Goal: Find specific page/section: Find specific page/section

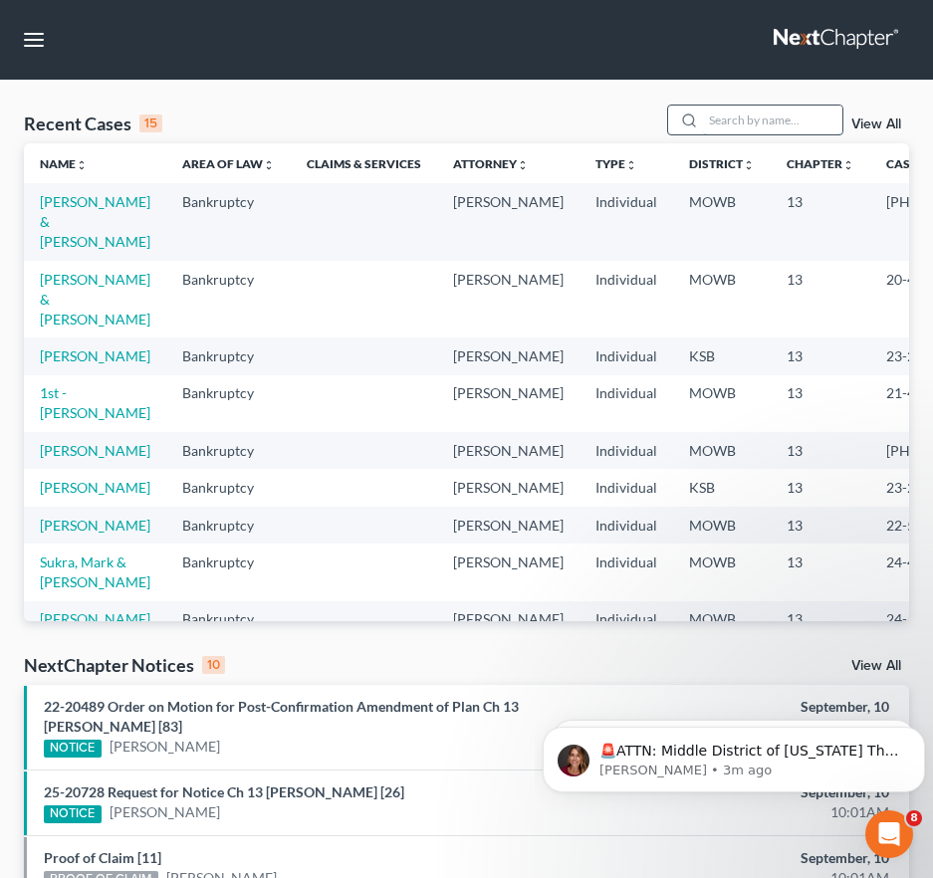
click at [721, 116] on input "search" at bounding box center [772, 119] width 139 height 29
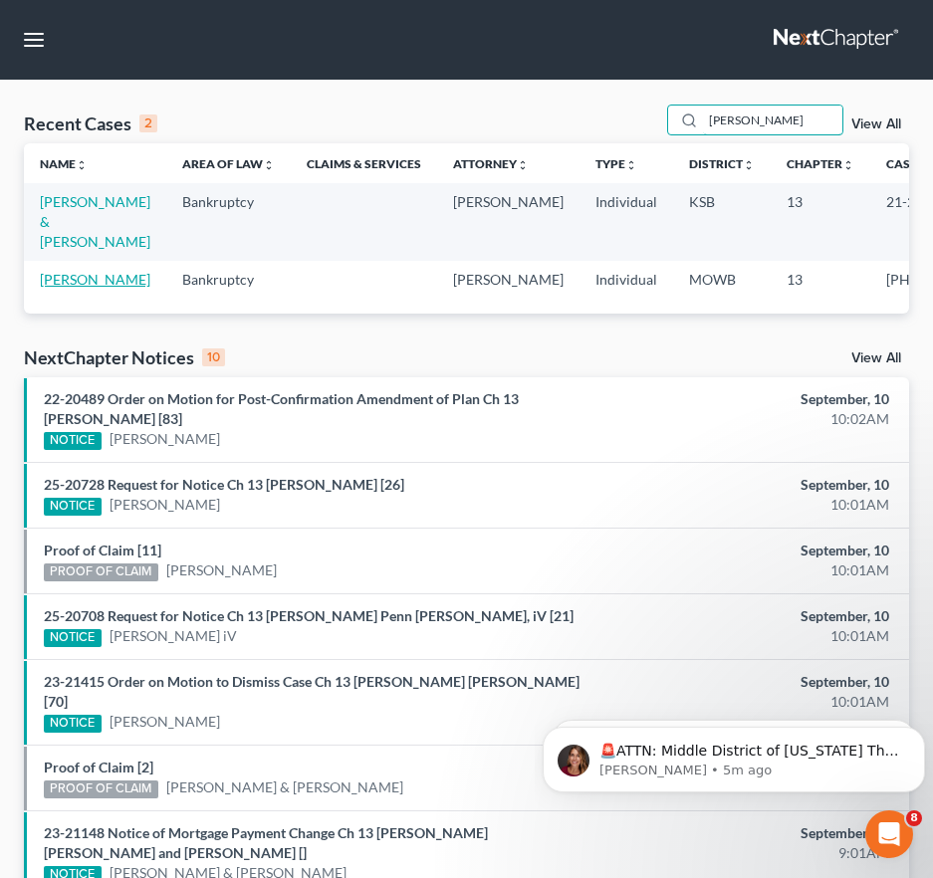
type input "[PERSON_NAME]"
click at [66, 287] on link "[PERSON_NAME]" at bounding box center [95, 279] width 110 height 17
select select "2"
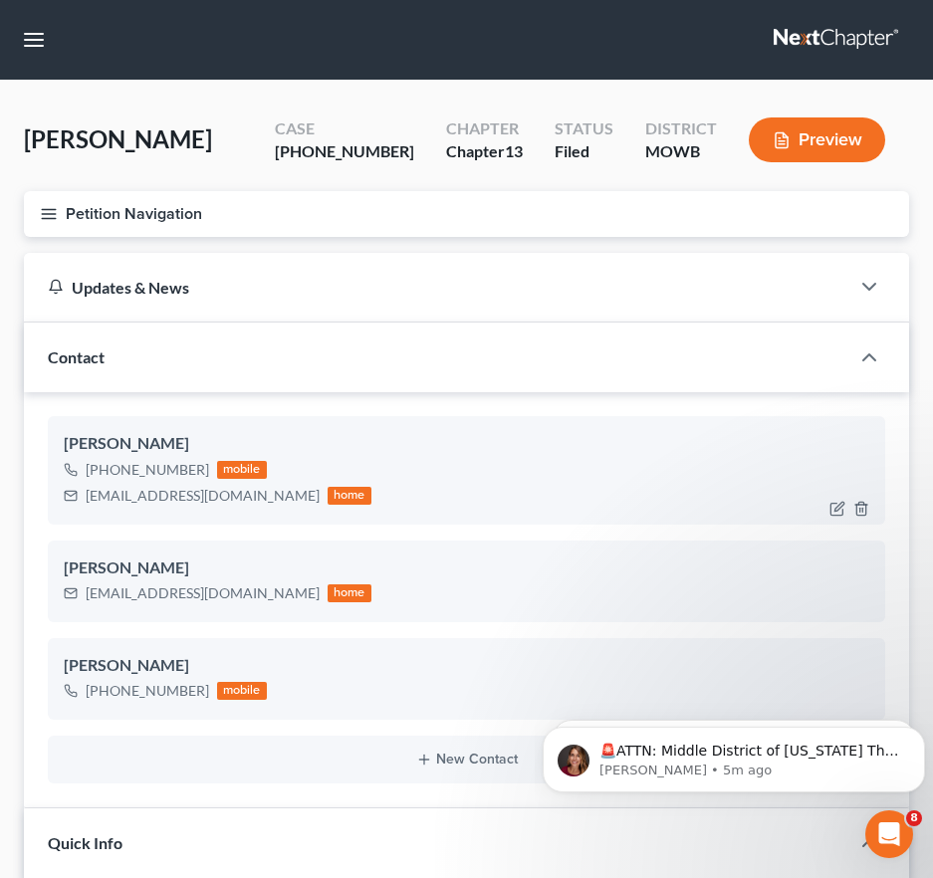
scroll to position [1192, 0]
drag, startPoint x: 243, startPoint y: 500, endPoint x: 71, endPoint y: 502, distance: 172.2
click at [71, 502] on div "[EMAIL_ADDRESS][DOMAIN_NAME] home" at bounding box center [218, 496] width 308 height 26
click at [50, 51] on nav "Home New Case Client Portal DebtorCC Payments [PERSON_NAME] & [PERSON_NAME], LL…" at bounding box center [466, 40] width 933 height 80
click at [42, 42] on button "button" at bounding box center [34, 40] width 36 height 36
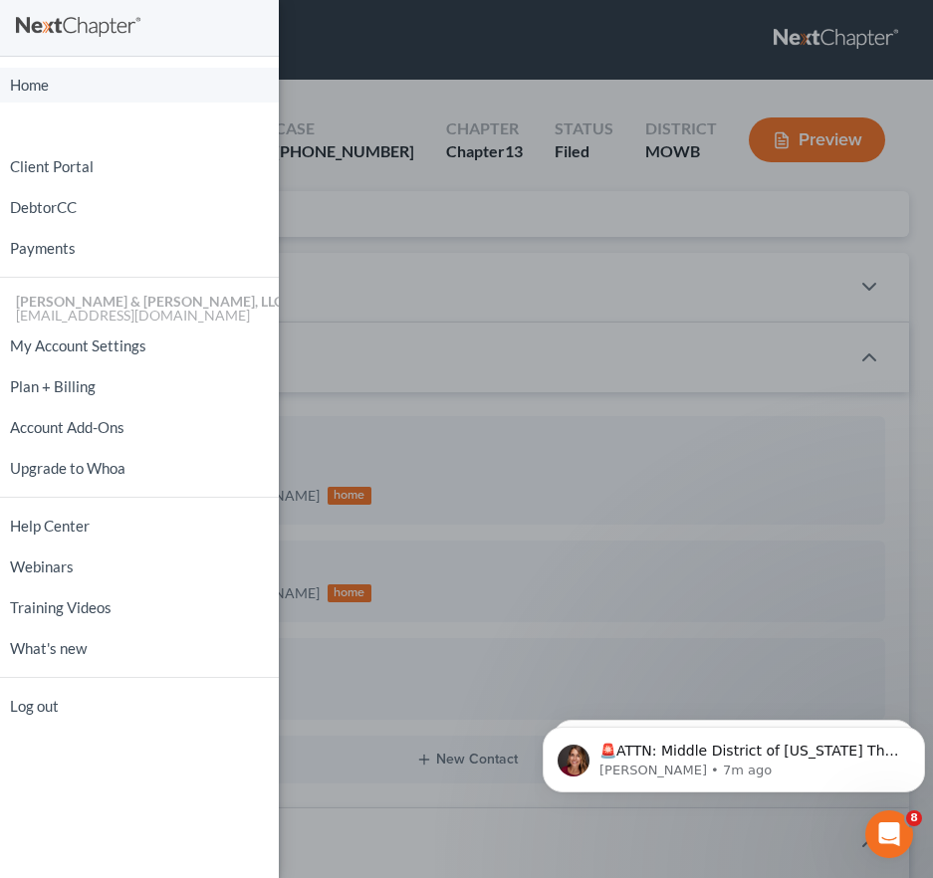
click at [76, 98] on link "Home" at bounding box center [139, 85] width 279 height 35
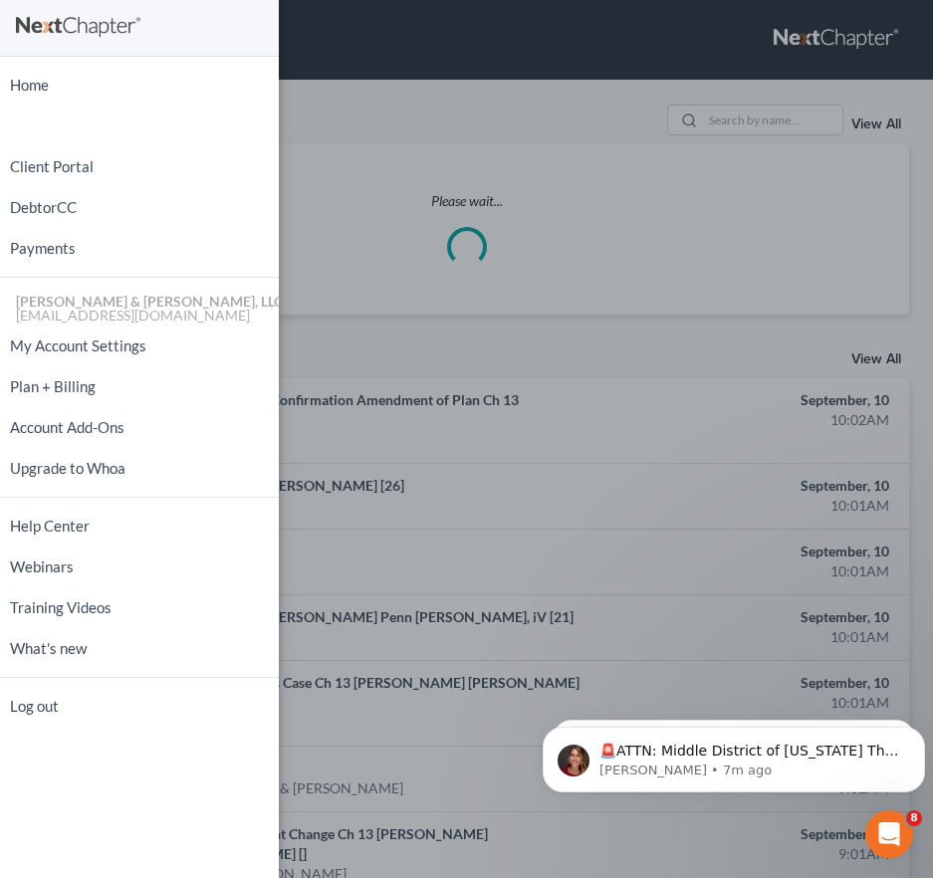
click at [730, 118] on div "Home New Case Client Portal DebtorCC Payments [PERSON_NAME] & [PERSON_NAME], LL…" at bounding box center [466, 439] width 933 height 878
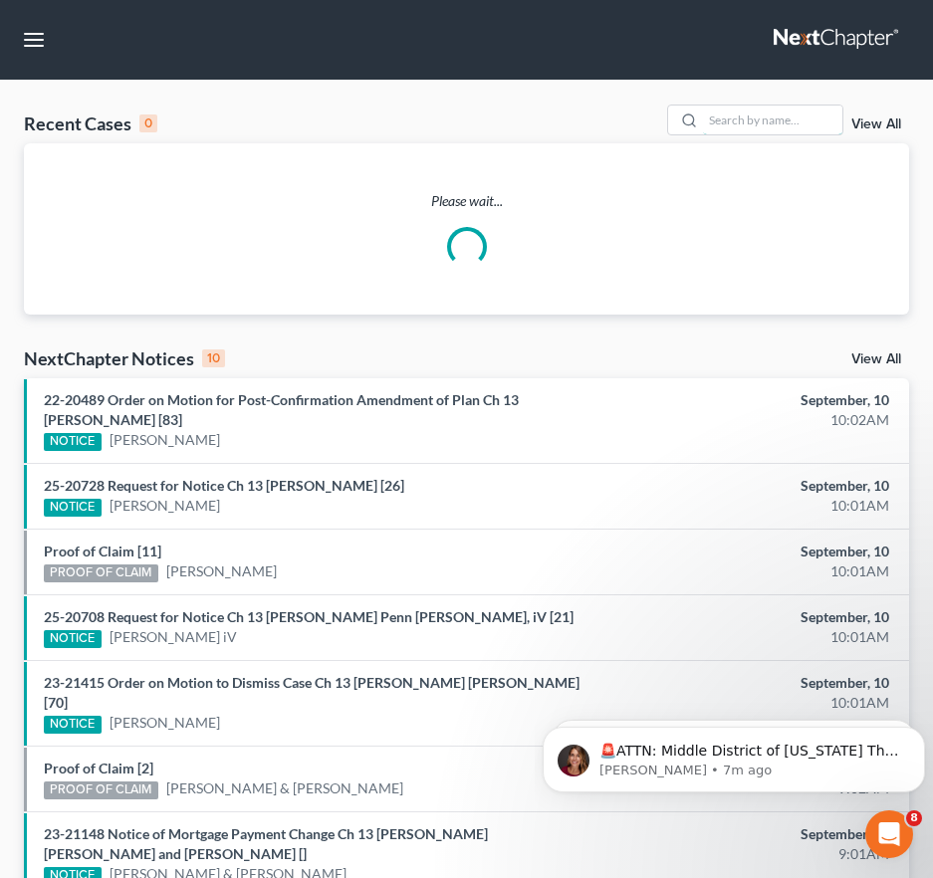
click at [730, 118] on input "search" at bounding box center [772, 119] width 139 height 29
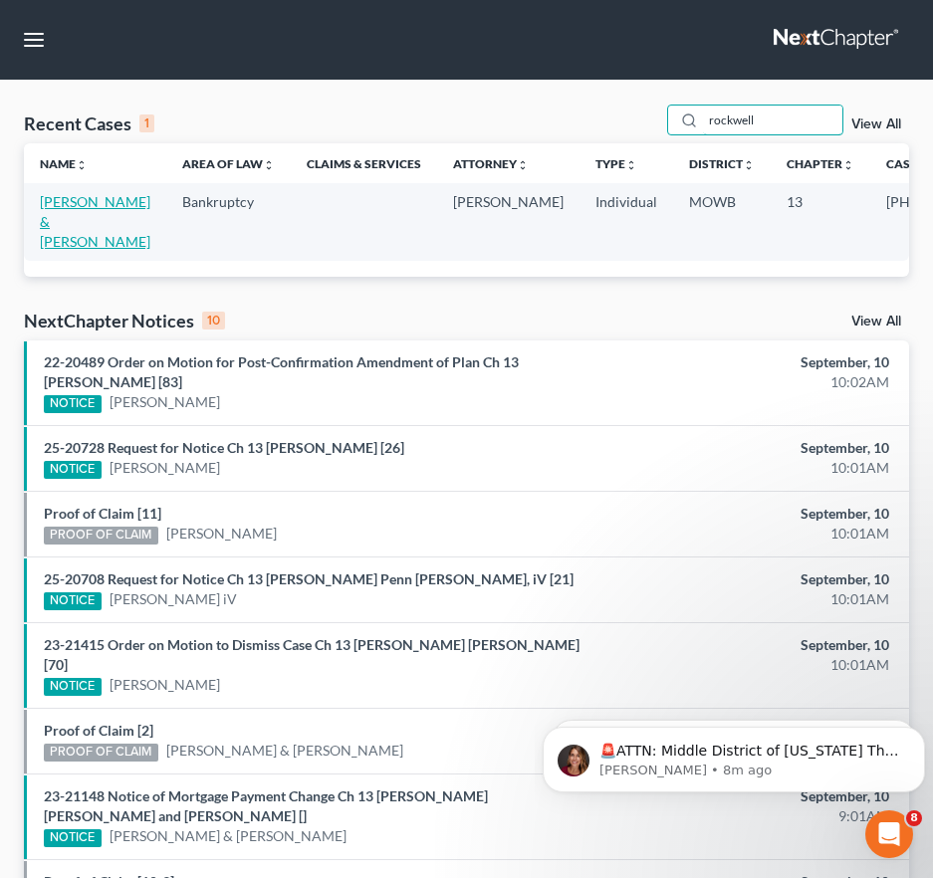
type input "rockwell"
click at [77, 242] on link "[PERSON_NAME] & [PERSON_NAME]" at bounding box center [95, 221] width 110 height 57
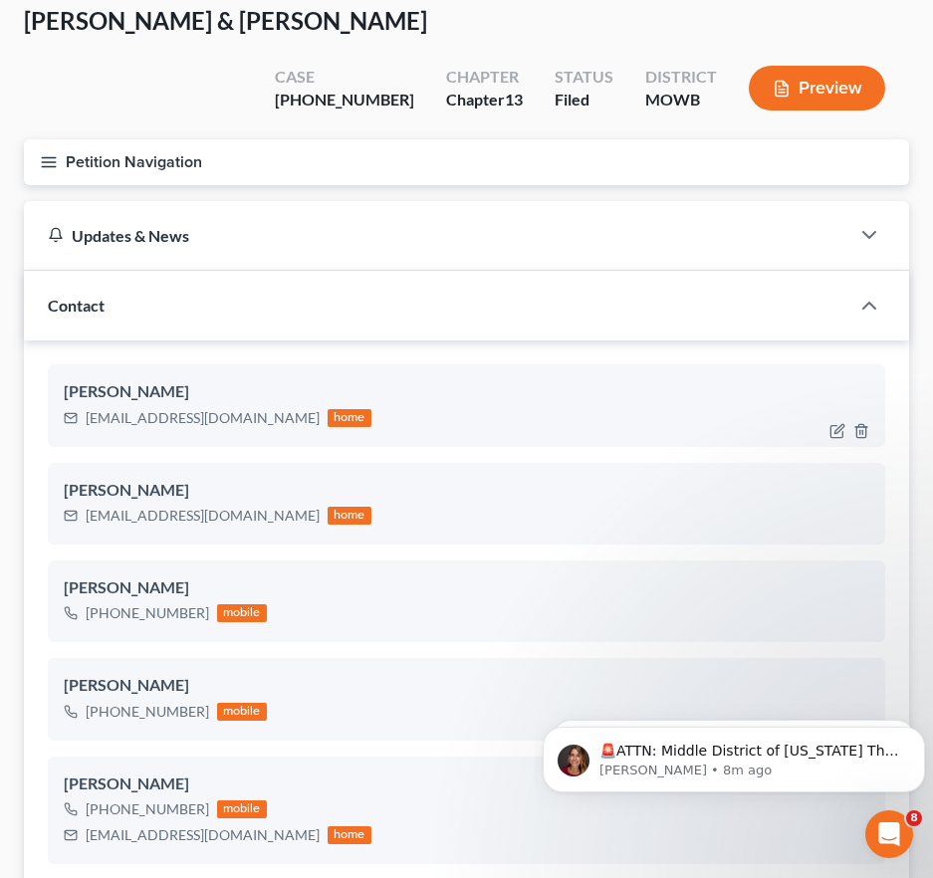
scroll to position [4590, 0]
drag, startPoint x: 225, startPoint y: 418, endPoint x: 75, endPoint y: 419, distance: 150.3
click at [75, 419] on div "[EMAIL_ADDRESS][DOMAIN_NAME] home" at bounding box center [218, 418] width 308 height 26
drag, startPoint x: 248, startPoint y: 517, endPoint x: 88, endPoint y: 520, distance: 160.3
click at [88, 520] on div "[EMAIL_ADDRESS][DOMAIN_NAME] home" at bounding box center [218, 516] width 308 height 26
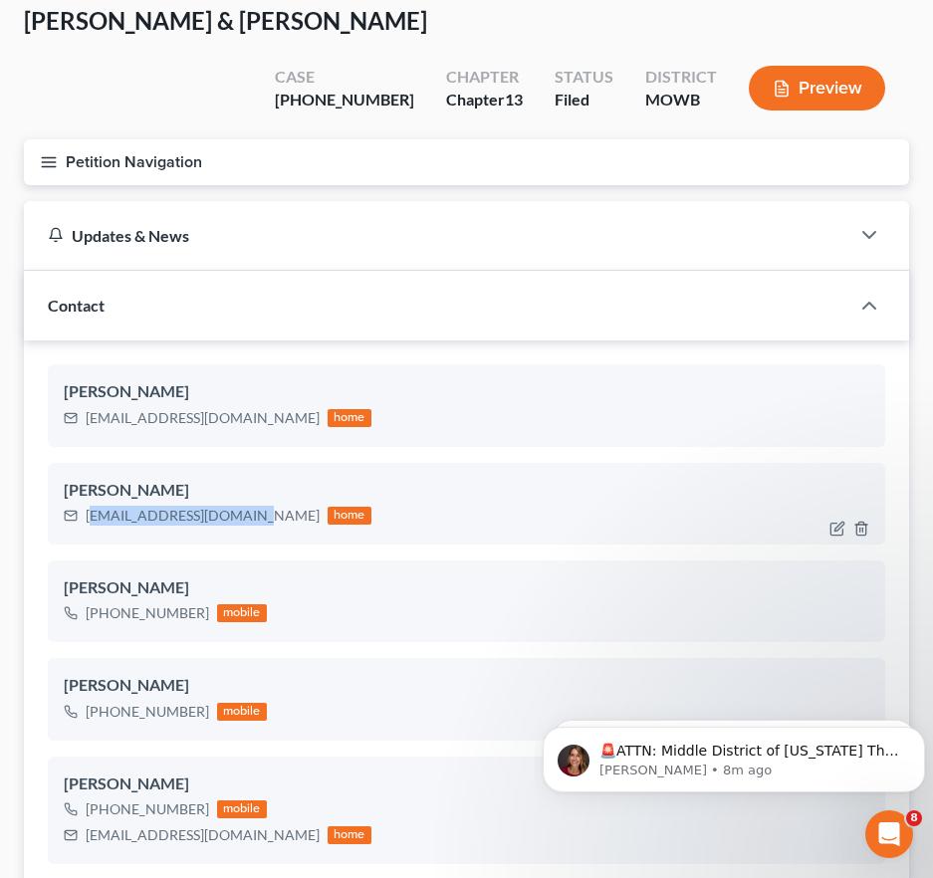
click at [214, 516] on div "[EMAIL_ADDRESS][DOMAIN_NAME]" at bounding box center [203, 516] width 234 height 20
drag, startPoint x: 241, startPoint y: 518, endPoint x: 62, endPoint y: 526, distance: 179.4
click at [62, 526] on div "[PERSON_NAME] [EMAIL_ADDRESS][DOMAIN_NAME] home" at bounding box center [466, 504] width 837 height 82
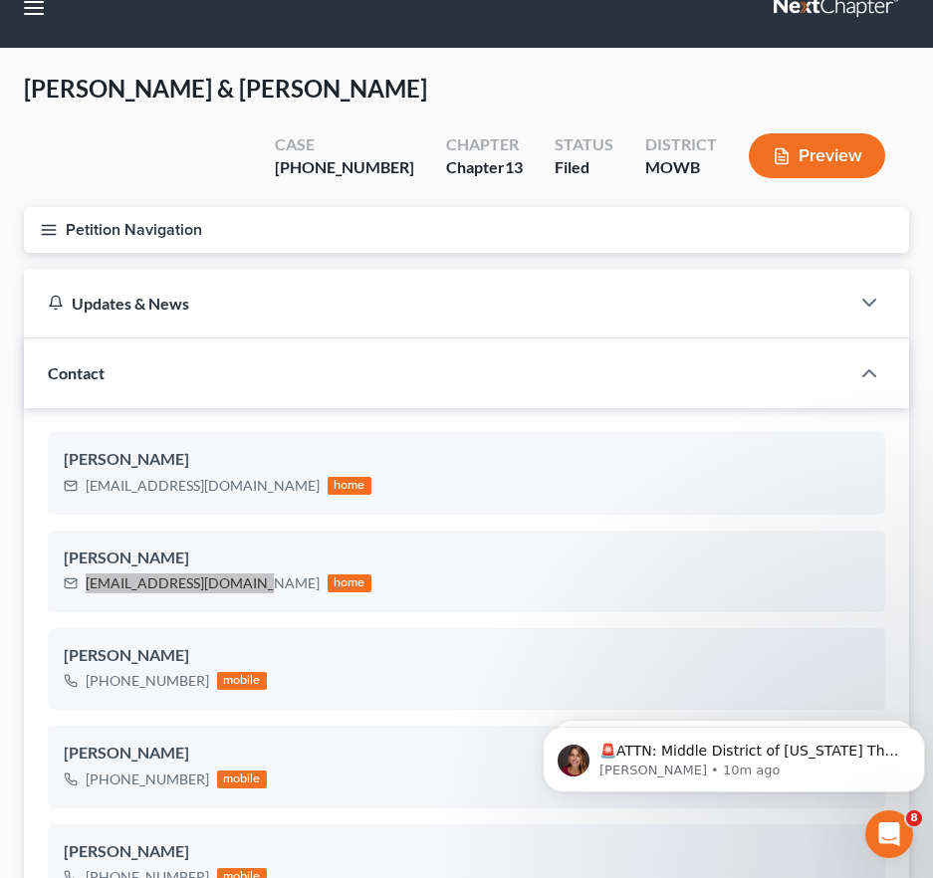
scroll to position [0, 0]
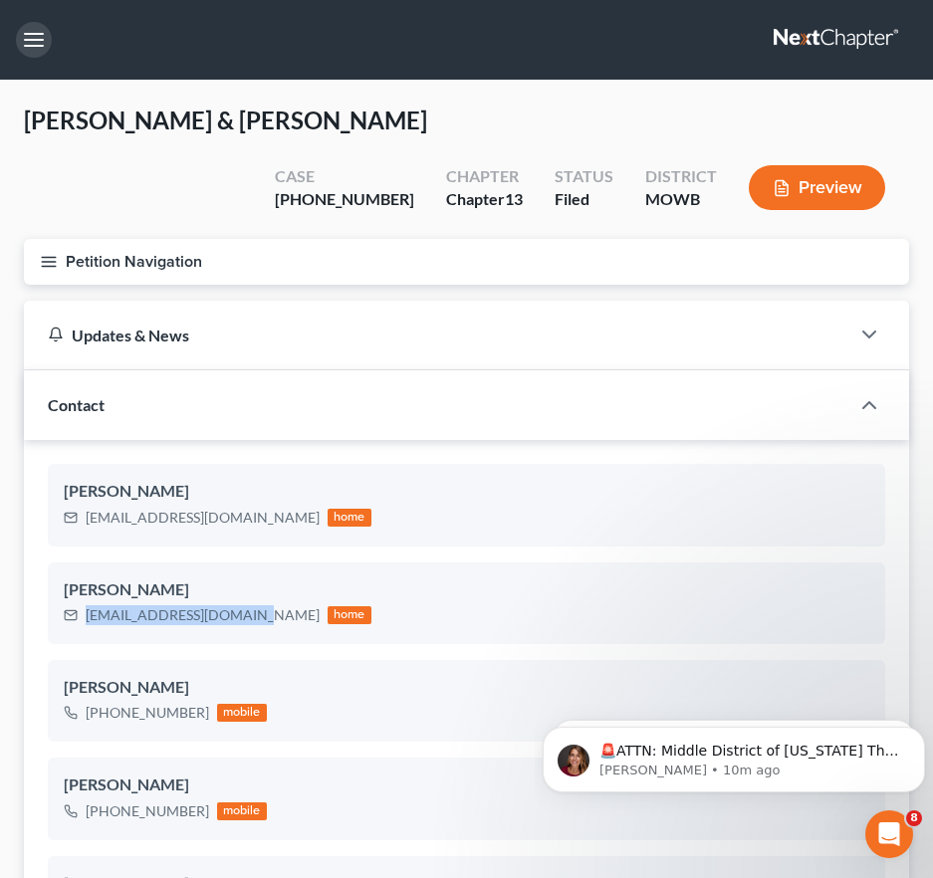
click at [43, 49] on button "button" at bounding box center [34, 40] width 36 height 36
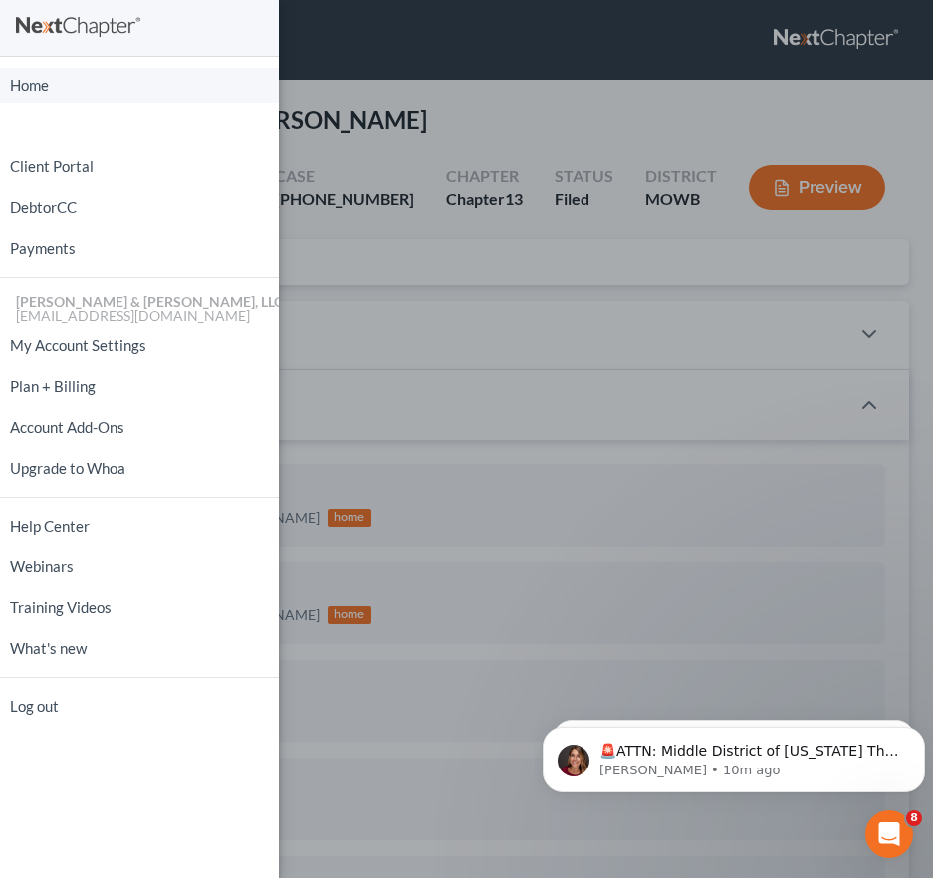
click at [50, 93] on link "Home" at bounding box center [139, 85] width 279 height 35
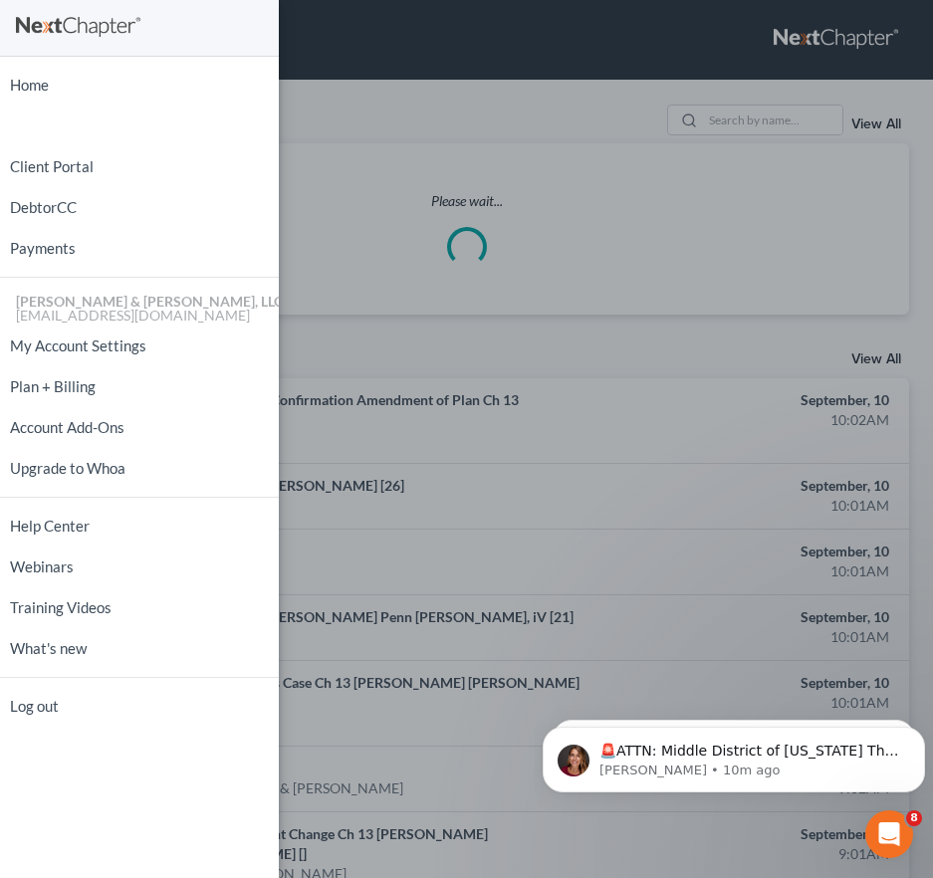
click at [738, 107] on div "Home New Case Client Portal DebtorCC Payments [PERSON_NAME] & [PERSON_NAME], LL…" at bounding box center [466, 439] width 933 height 878
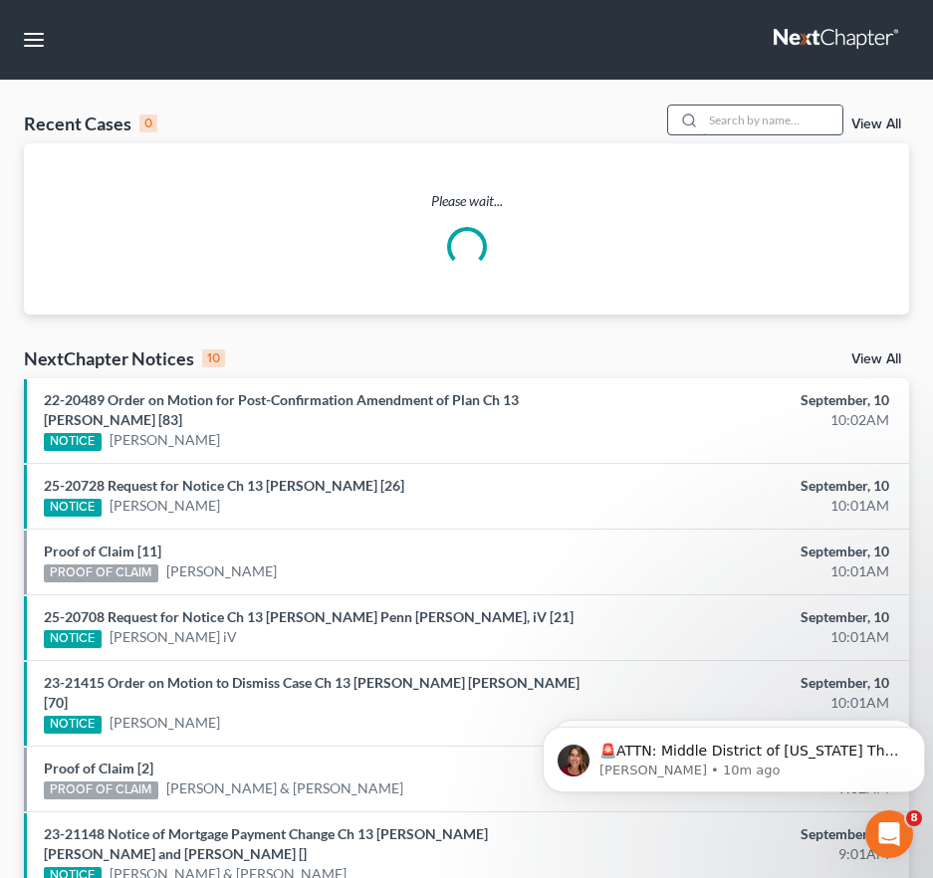
click at [738, 121] on input "search" at bounding box center [772, 119] width 139 height 29
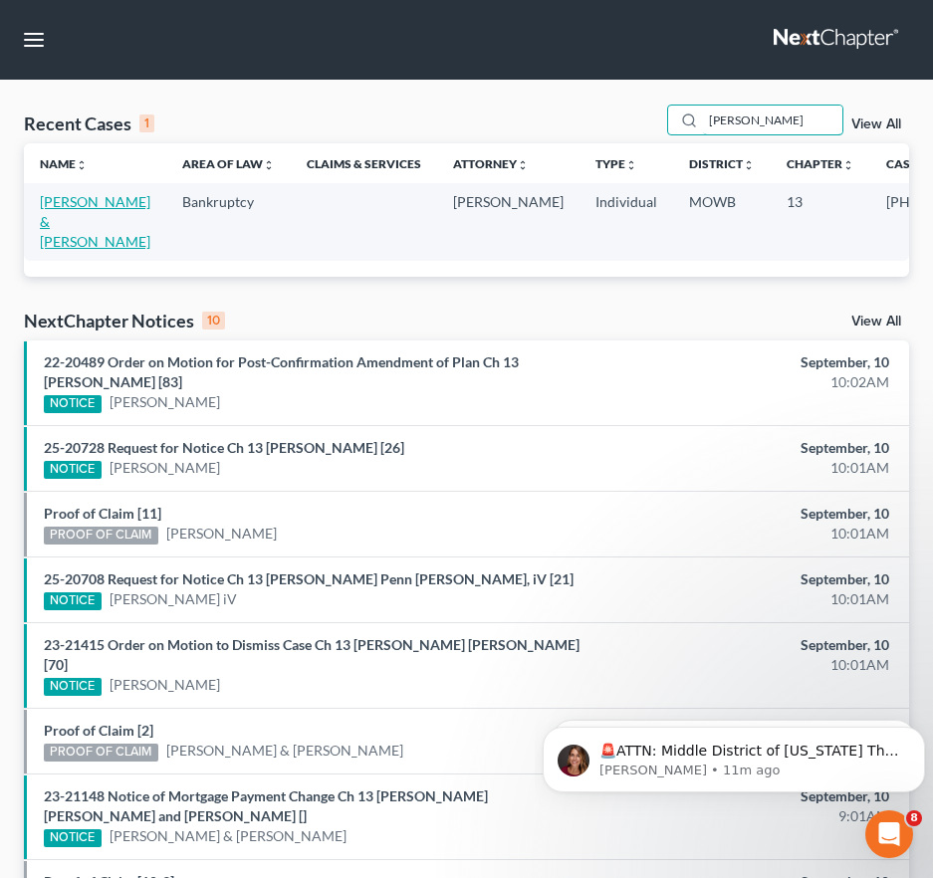
type input "[PERSON_NAME]"
click at [56, 200] on link "[PERSON_NAME] & [PERSON_NAME]" at bounding box center [95, 221] width 110 height 57
select select "2"
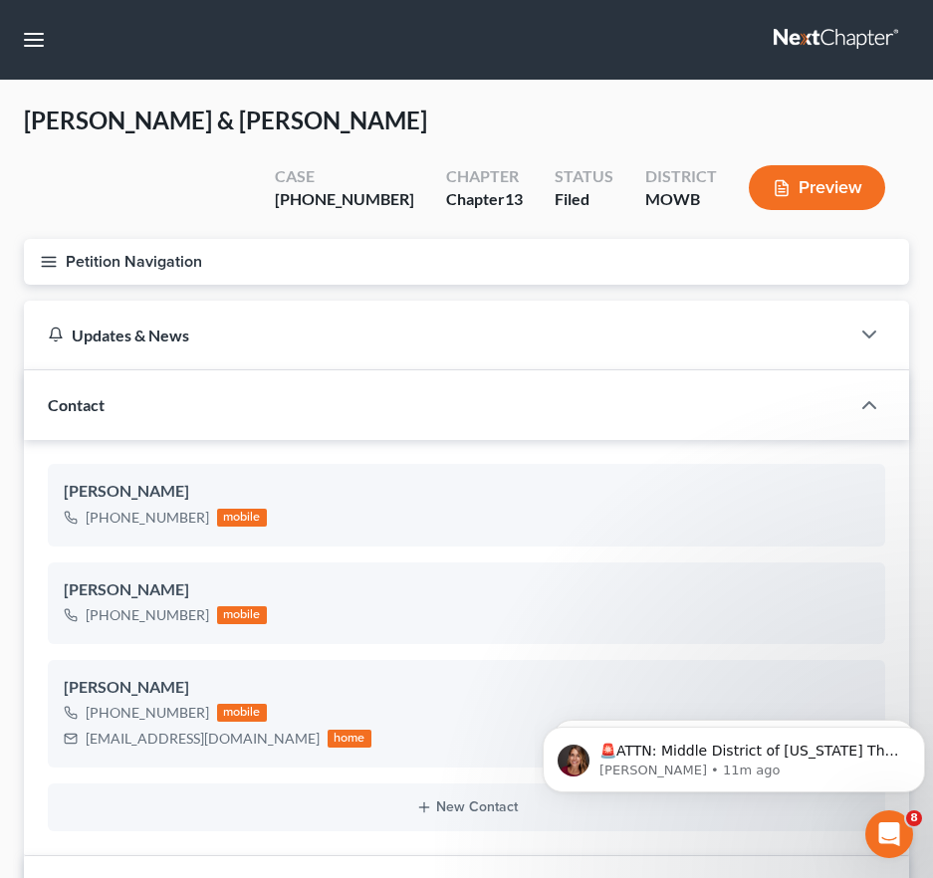
scroll to position [119, 0]
drag, startPoint x: 238, startPoint y: 692, endPoint x: 99, endPoint y: 691, distance: 139.3
click at [79, 726] on div "[EMAIL_ADDRESS][DOMAIN_NAME] home" at bounding box center [218, 739] width 308 height 26
drag, startPoint x: 29, startPoint y: 46, endPoint x: 41, endPoint y: 60, distance: 18.4
click at [29, 46] on button "button" at bounding box center [34, 40] width 36 height 36
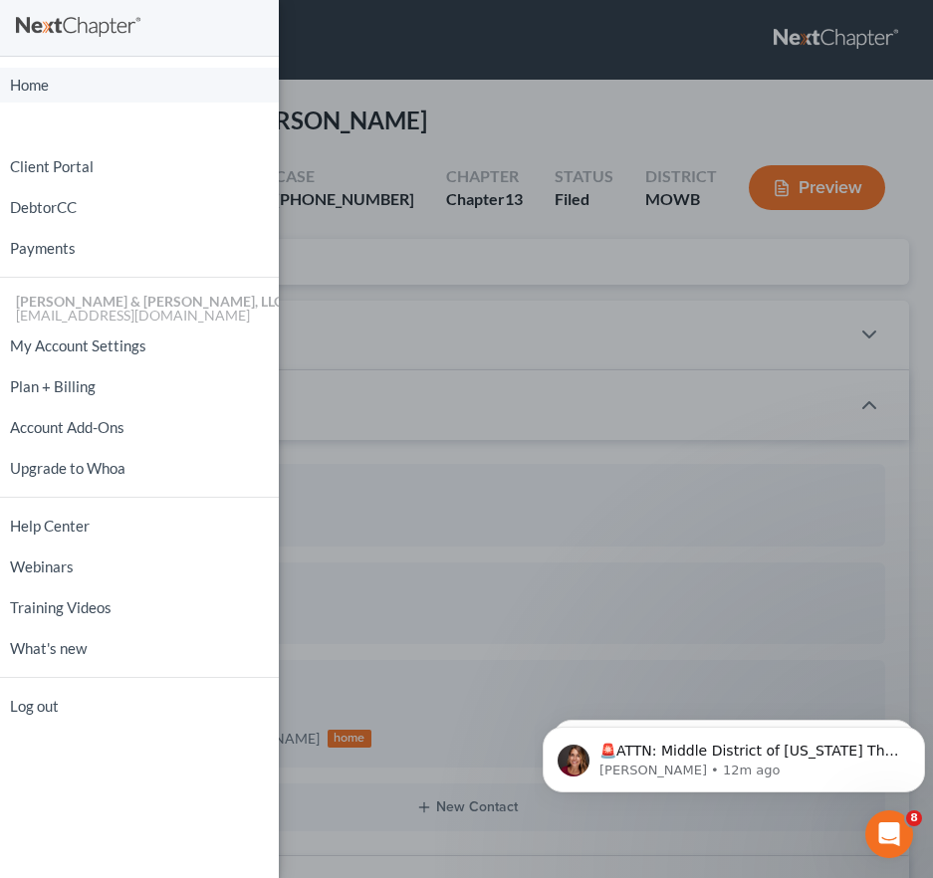
click at [128, 75] on link "Home" at bounding box center [139, 85] width 279 height 35
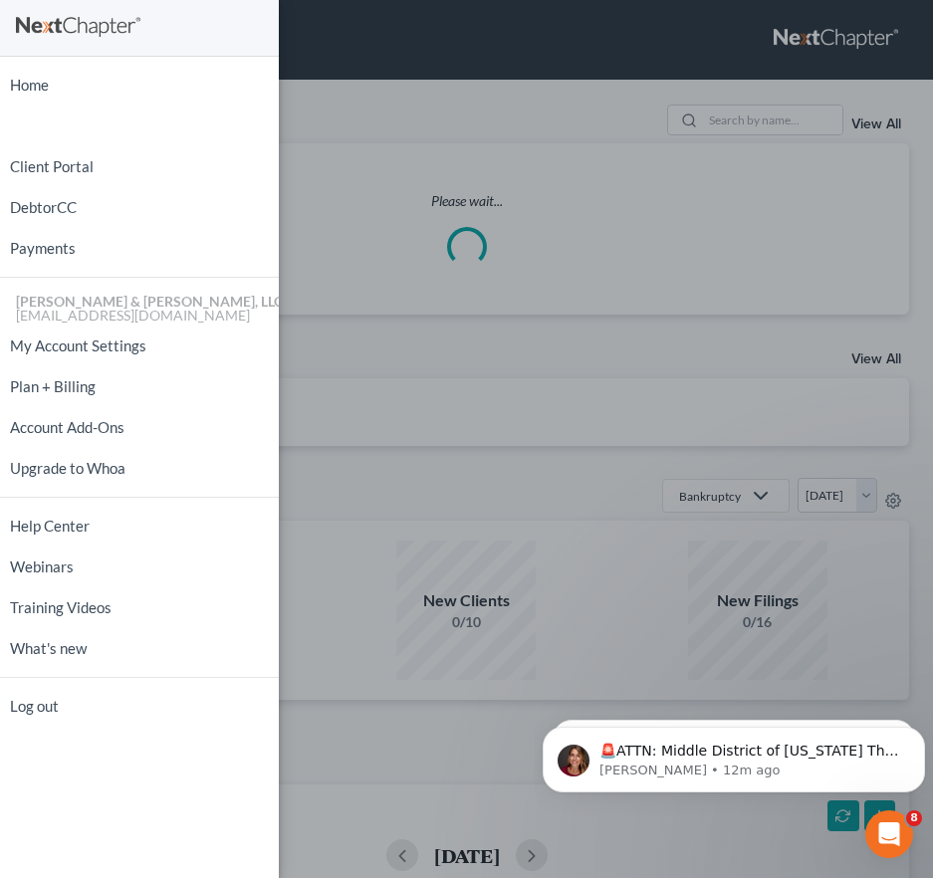
click at [689, 122] on div "Home New Case Client Portal DebtorCC Payments [PERSON_NAME] & [PERSON_NAME], LL…" at bounding box center [466, 439] width 933 height 878
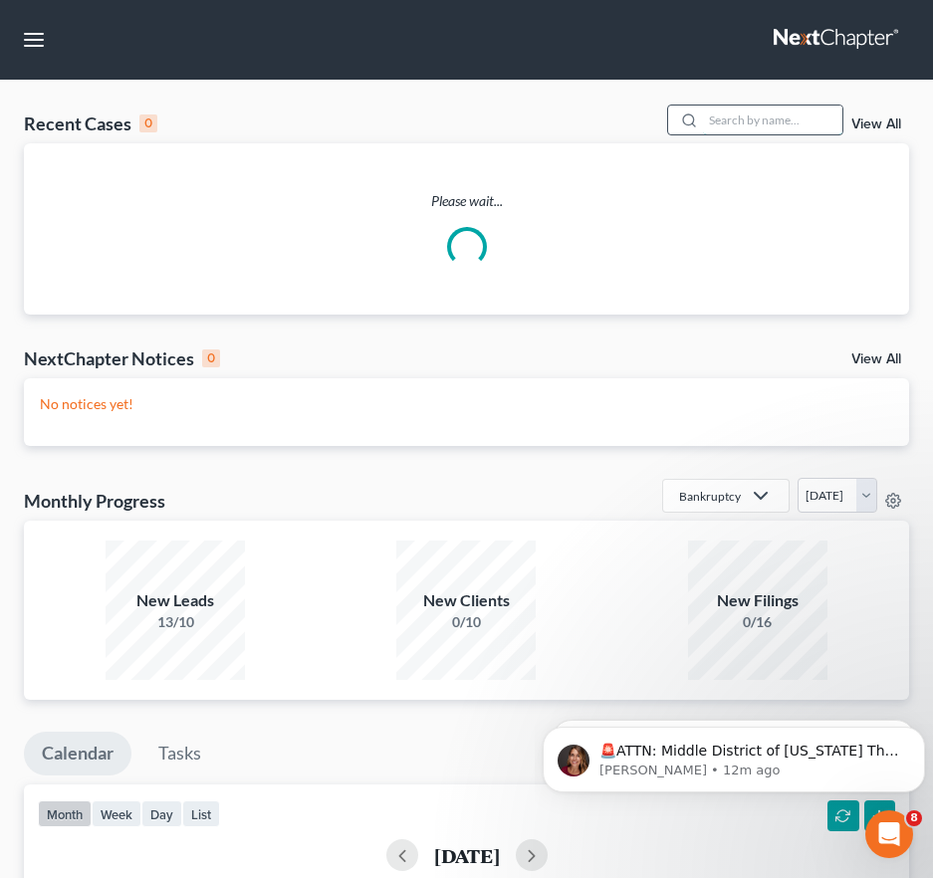
click at [727, 119] on input "search" at bounding box center [772, 119] width 139 height 29
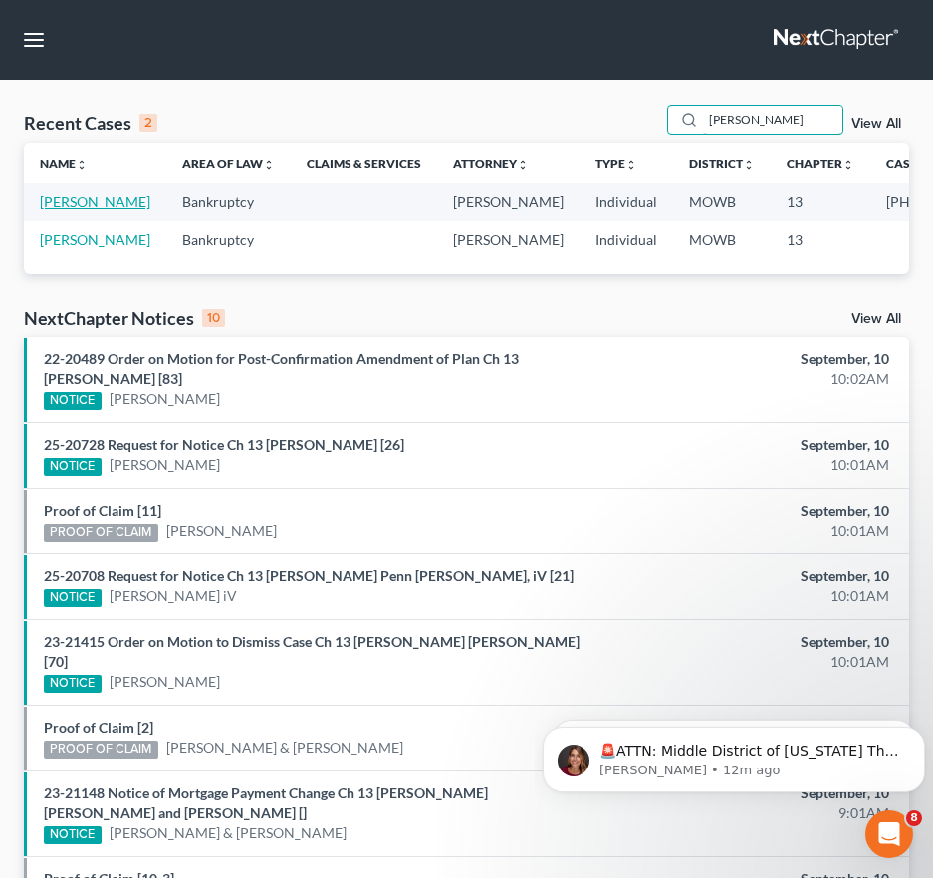
type input "[PERSON_NAME]"
click at [60, 210] on link "[PERSON_NAME]" at bounding box center [95, 201] width 110 height 17
select select "2"
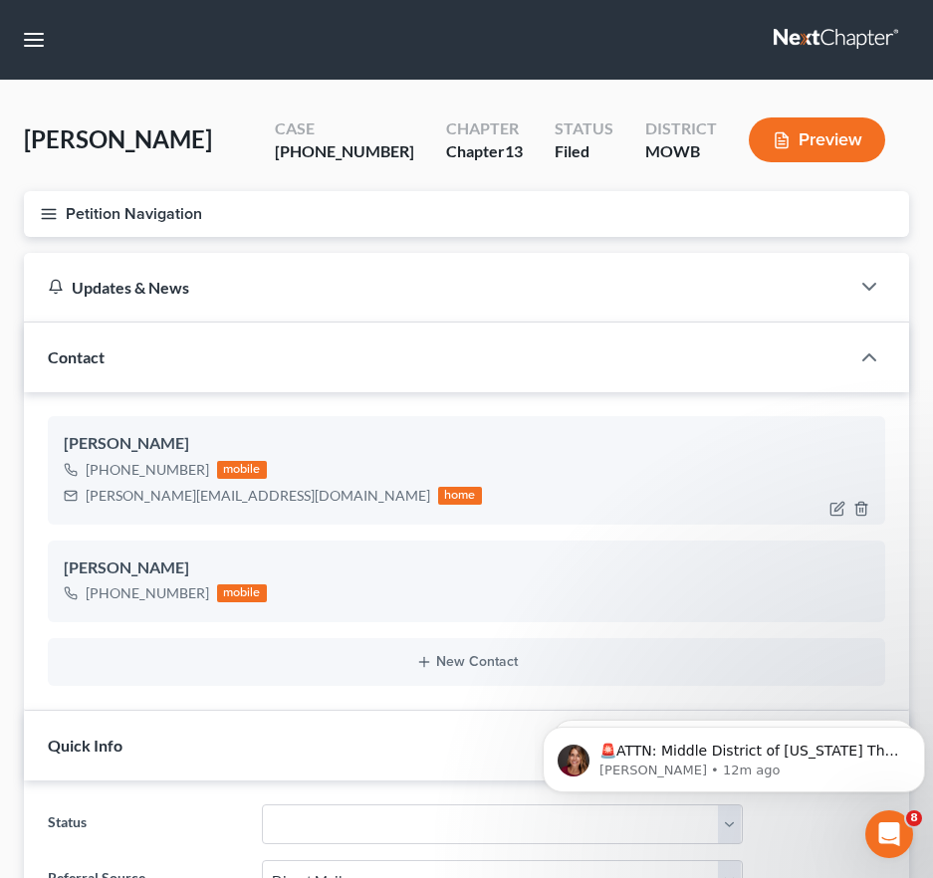
scroll to position [80, 0]
drag, startPoint x: 231, startPoint y: 498, endPoint x: 86, endPoint y: 491, distance: 145.5
click at [86, 491] on div "[PERSON_NAME][EMAIL_ADDRESS][DOMAIN_NAME]" at bounding box center [258, 496] width 344 height 20
click at [47, 49] on button "button" at bounding box center [34, 40] width 36 height 36
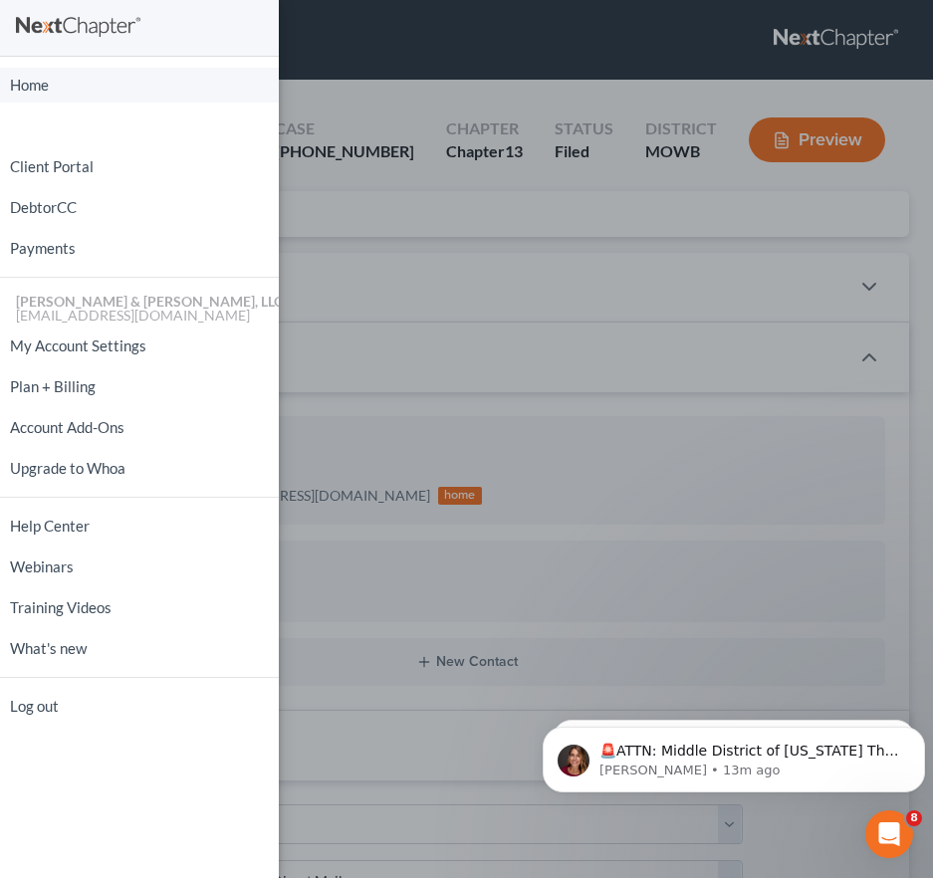
click at [56, 94] on link "Home" at bounding box center [139, 85] width 279 height 35
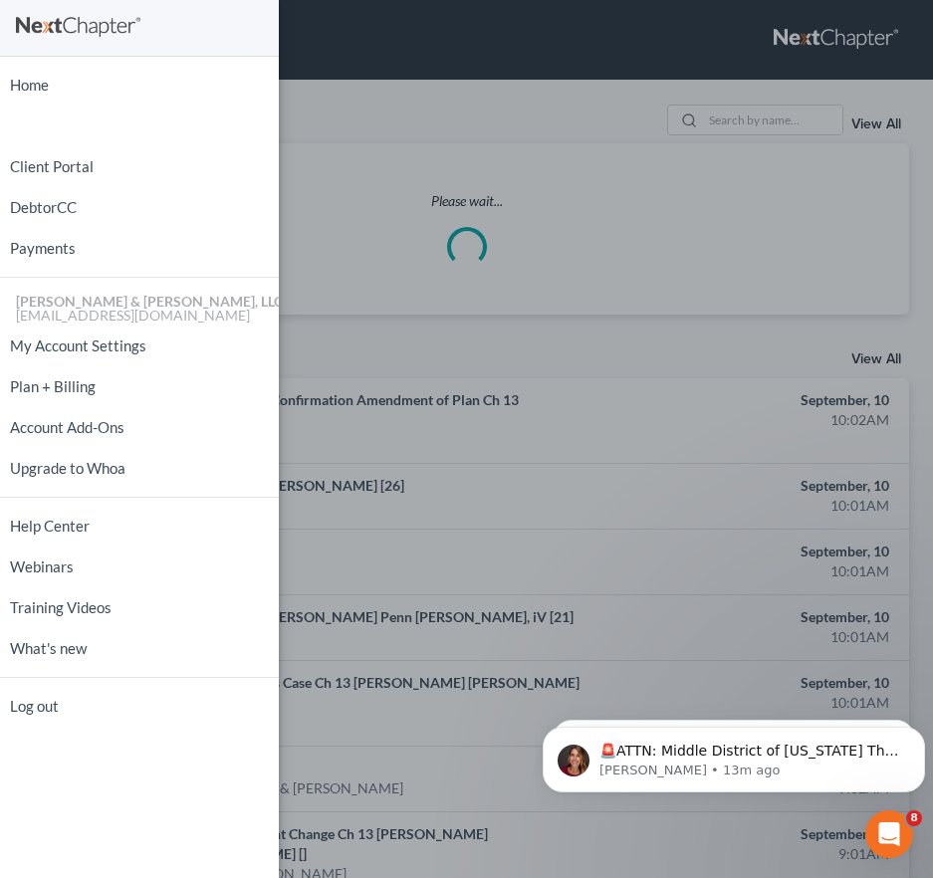
click at [754, 113] on div "Home New Case Client Portal DebtorCC Payments [PERSON_NAME] & [PERSON_NAME], LL…" at bounding box center [466, 439] width 933 height 878
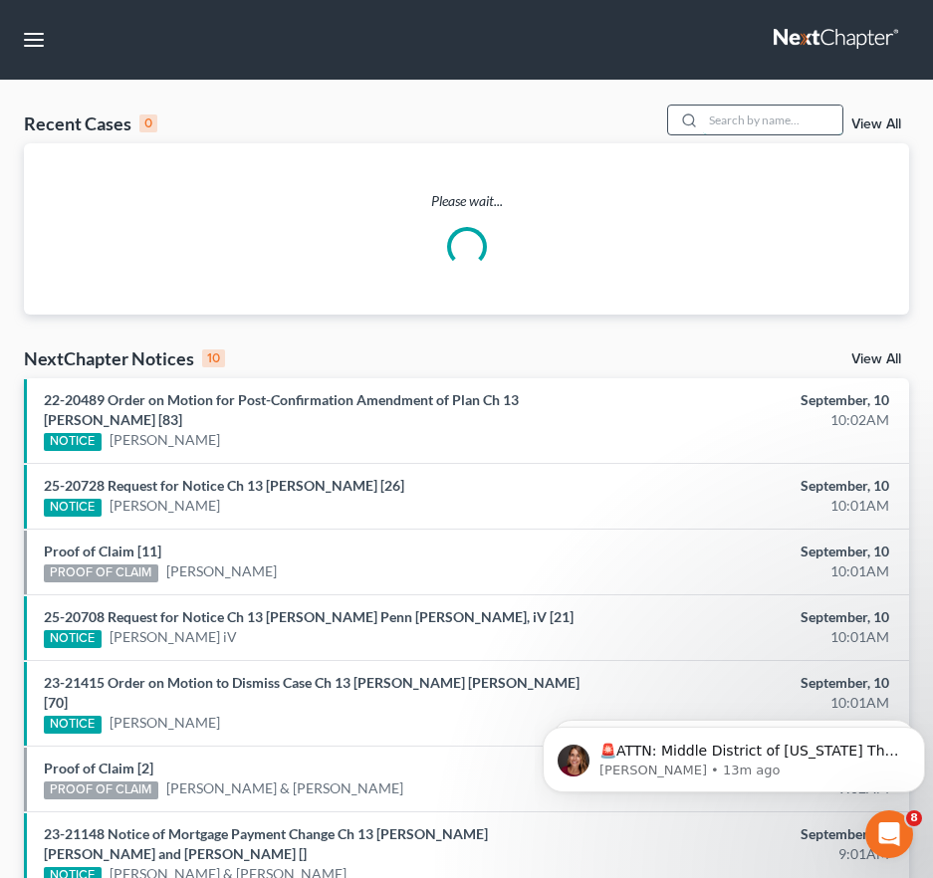
click at [754, 121] on input "search" at bounding box center [772, 119] width 139 height 29
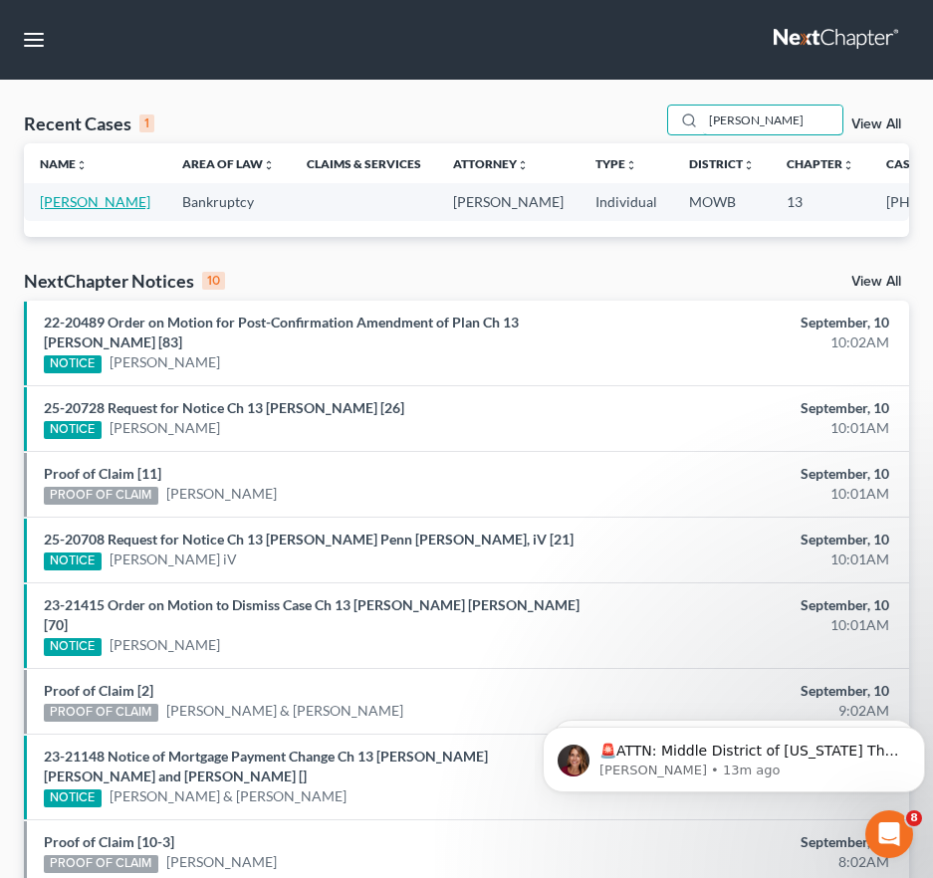
type input "[PERSON_NAME]"
click at [58, 210] on link "[PERSON_NAME]" at bounding box center [95, 201] width 110 height 17
select select "2"
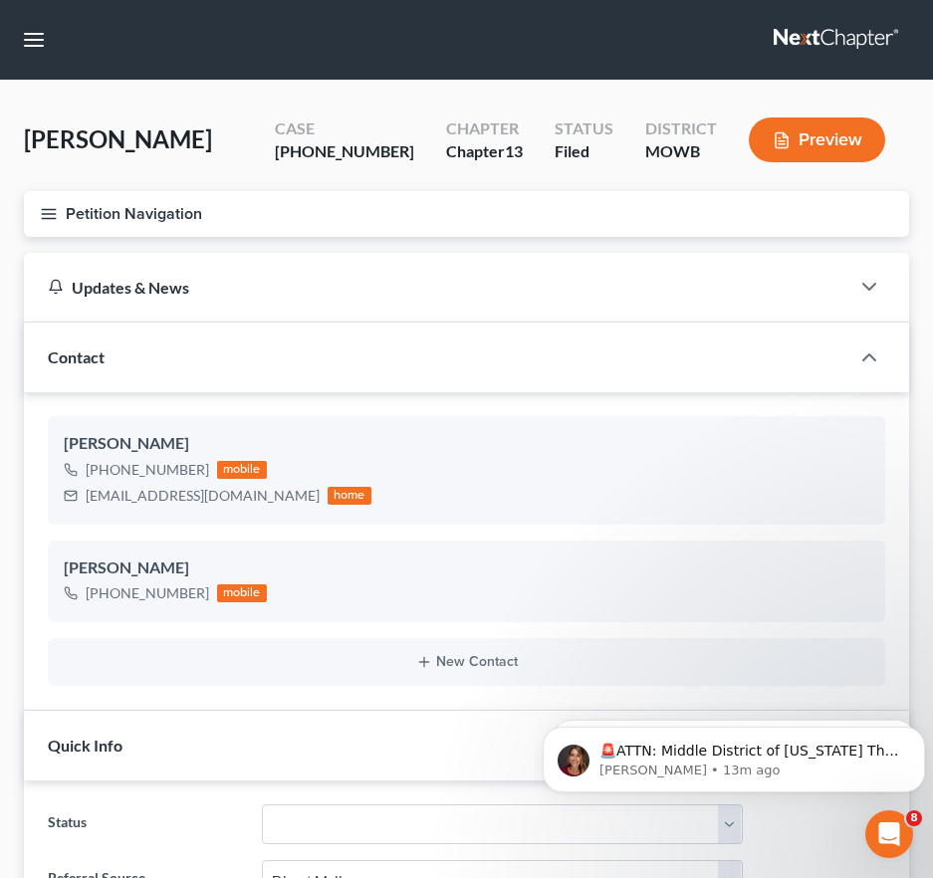
scroll to position [617, 0]
drag, startPoint x: 225, startPoint y: 495, endPoint x: 88, endPoint y: 497, distance: 137.4
click at [88, 497] on div "[EMAIL_ADDRESS][DOMAIN_NAME] home" at bounding box center [218, 496] width 308 height 26
click at [39, 19] on nav "Home New Case Client Portal DebtorCC Payments [PERSON_NAME] & [PERSON_NAME], LL…" at bounding box center [466, 40] width 933 height 80
click at [39, 36] on button "button" at bounding box center [34, 40] width 36 height 36
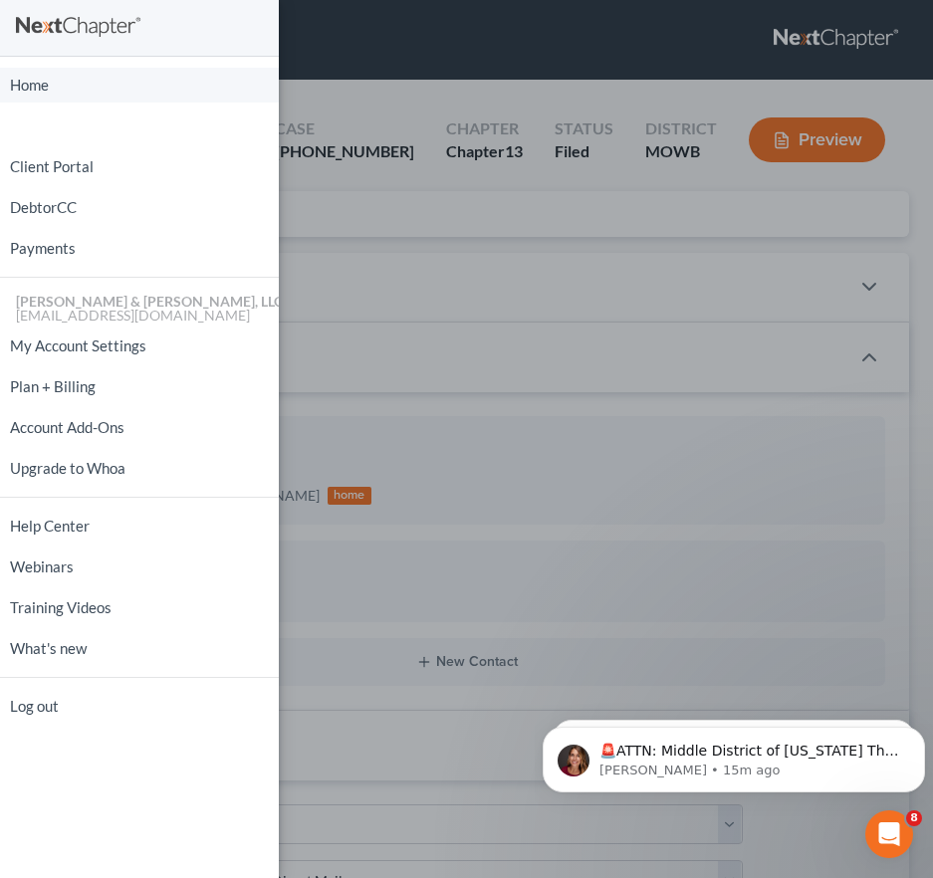
click at [75, 89] on link "Home" at bounding box center [139, 85] width 279 height 35
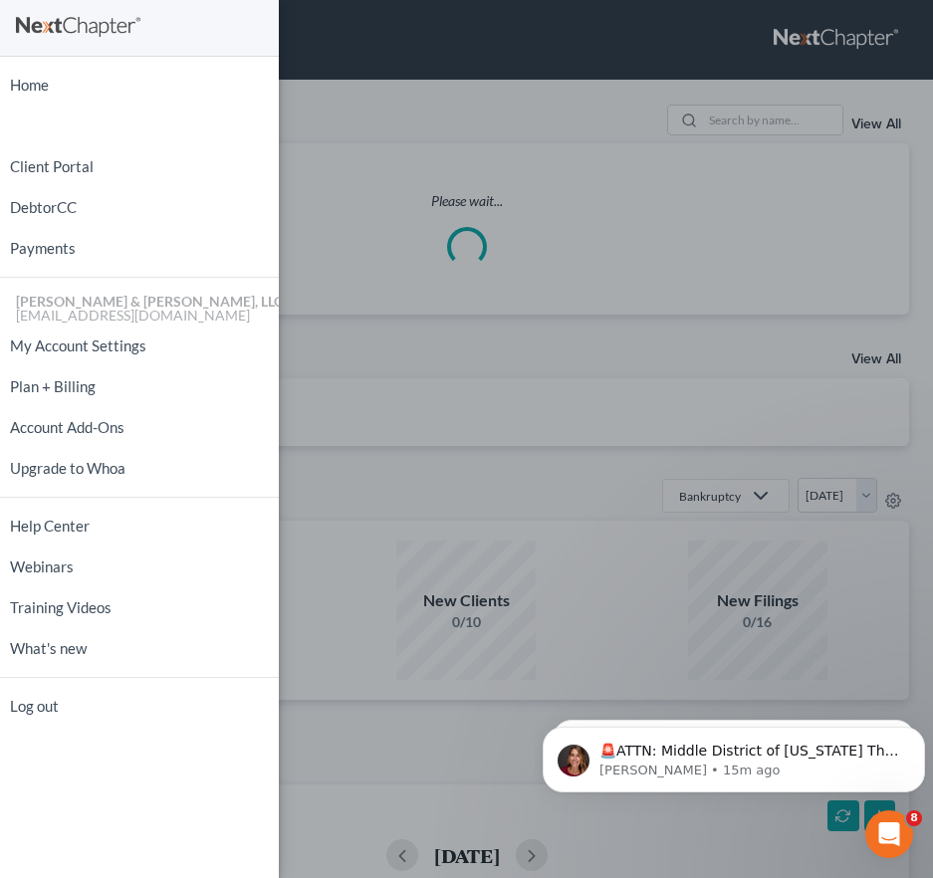
click at [655, 184] on div "Home New Case Client Portal DebtorCC Payments [PERSON_NAME] & [PERSON_NAME], LL…" at bounding box center [466, 439] width 933 height 878
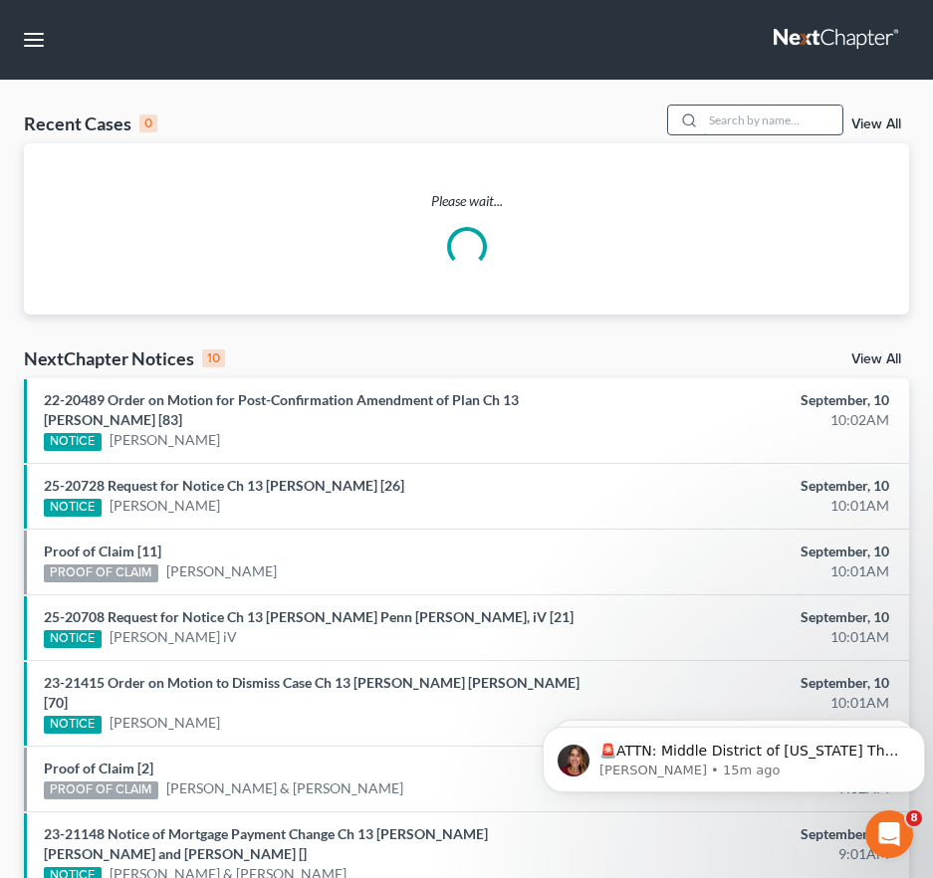
click at [767, 120] on input "search" at bounding box center [772, 119] width 139 height 29
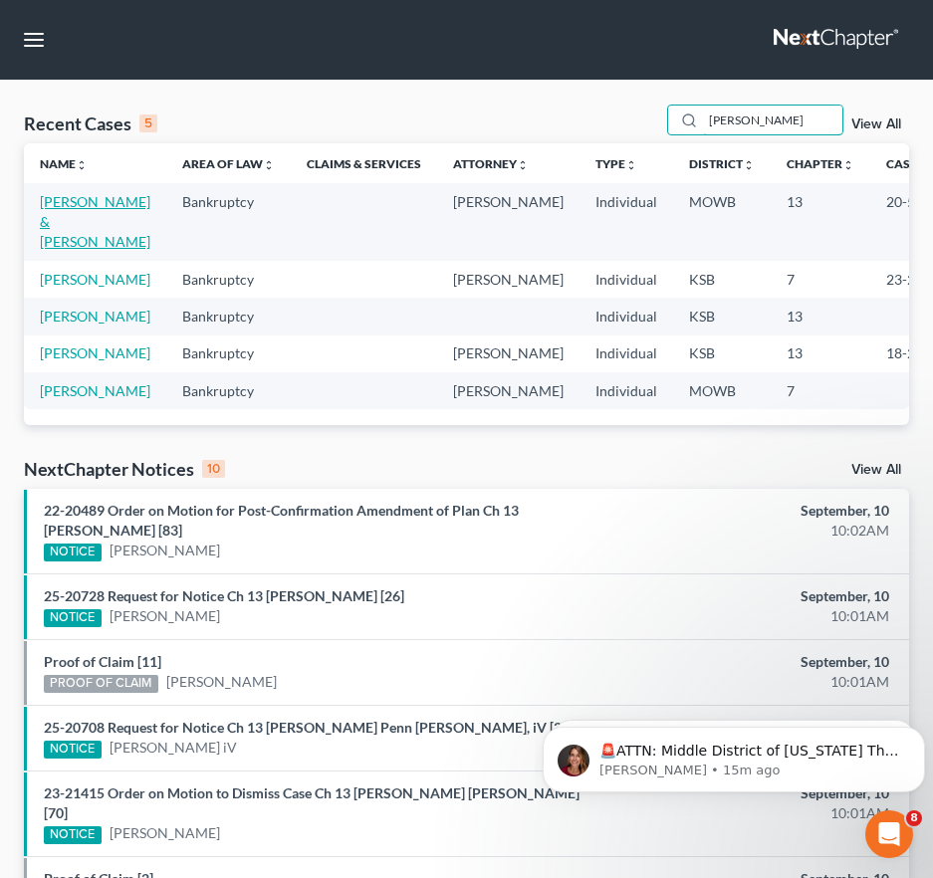
type input "[PERSON_NAME]"
click at [89, 201] on link "[PERSON_NAME] & [PERSON_NAME]" at bounding box center [95, 221] width 110 height 57
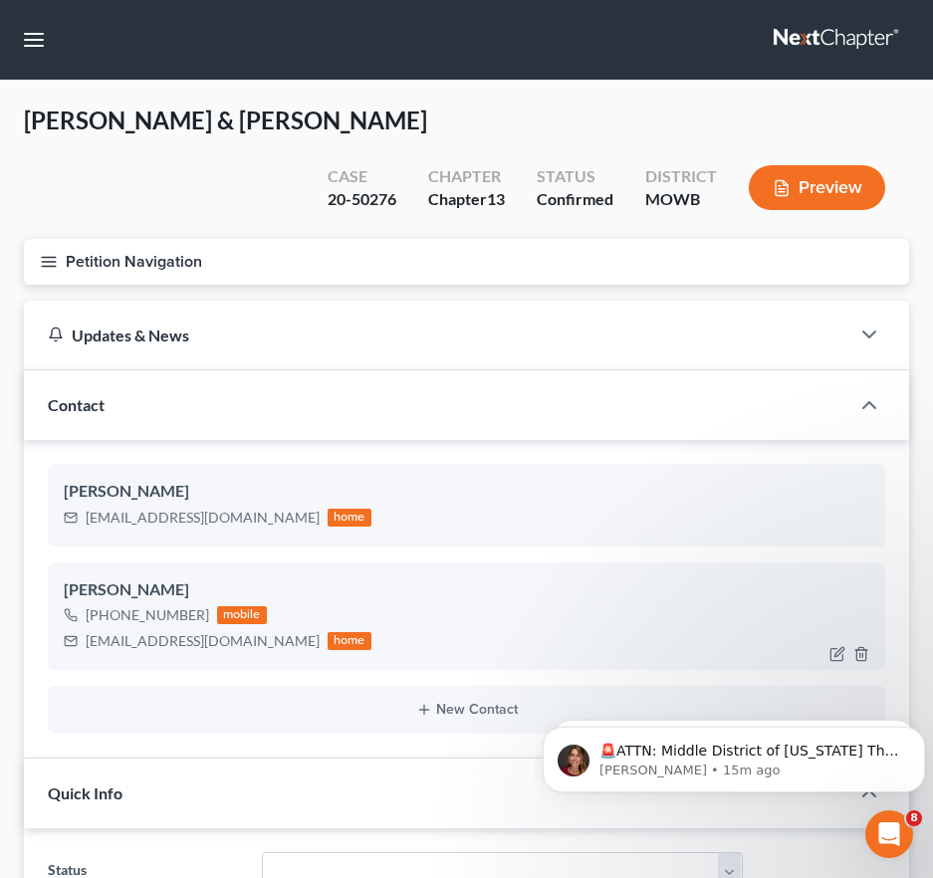
scroll to position [1128, 0]
drag, startPoint x: 239, startPoint y: 595, endPoint x: 79, endPoint y: 591, distance: 160.3
click at [79, 628] on div "[EMAIL_ADDRESS][DOMAIN_NAME] home" at bounding box center [218, 641] width 308 height 26
drag, startPoint x: 232, startPoint y: 471, endPoint x: 87, endPoint y: 473, distance: 145.3
click at [87, 508] on div "[EMAIL_ADDRESS][DOMAIN_NAME]" at bounding box center [203, 518] width 234 height 20
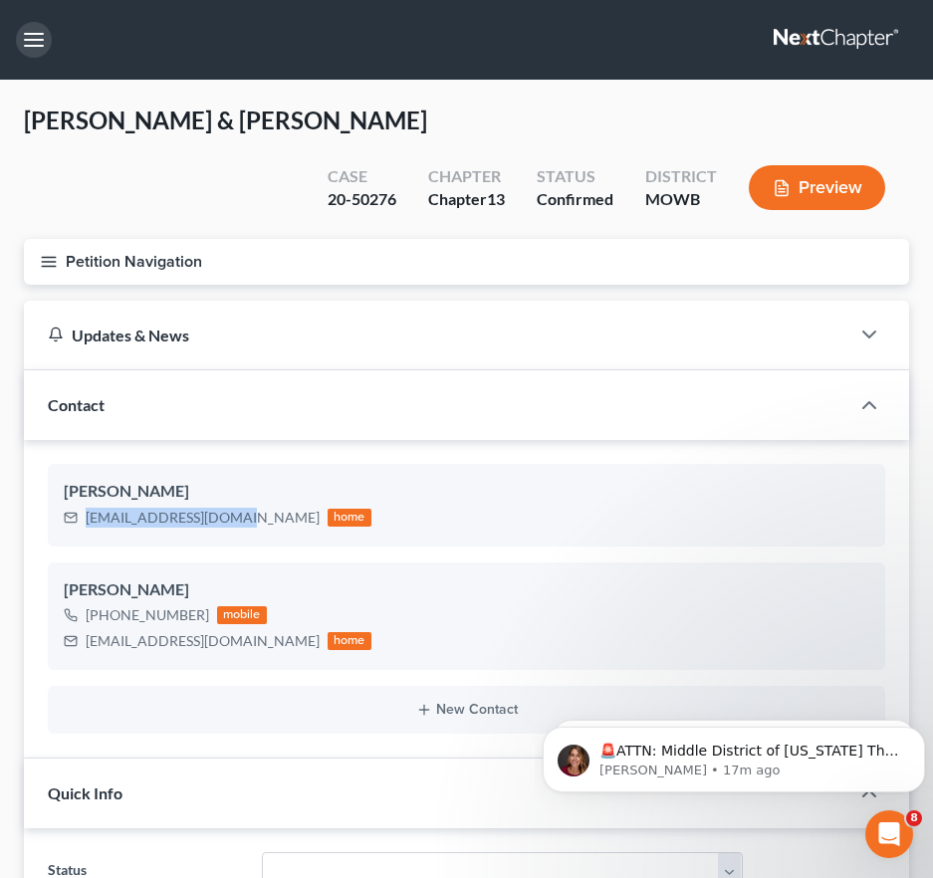
drag, startPoint x: 32, startPoint y: 40, endPoint x: 62, endPoint y: 94, distance: 61.5
click at [32, 39] on button "button" at bounding box center [34, 40] width 36 height 36
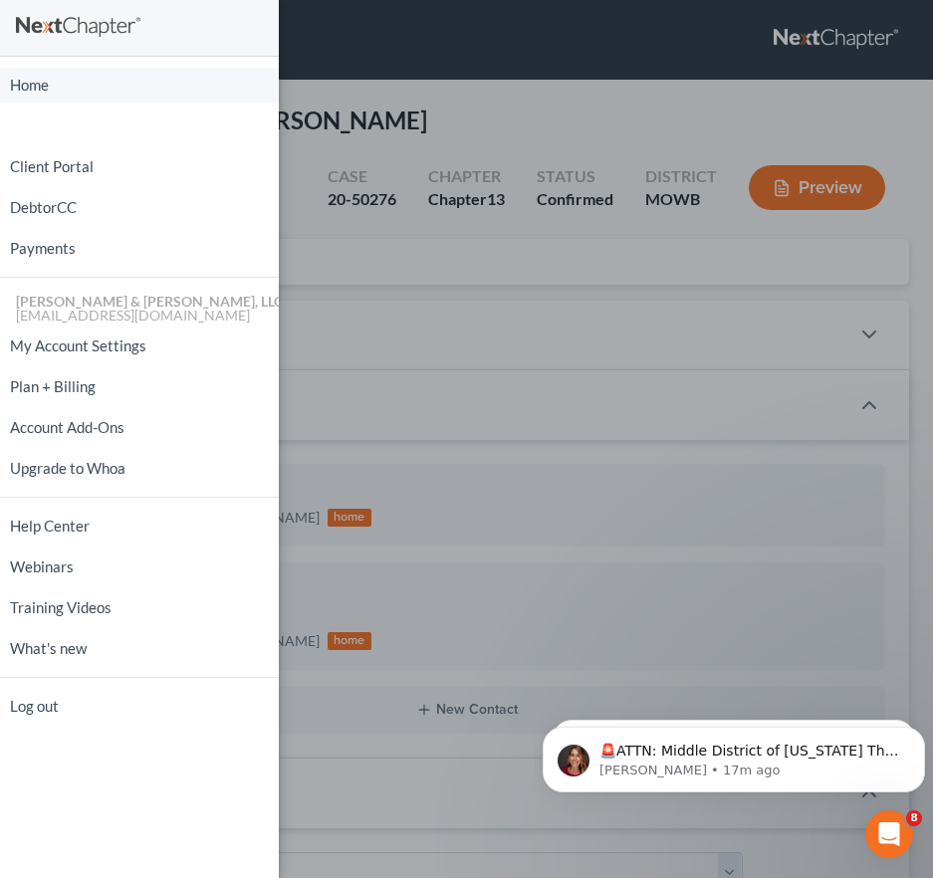
click at [64, 90] on link "Home" at bounding box center [139, 85] width 279 height 35
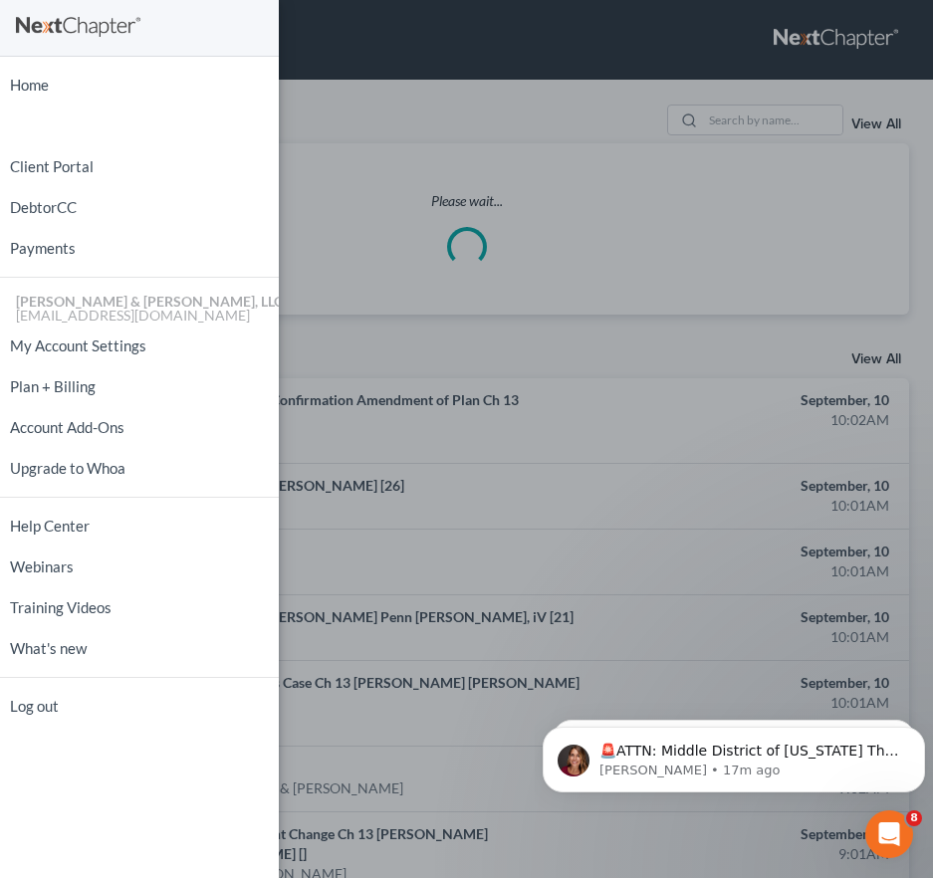
drag, startPoint x: 367, startPoint y: 127, endPoint x: 574, endPoint y: 128, distance: 207.0
click at [368, 127] on div "Home New Case Client Portal DebtorCC Payments [PERSON_NAME] & [PERSON_NAME], LL…" at bounding box center [466, 439] width 933 height 878
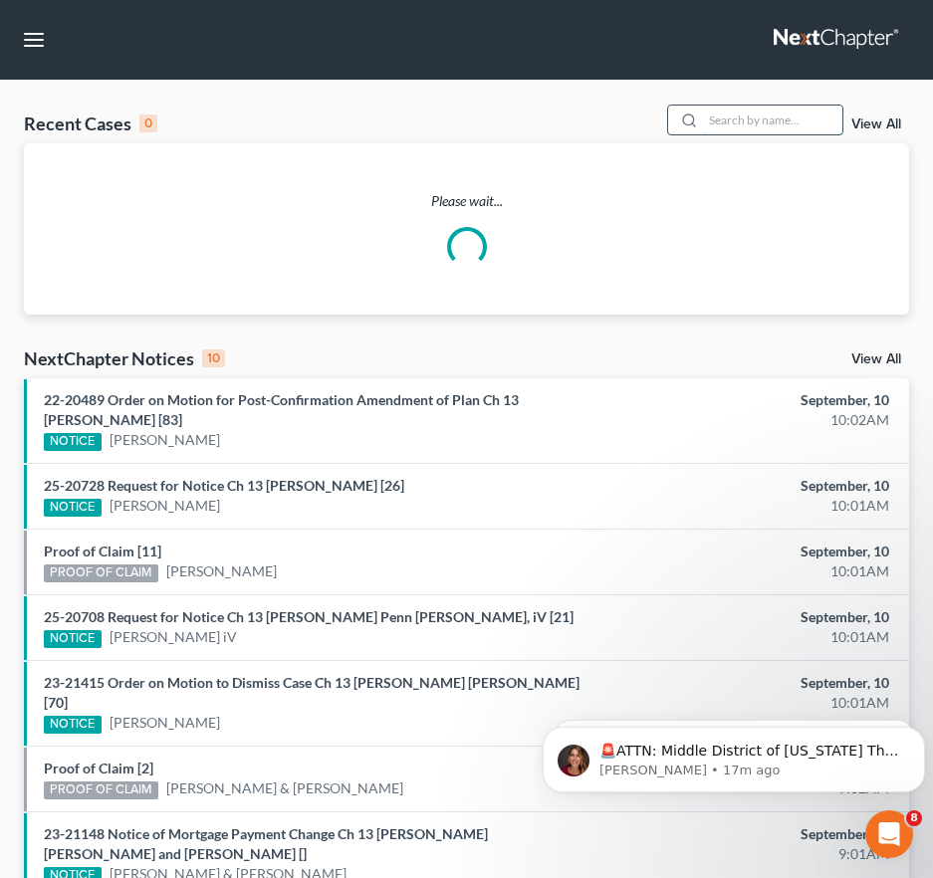
click at [719, 124] on input "search" at bounding box center [772, 119] width 139 height 29
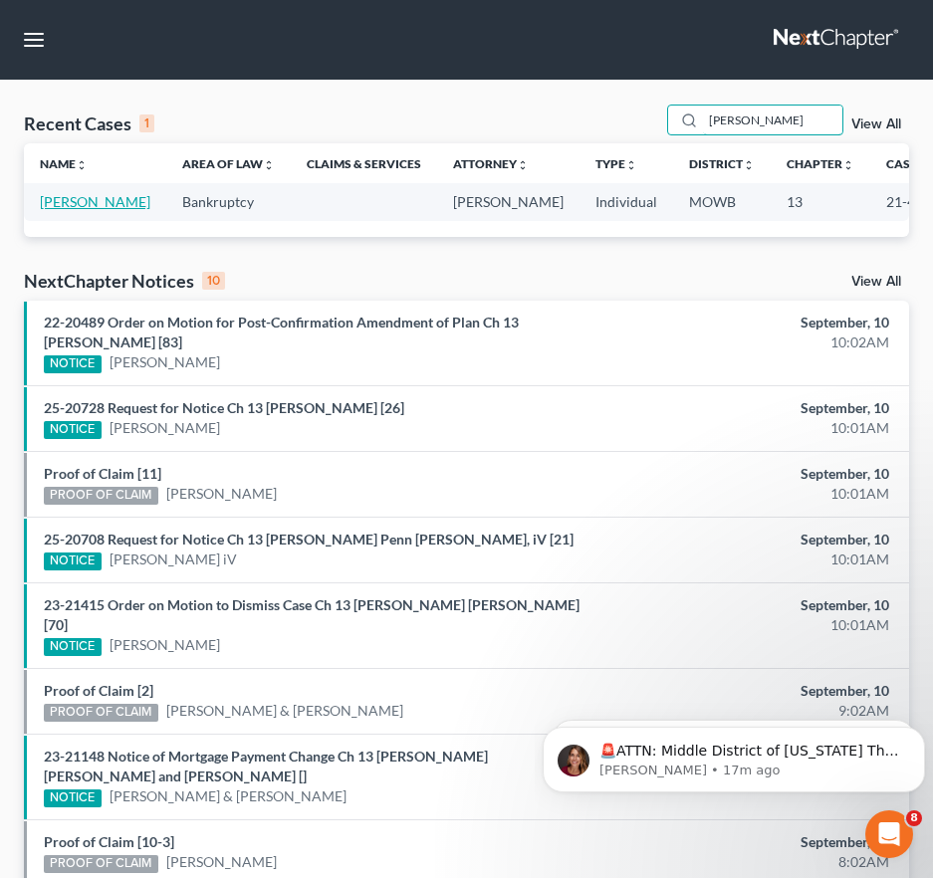
type input "[PERSON_NAME]"
click at [63, 210] on link "[PERSON_NAME]" at bounding box center [95, 201] width 110 height 17
select select "2"
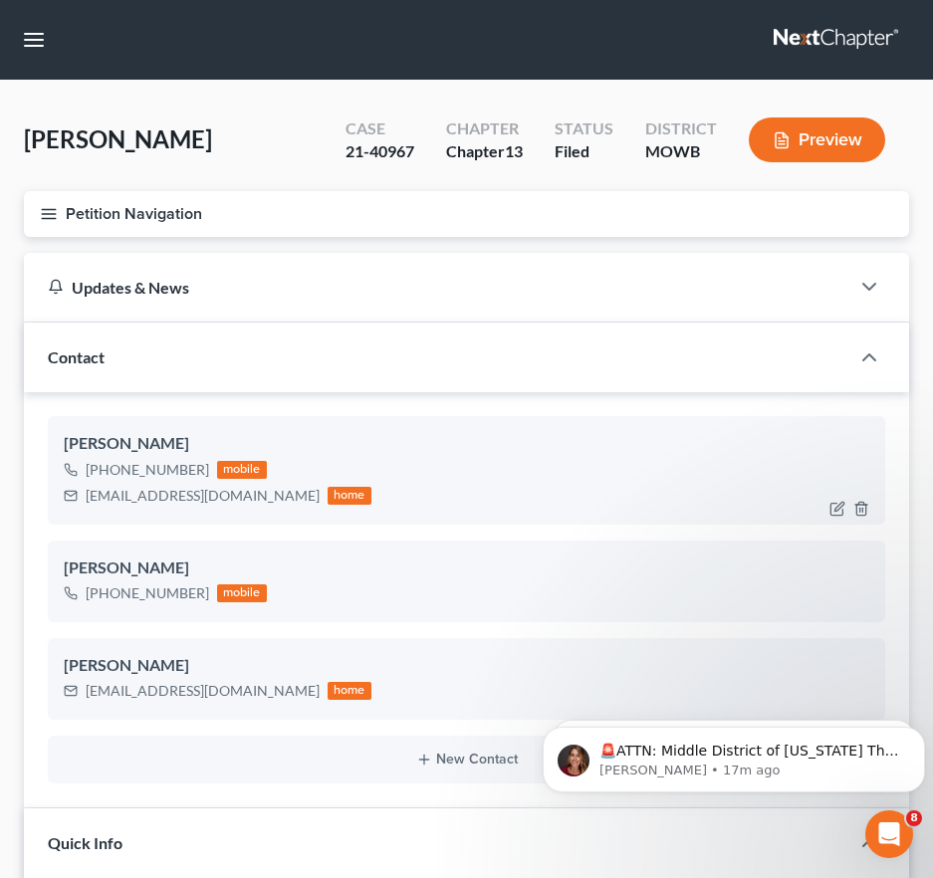
scroll to position [1975, 0]
drag, startPoint x: 223, startPoint y: 500, endPoint x: 80, endPoint y: 509, distance: 143.6
click at [81, 510] on div "[PERSON_NAME] [PHONE_NUMBER] mobile [EMAIL_ADDRESS][DOMAIN_NAME] home" at bounding box center [466, 469] width 837 height 107
drag, startPoint x: 41, startPoint y: 43, endPoint x: 71, endPoint y: 83, distance: 49.8
click at [41, 43] on button "button" at bounding box center [34, 40] width 36 height 36
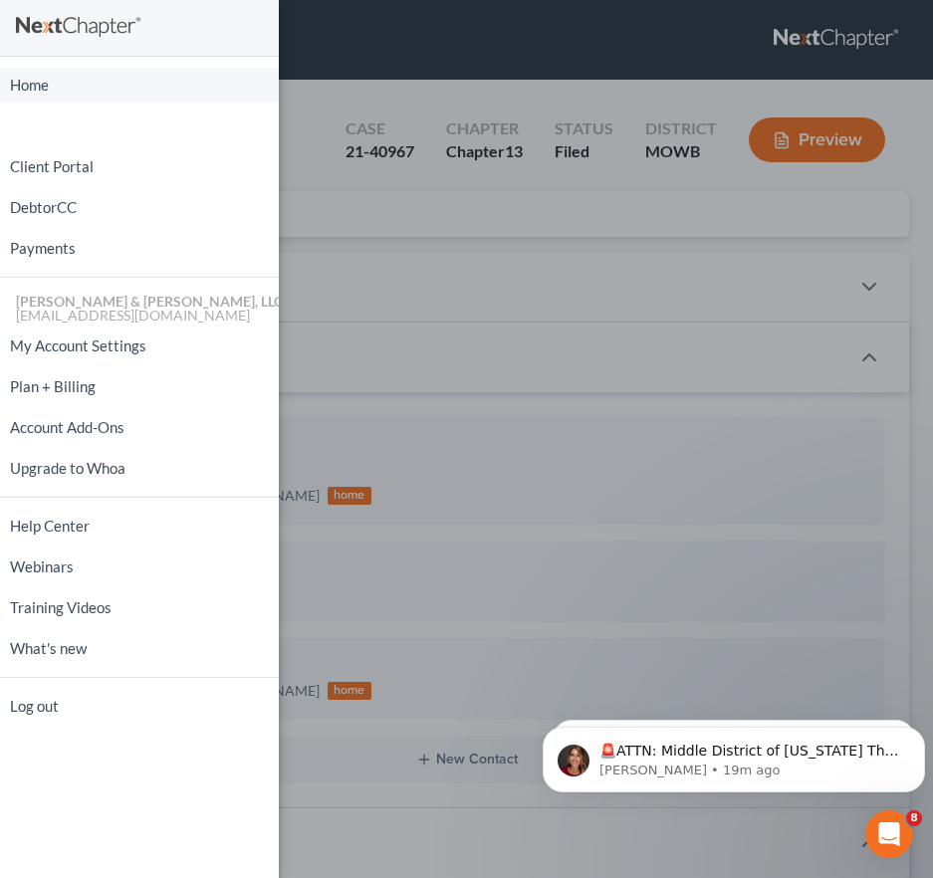
click at [67, 77] on link "Home" at bounding box center [139, 85] width 279 height 35
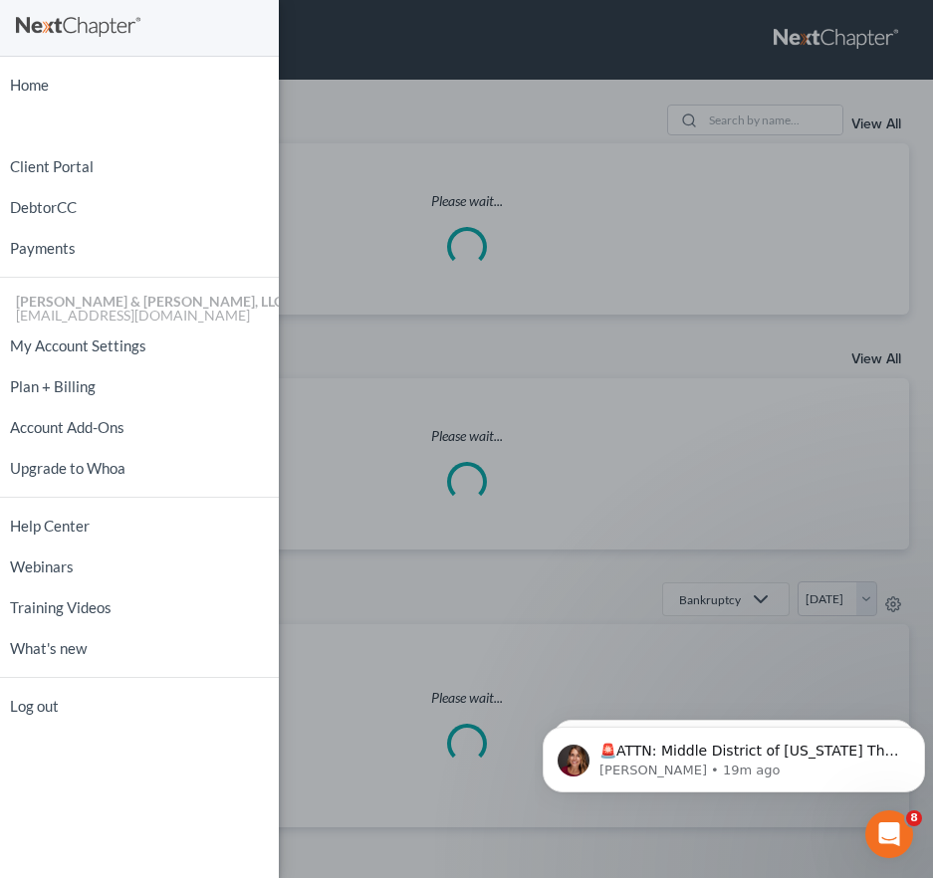
click at [308, 114] on div "Home New Case Client Portal DebtorCC Payments [PERSON_NAME] & [PERSON_NAME], LL…" at bounding box center [466, 439] width 933 height 878
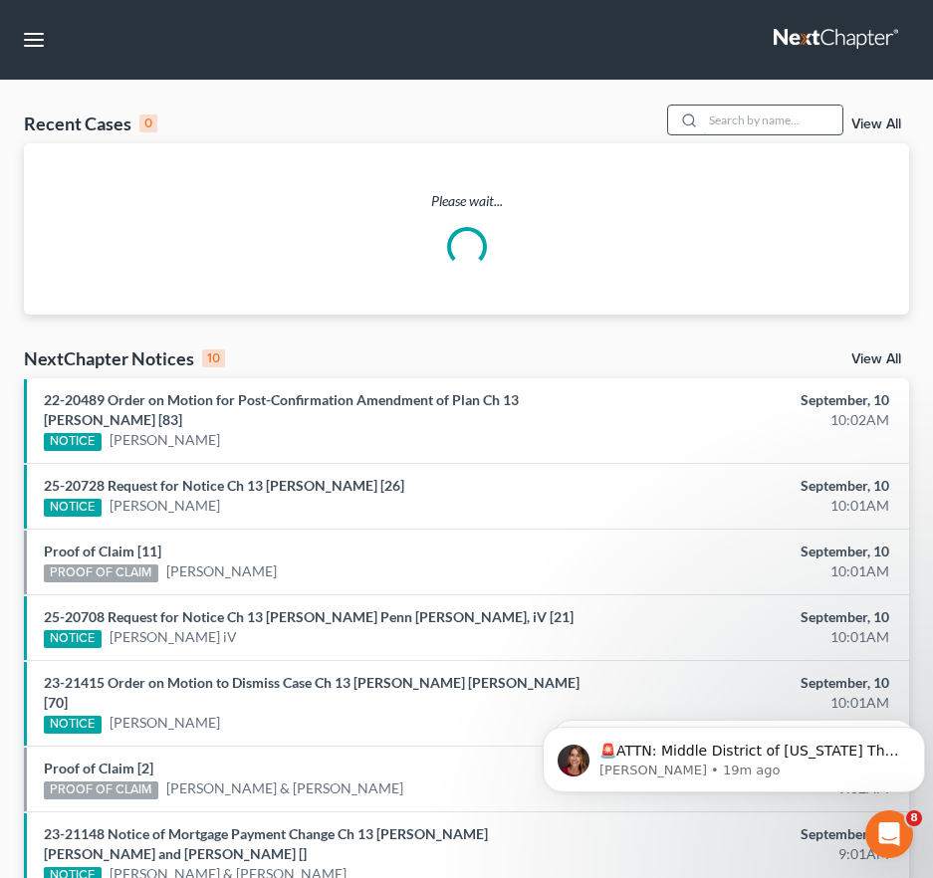
click at [718, 117] on input "search" at bounding box center [772, 119] width 139 height 29
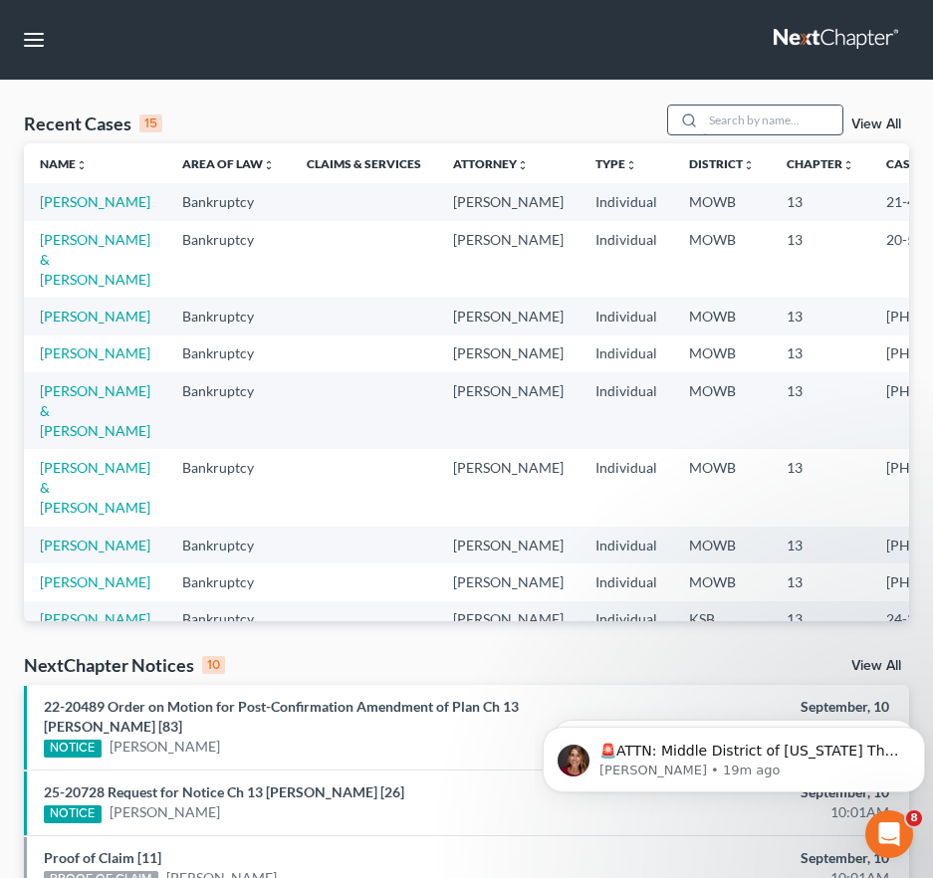
click at [731, 121] on input "search" at bounding box center [772, 119] width 139 height 29
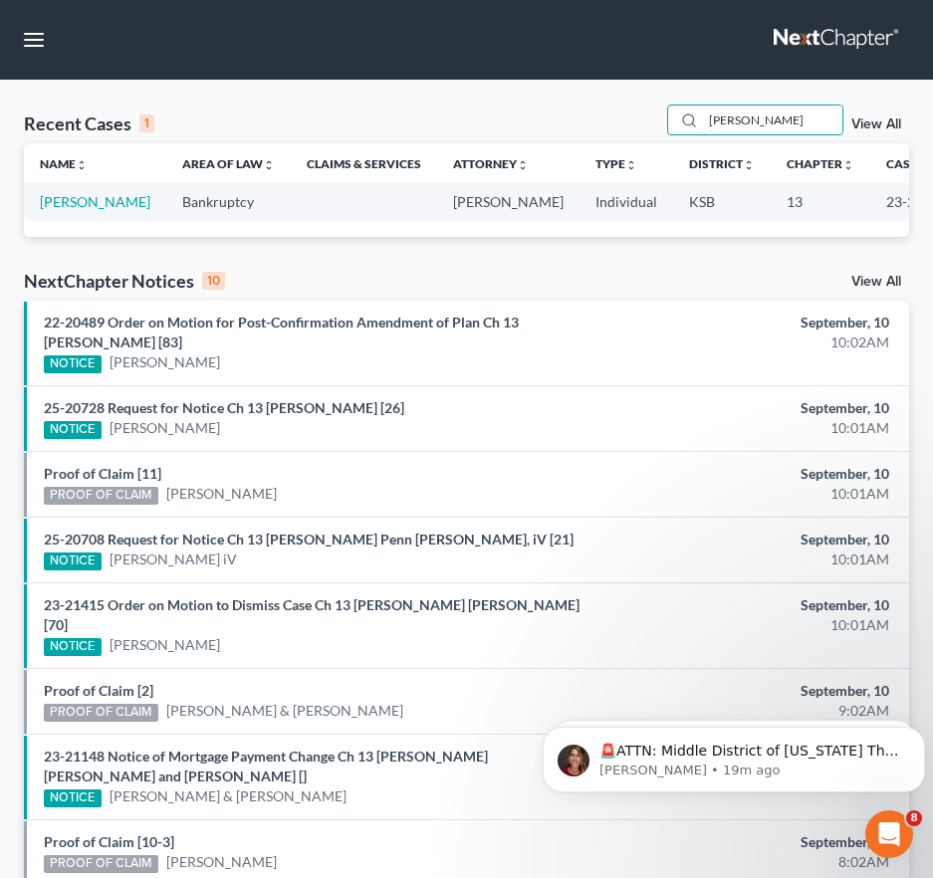
type input "[PERSON_NAME]"
click at [61, 212] on td "[PERSON_NAME]" at bounding box center [95, 201] width 142 height 37
click at [61, 210] on link "[PERSON_NAME]" at bounding box center [95, 201] width 110 height 17
select select "6"
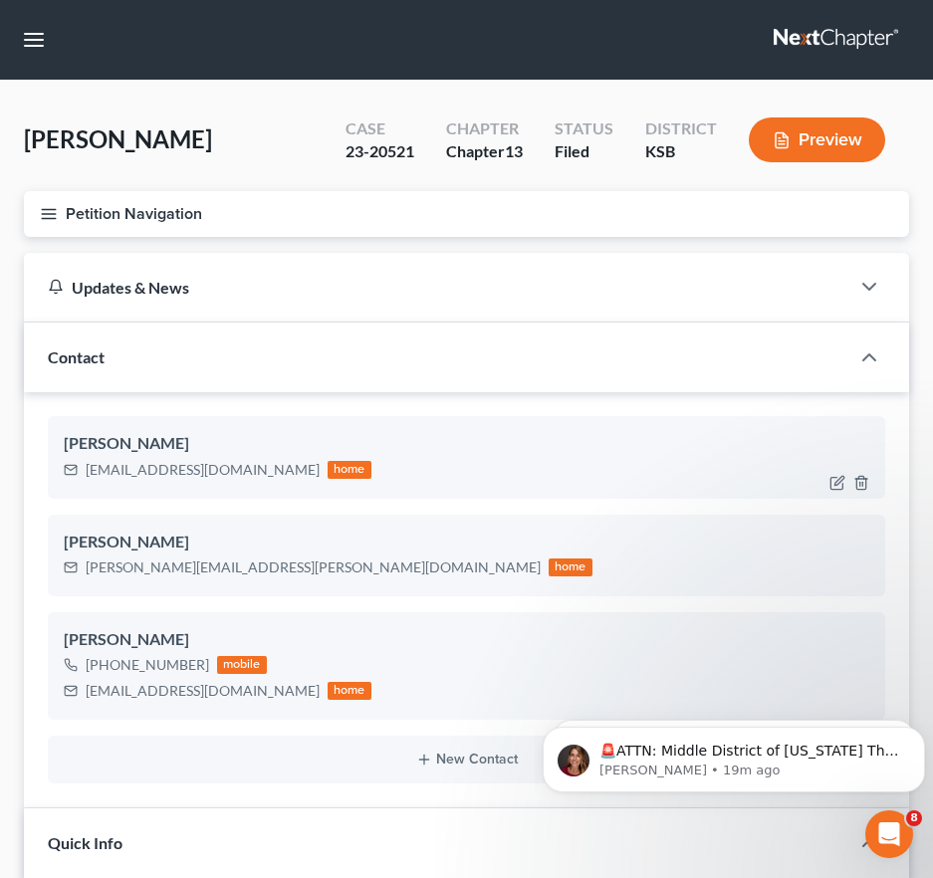
scroll to position [297, 0]
drag, startPoint x: 247, startPoint y: 468, endPoint x: 67, endPoint y: 474, distance: 180.2
click at [67, 474] on div "[EMAIL_ADDRESS][DOMAIN_NAME] home" at bounding box center [218, 470] width 308 height 26
drag, startPoint x: 39, startPoint y: 45, endPoint x: 42, endPoint y: 95, distance: 49.9
click at [39, 45] on button "button" at bounding box center [34, 40] width 36 height 36
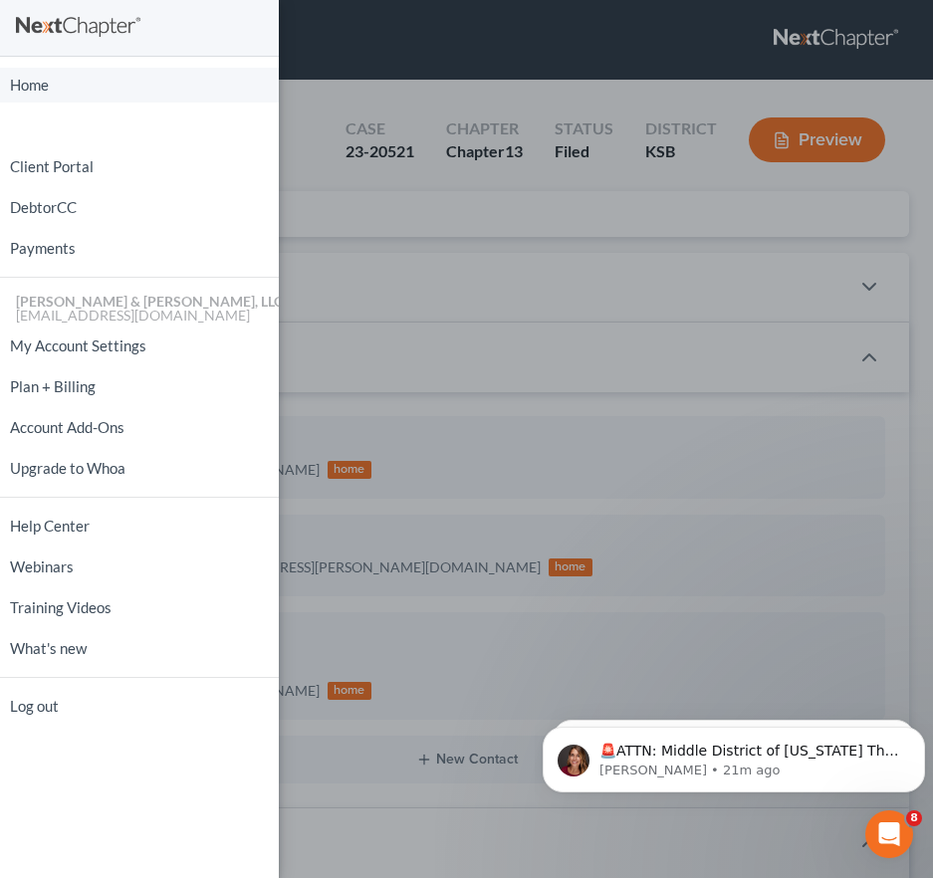
click at [35, 89] on link "Home" at bounding box center [139, 85] width 279 height 35
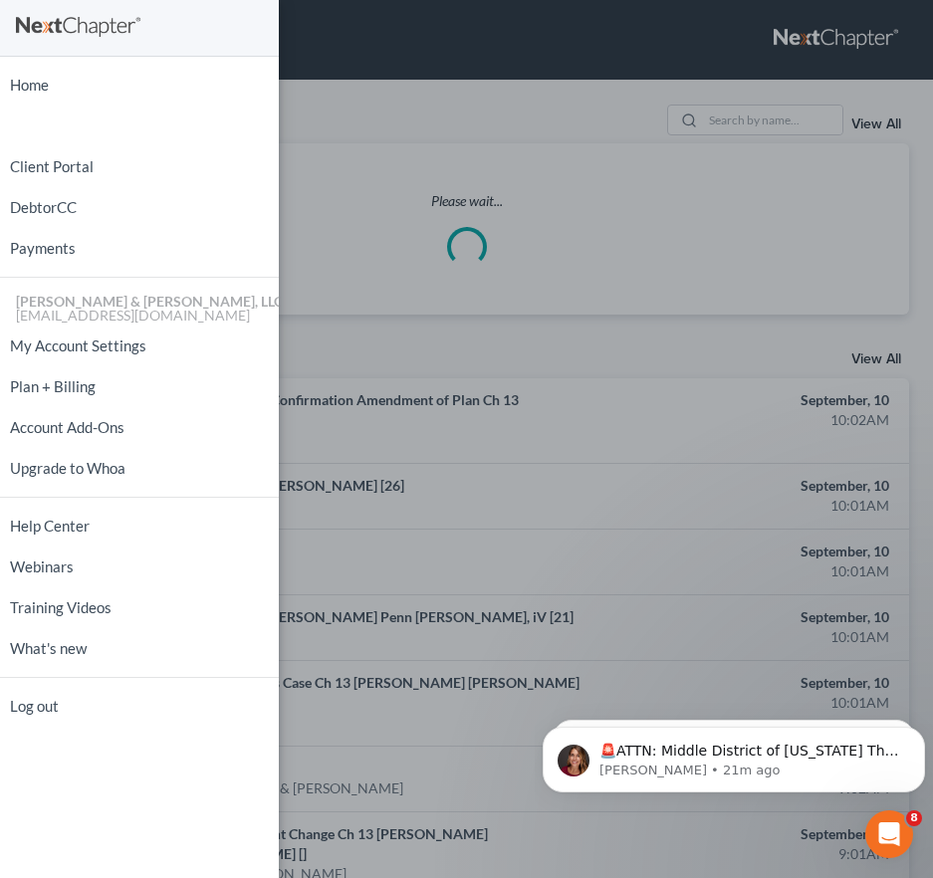
drag, startPoint x: 375, startPoint y: 197, endPoint x: 595, endPoint y: 163, distance: 222.5
click at [376, 196] on div "Home New Case Client Portal DebtorCC Payments [PERSON_NAME] & [PERSON_NAME], LL…" at bounding box center [466, 439] width 933 height 878
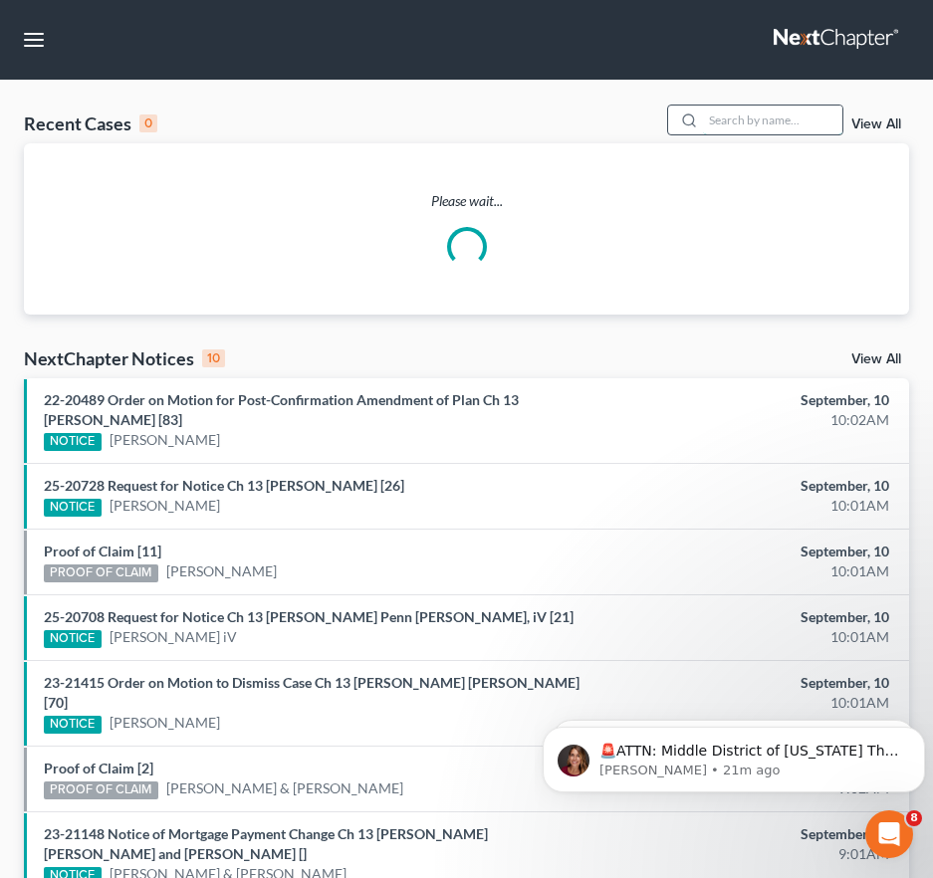
click at [738, 124] on input "search" at bounding box center [772, 119] width 139 height 29
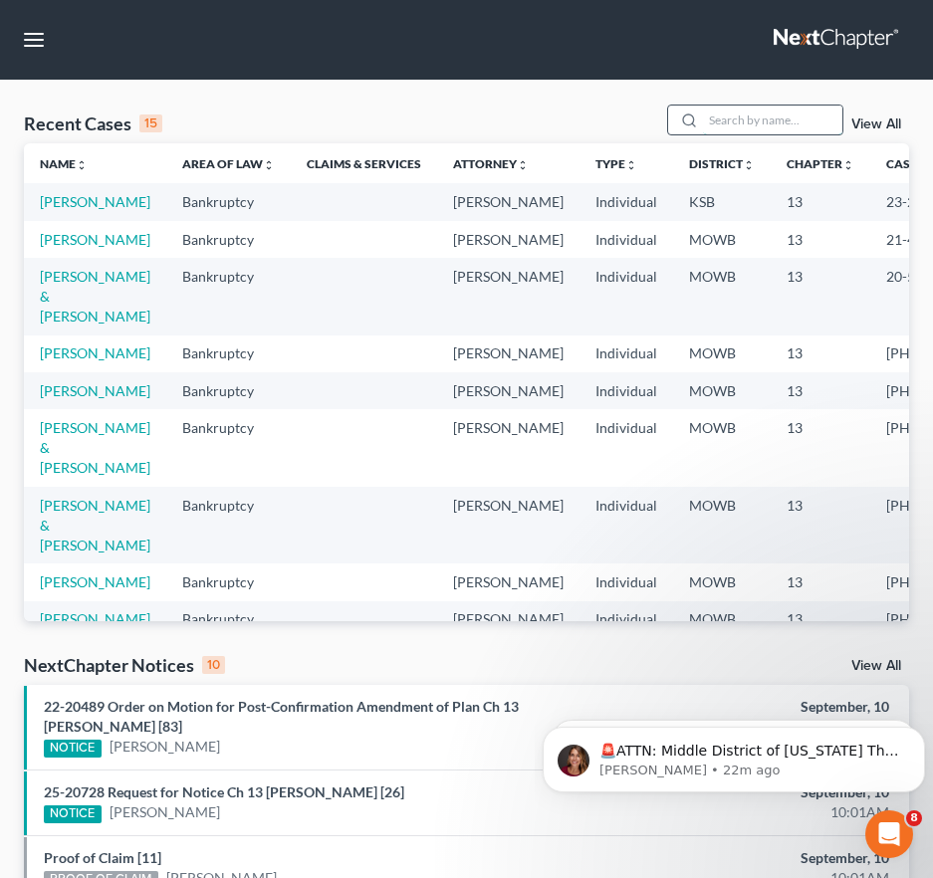
click at [734, 111] on input "search" at bounding box center [772, 119] width 139 height 29
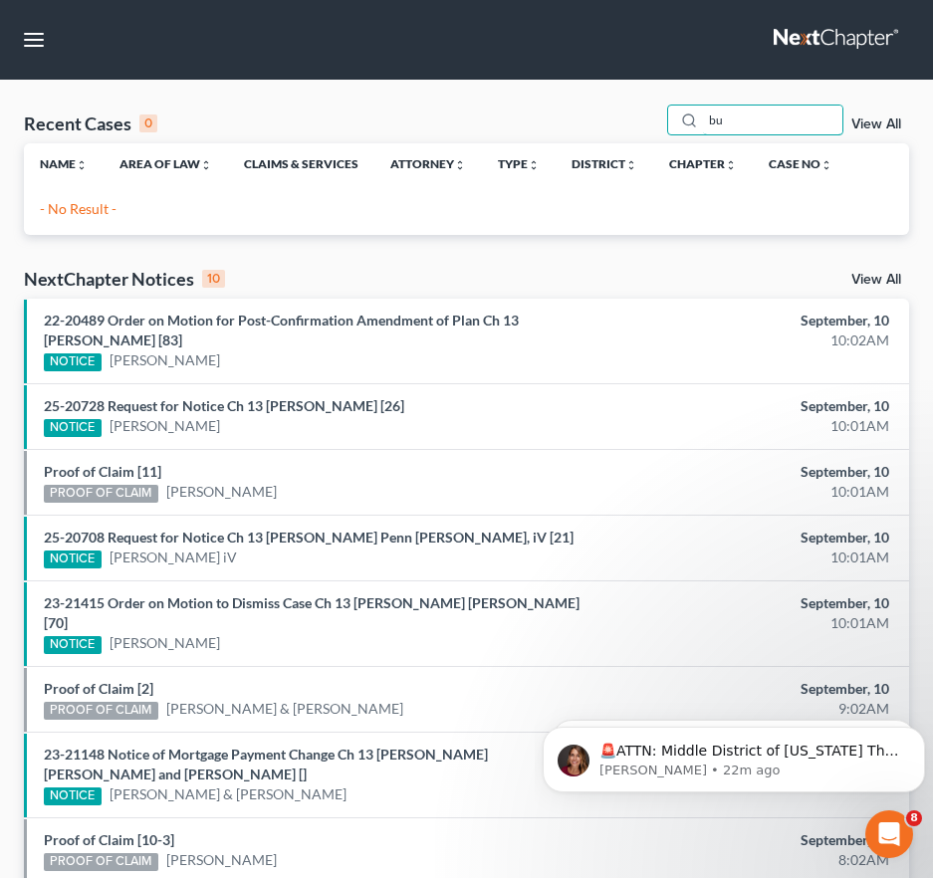
type input "b"
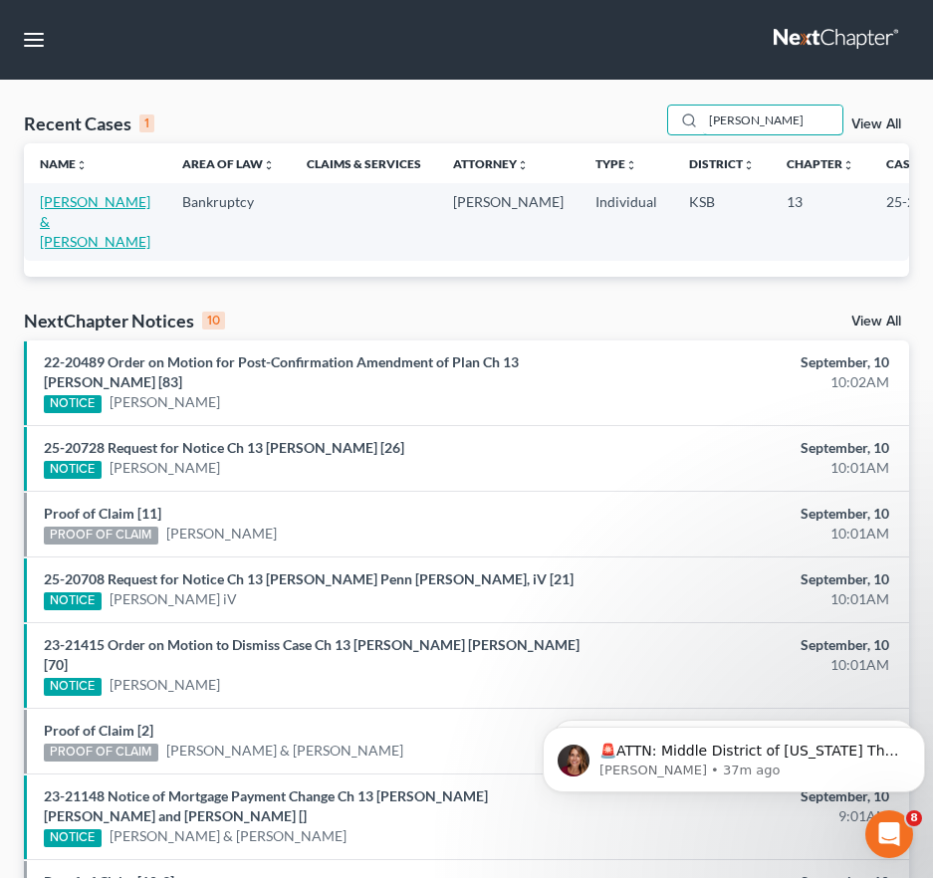
type input "[PERSON_NAME]"
click at [60, 215] on link "[PERSON_NAME] & [PERSON_NAME]" at bounding box center [95, 221] width 110 height 57
select select "6"
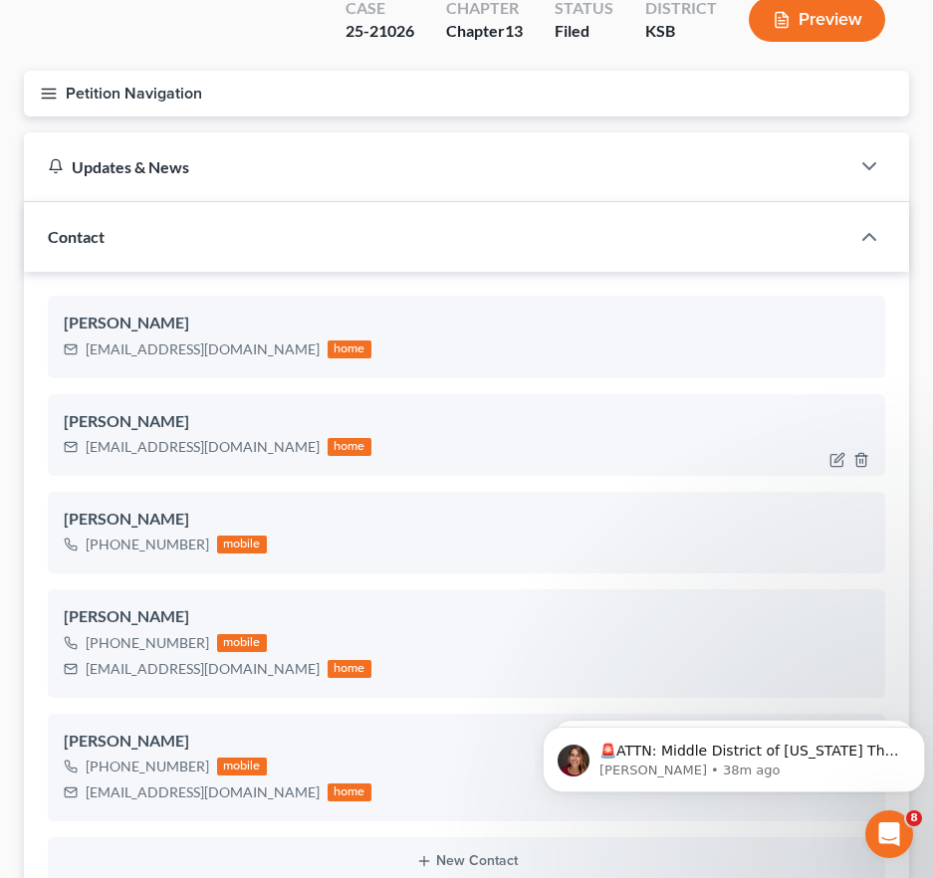
scroll to position [199, 0]
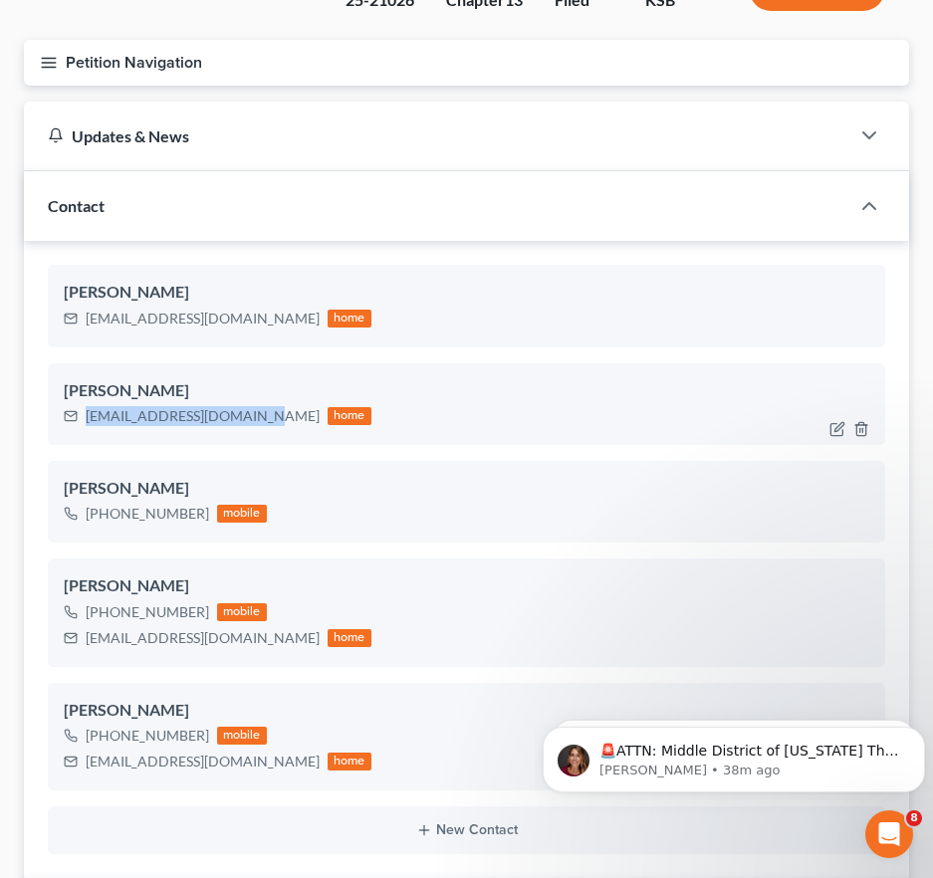
drag, startPoint x: 252, startPoint y: 419, endPoint x: 78, endPoint y: 415, distance: 174.2
click at [78, 415] on div "[EMAIL_ADDRESS][DOMAIN_NAME] home" at bounding box center [218, 416] width 308 height 26
click at [264, 312] on div "[EMAIL_ADDRESS][DOMAIN_NAME]" at bounding box center [203, 319] width 234 height 20
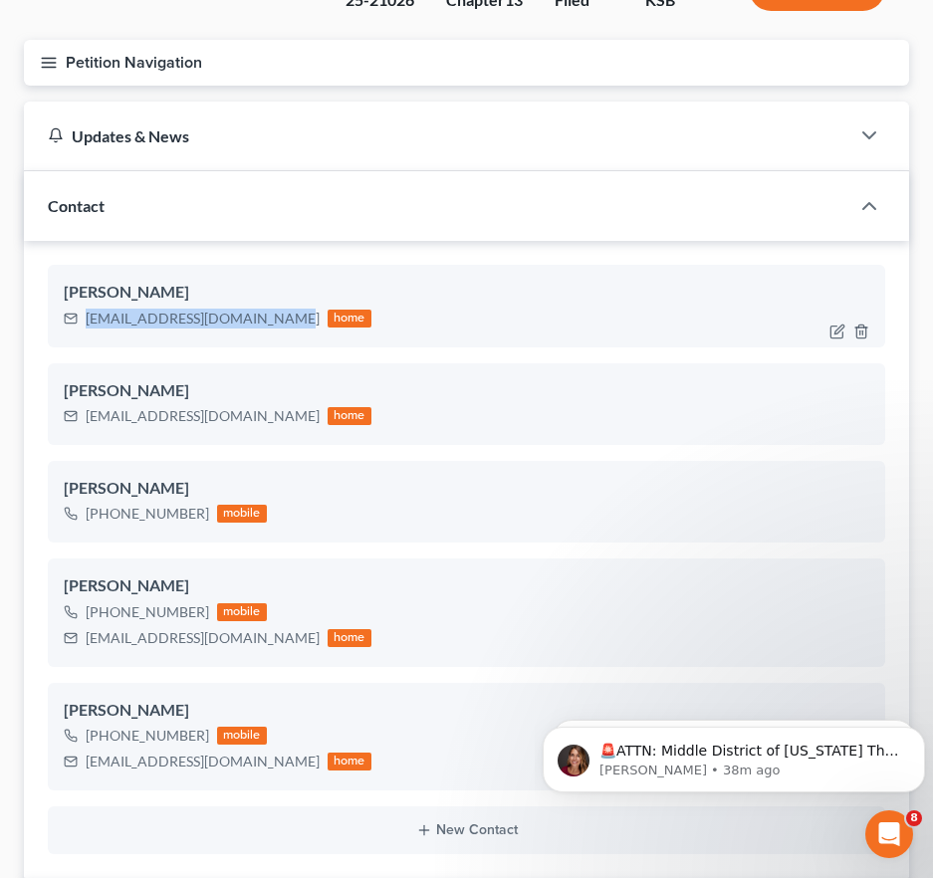
drag, startPoint x: 274, startPoint y: 318, endPoint x: 124, endPoint y: 336, distance: 150.4
click at [89, 317] on div "[EMAIL_ADDRESS][DOMAIN_NAME]" at bounding box center [203, 319] width 234 height 20
click at [61, 60] on button "Petition Navigation" at bounding box center [466, 63] width 885 height 46
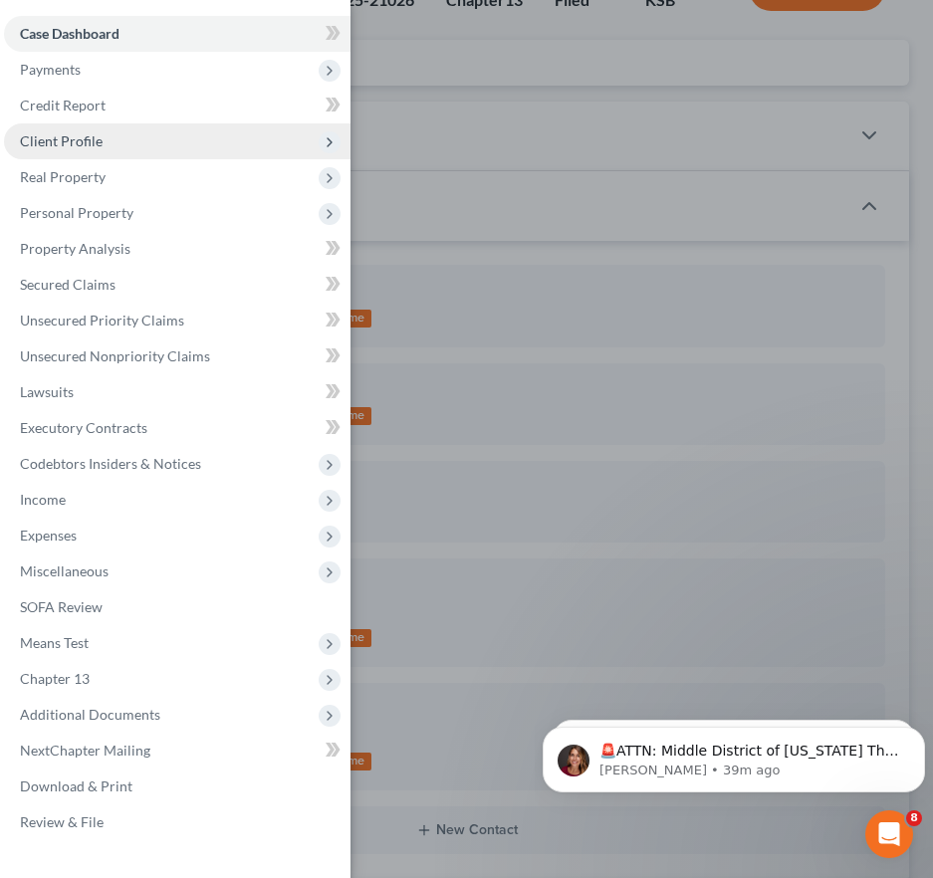
scroll to position [0, 0]
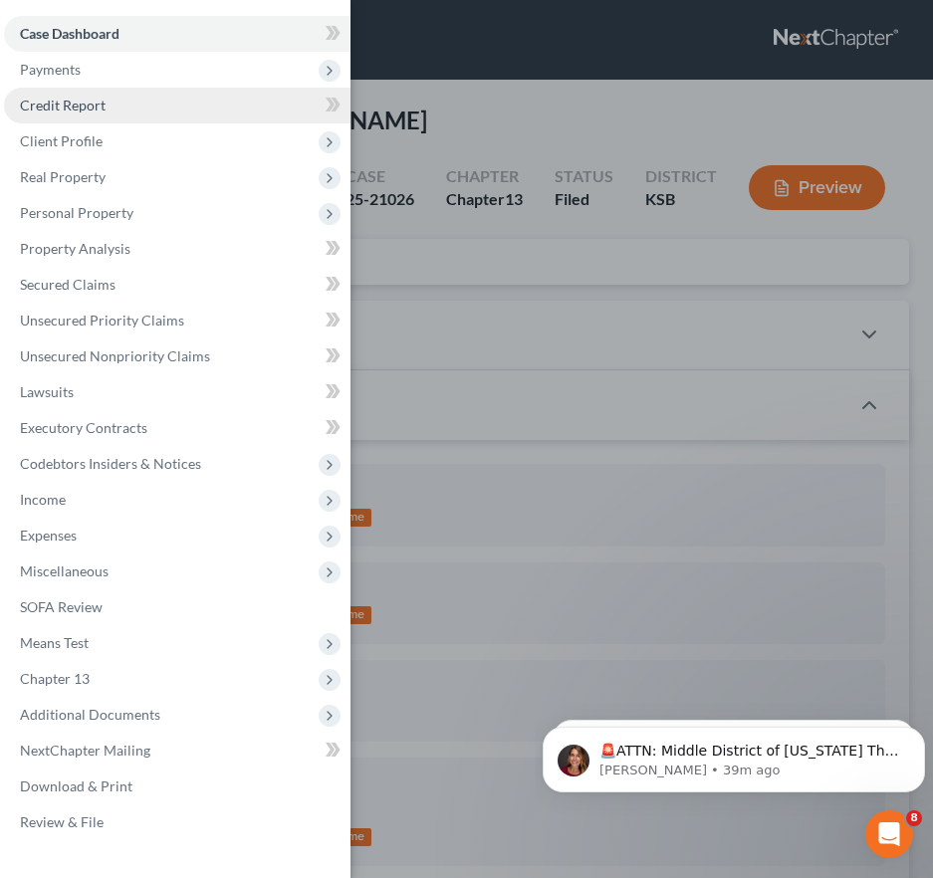
click at [412, 139] on div "Case Dashboard Payments Invoices Payments Payments Credit Report Client Profile" at bounding box center [466, 439] width 933 height 878
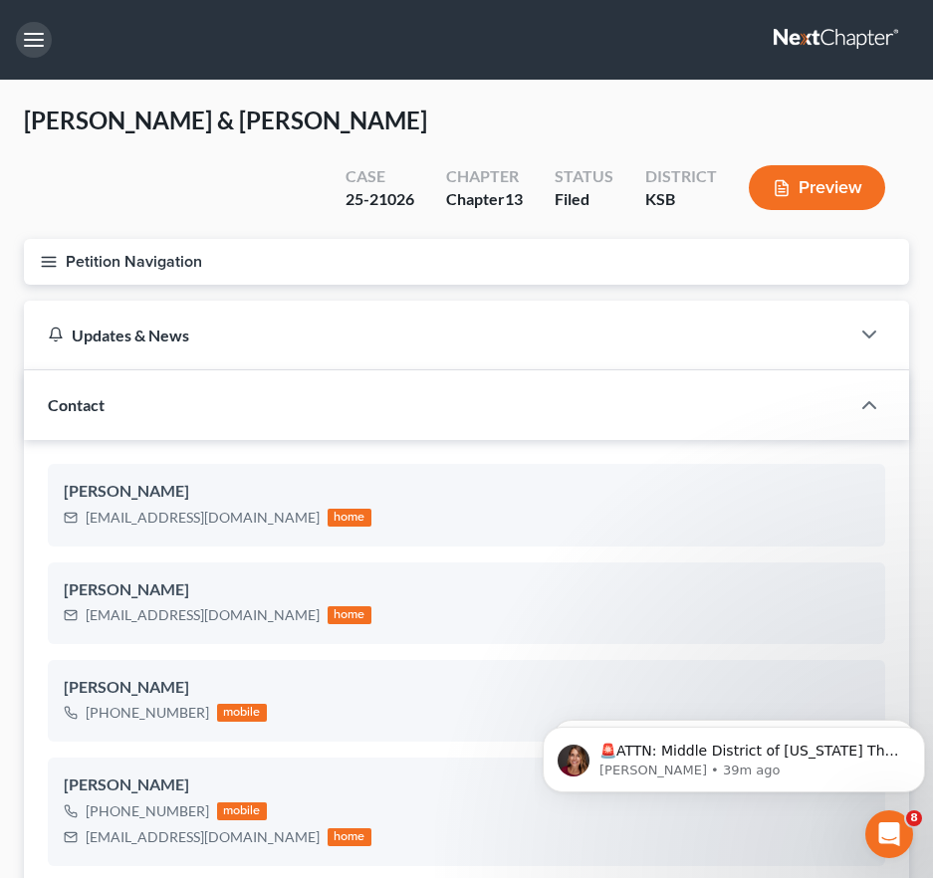
click at [40, 31] on button "button" at bounding box center [34, 40] width 36 height 36
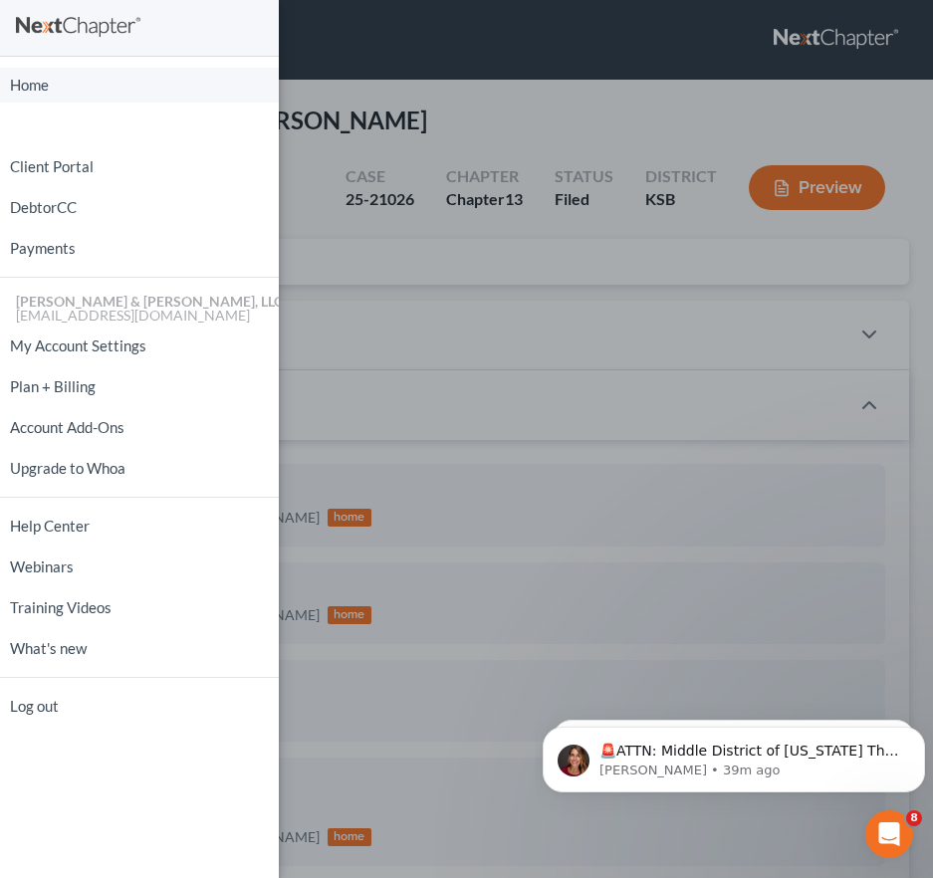
click at [72, 89] on link "Home" at bounding box center [139, 85] width 279 height 35
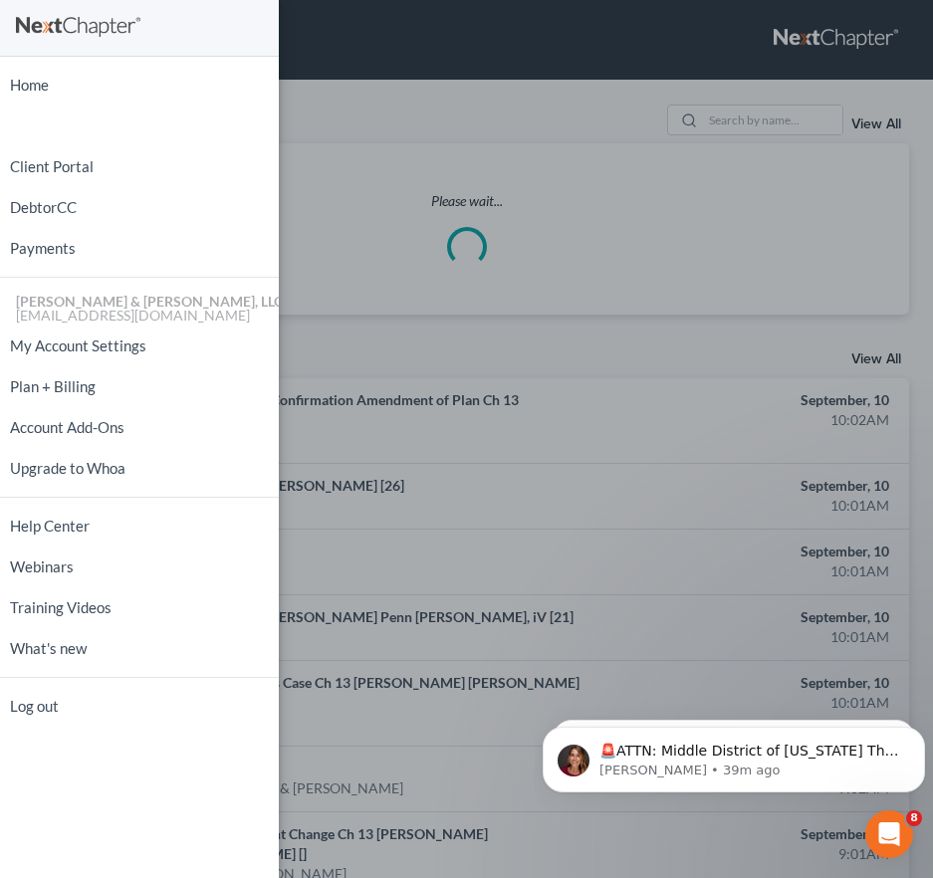
drag, startPoint x: 426, startPoint y: 211, endPoint x: 574, endPoint y: 187, distance: 150.2
click at [426, 211] on div "Home New Case Client Portal DebtorCC Payments [PERSON_NAME] & [PERSON_NAME], LL…" at bounding box center [466, 439] width 933 height 878
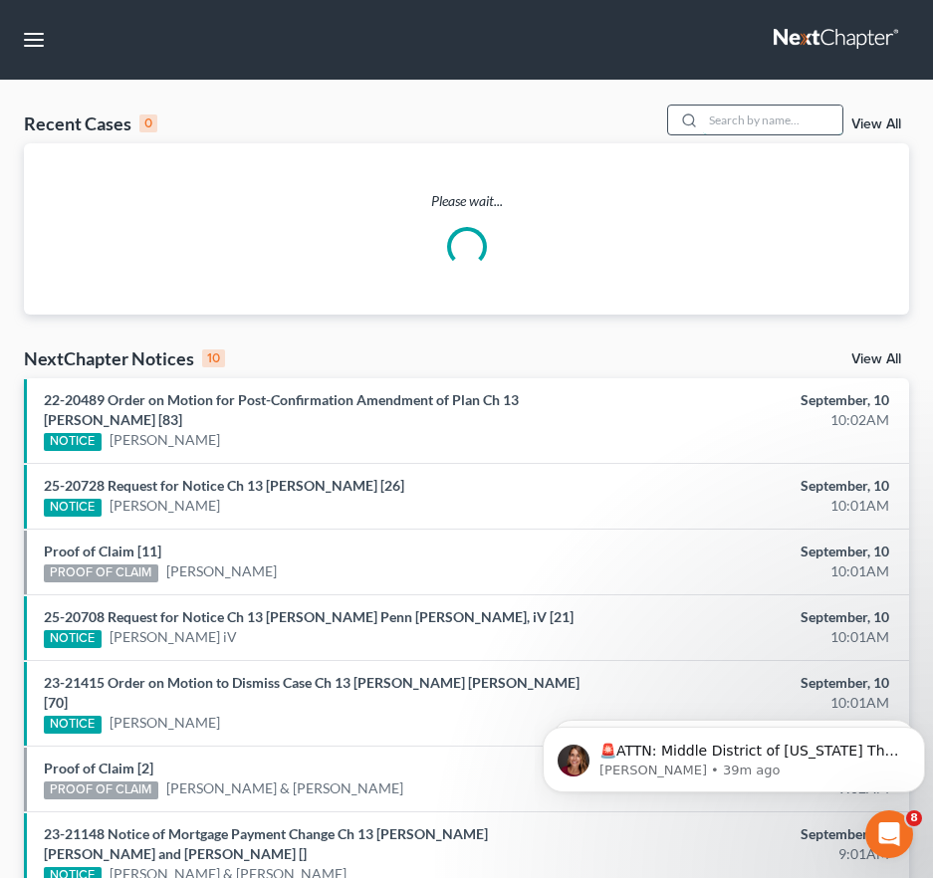
click at [753, 127] on input "search" at bounding box center [772, 119] width 139 height 29
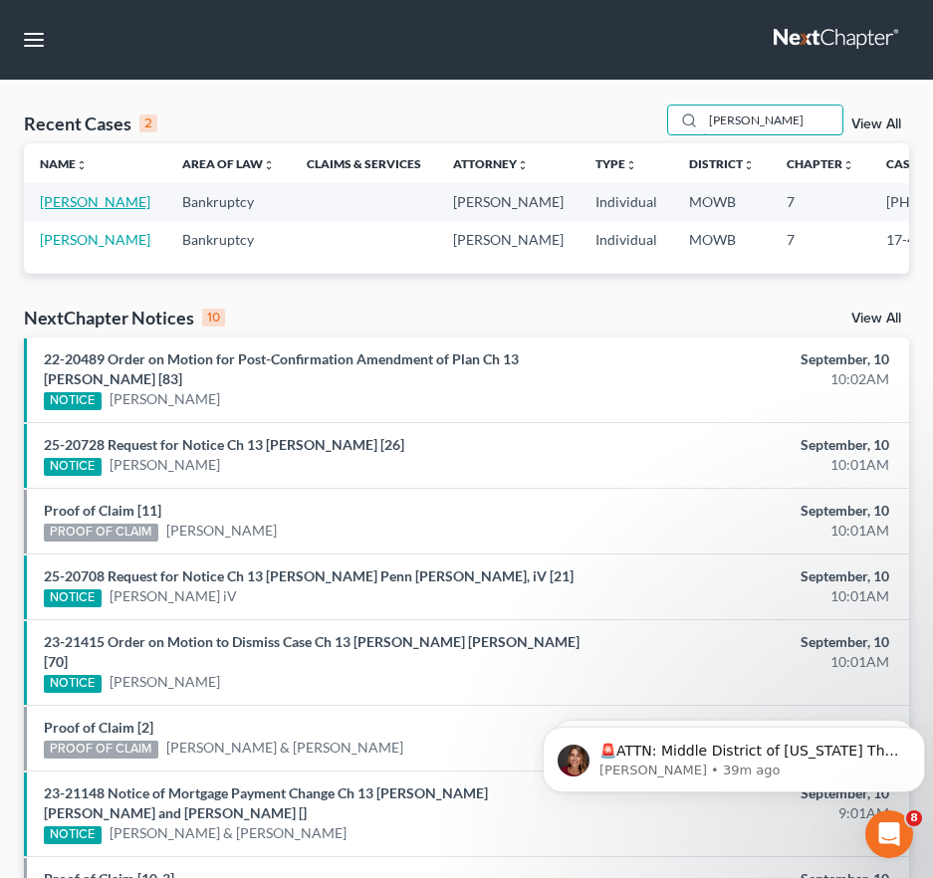
type input "[PERSON_NAME]"
click at [95, 197] on link "[PERSON_NAME]" at bounding box center [95, 201] width 110 height 17
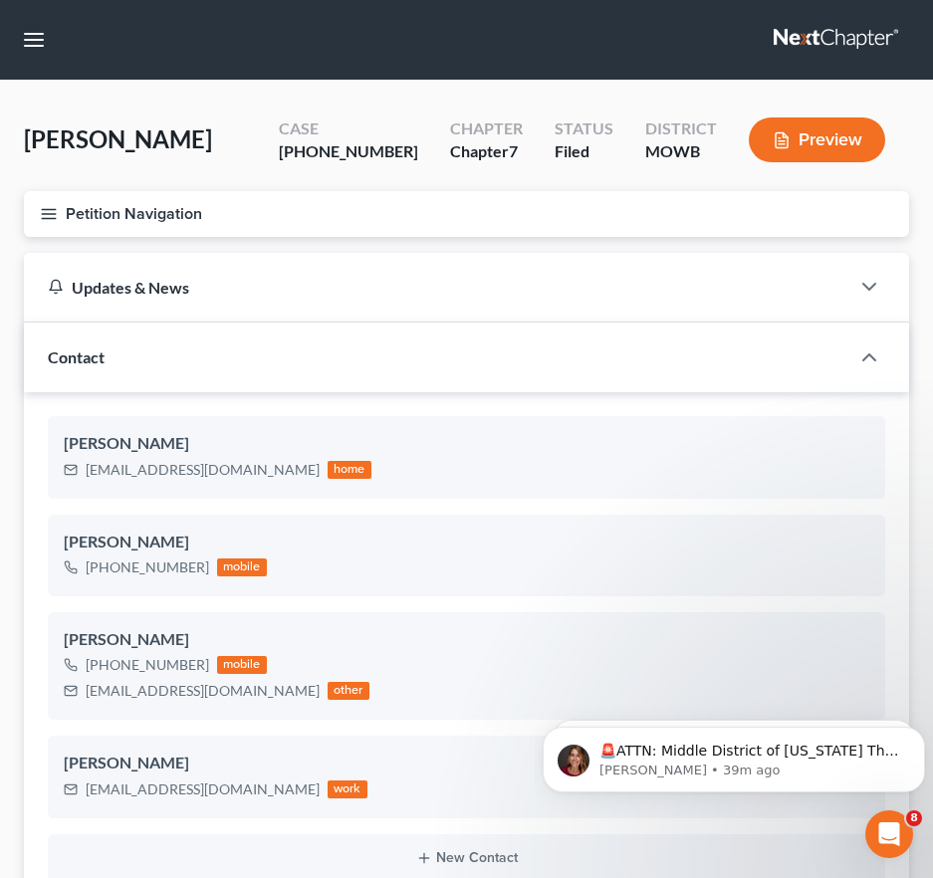
scroll to position [2384, 0]
drag, startPoint x: 181, startPoint y: 475, endPoint x: 57, endPoint y: 477, distance: 124.4
click at [57, 477] on div "[PERSON_NAME] [EMAIL_ADDRESS][DOMAIN_NAME] home" at bounding box center [466, 457] width 837 height 82
drag, startPoint x: 41, startPoint y: 38, endPoint x: 61, endPoint y: 46, distance: 21.4
click at [41, 38] on button "button" at bounding box center [34, 40] width 36 height 36
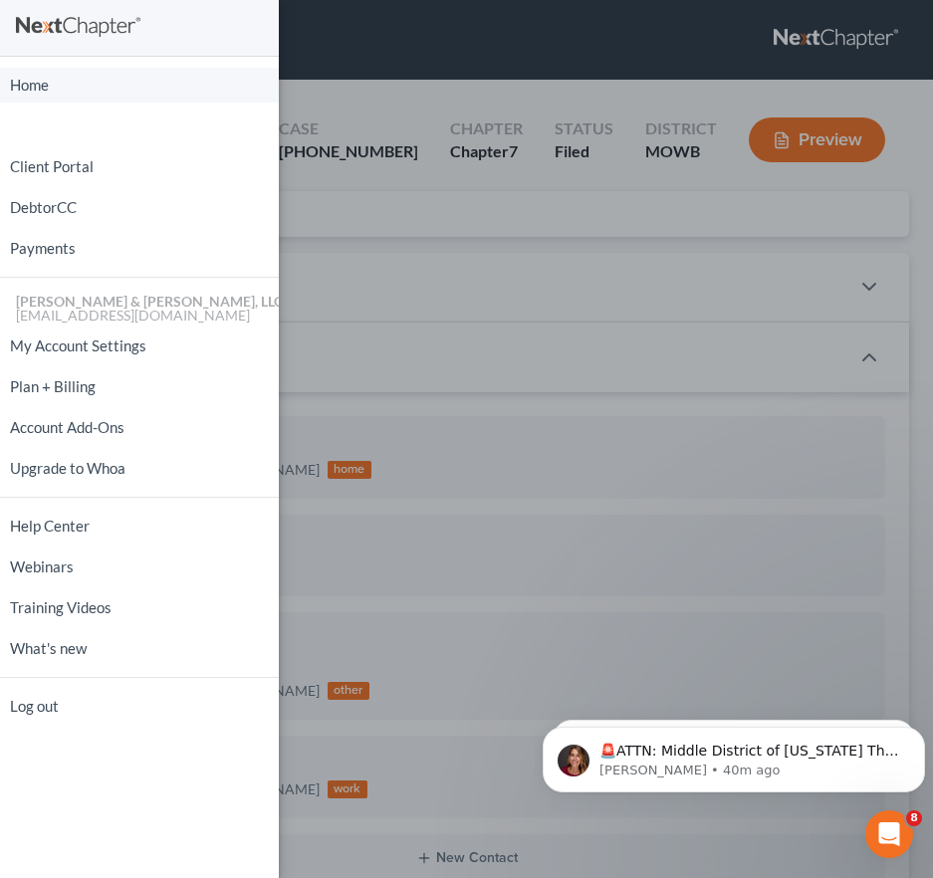
drag, startPoint x: 95, startPoint y: 82, endPoint x: 334, endPoint y: 95, distance: 240.2
click at [95, 82] on link "Home" at bounding box center [139, 85] width 279 height 35
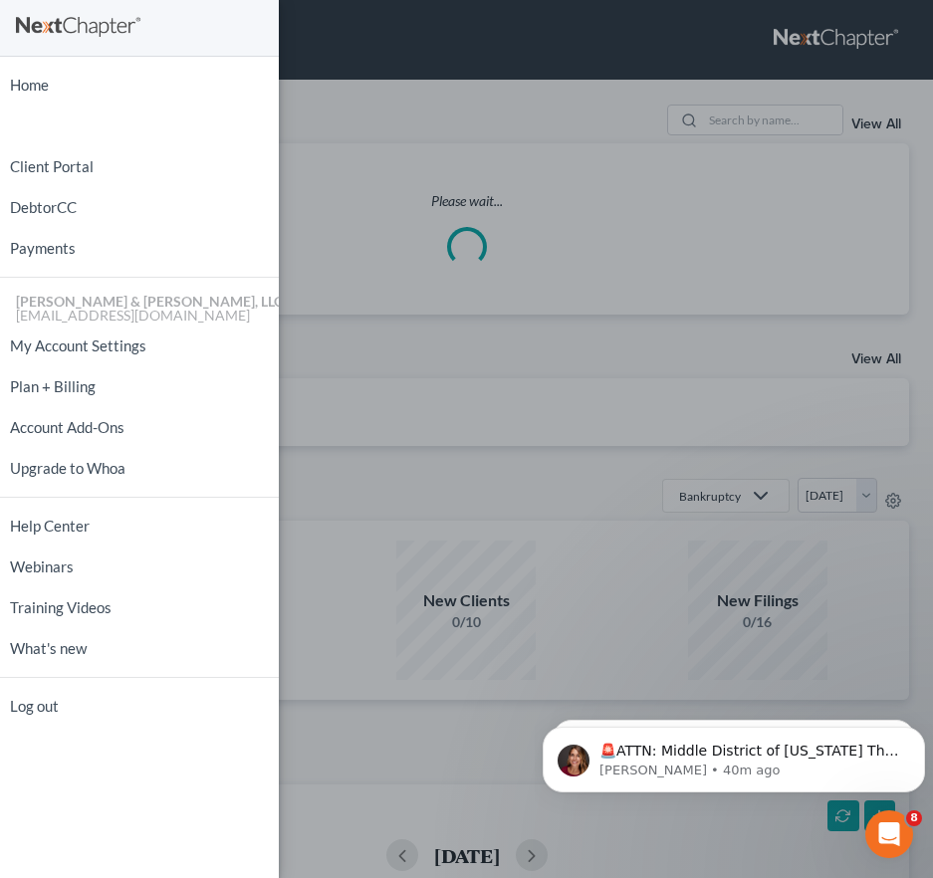
drag, startPoint x: 452, startPoint y: 119, endPoint x: 584, endPoint y: 120, distance: 132.4
click at [452, 118] on div "Home New Case Client Portal DebtorCC Payments [PERSON_NAME] & [PERSON_NAME], LL…" at bounding box center [466, 439] width 933 height 878
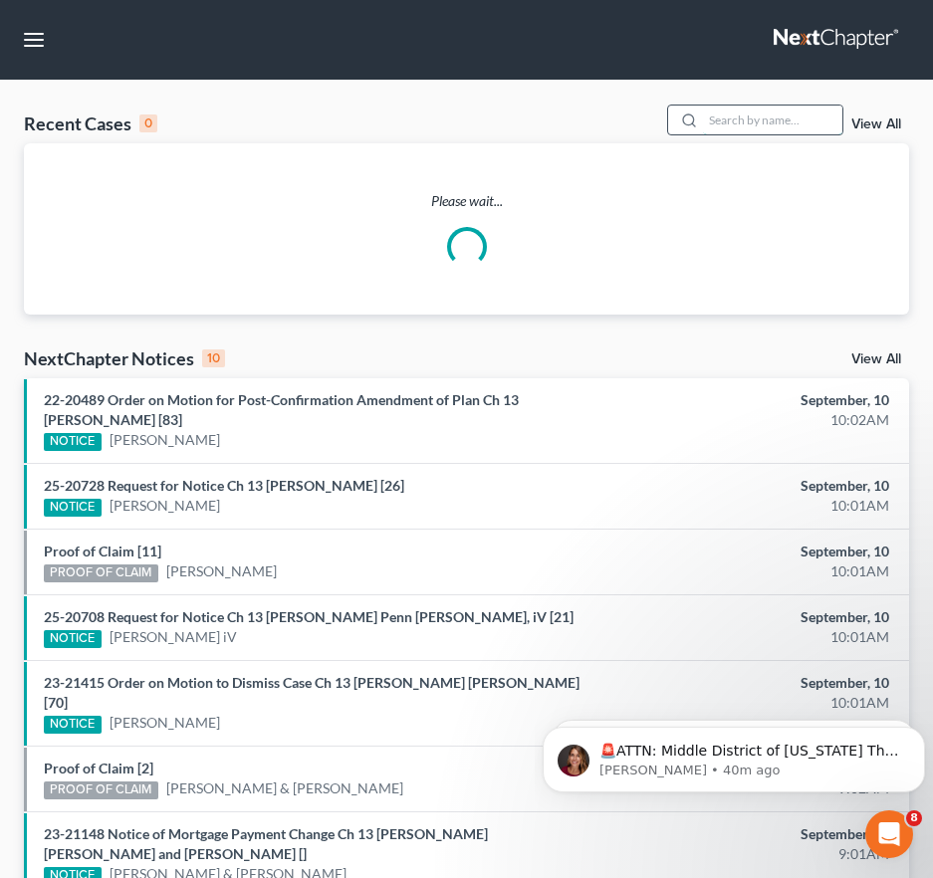
click at [736, 118] on input "search" at bounding box center [772, 119] width 139 height 29
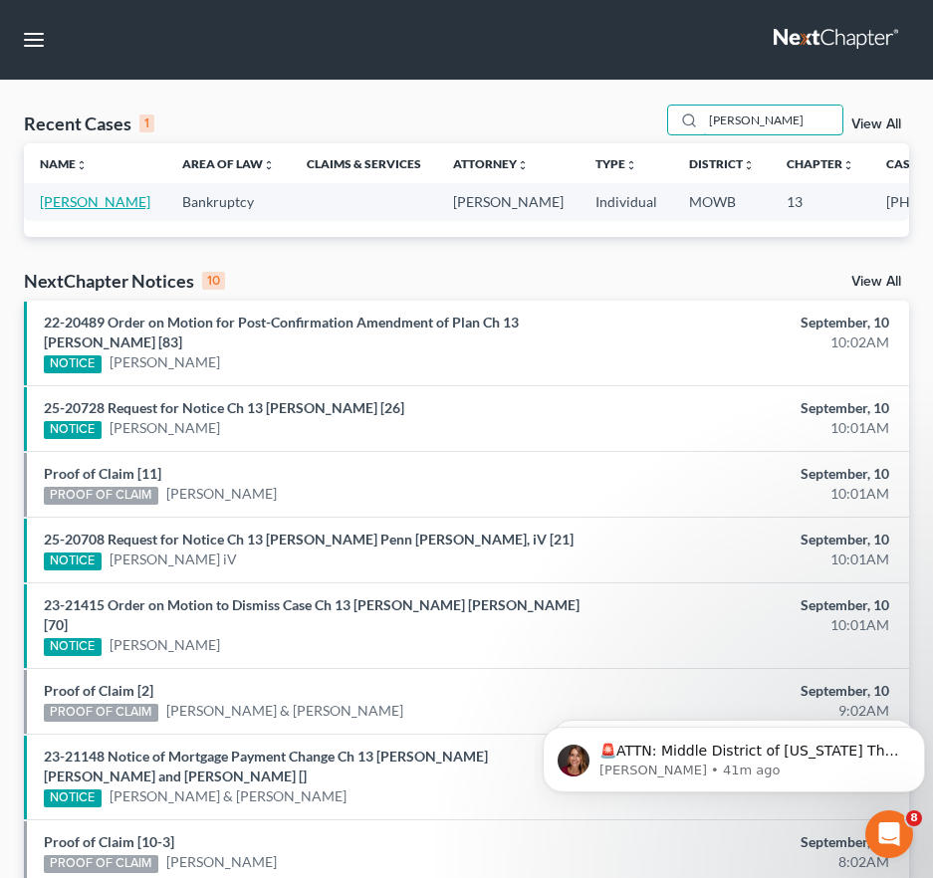
type input "[PERSON_NAME]"
click at [74, 210] on link "[PERSON_NAME]" at bounding box center [95, 201] width 110 height 17
select select "2"
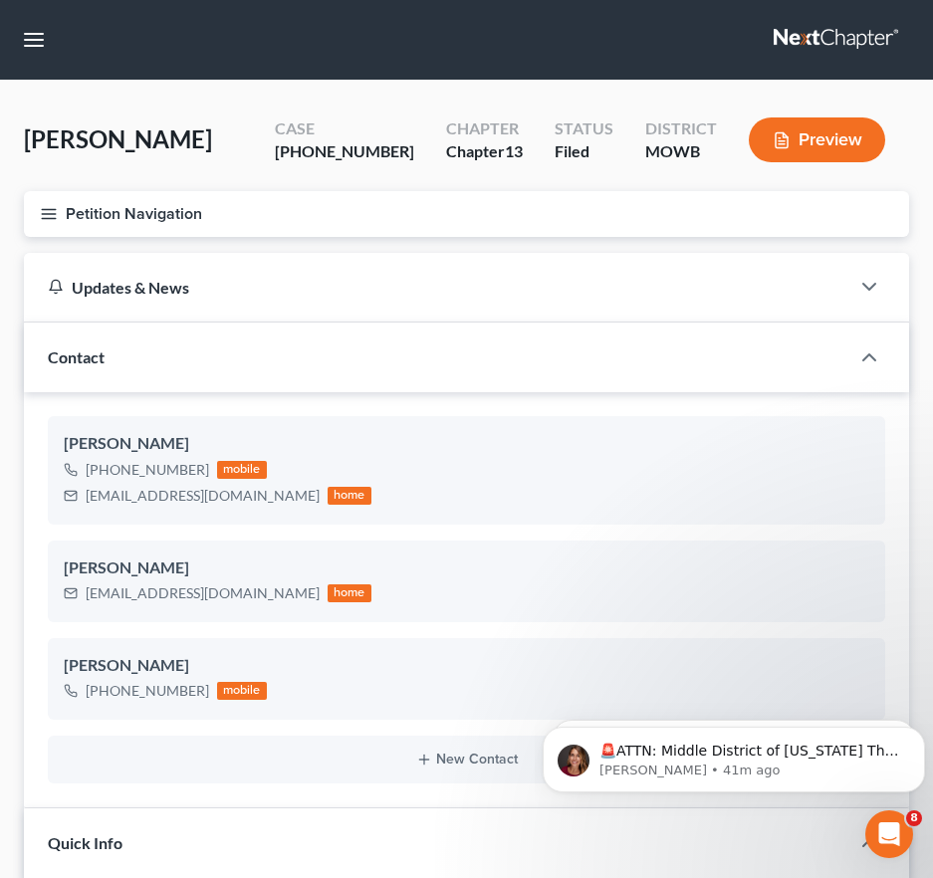
scroll to position [511, 0]
click at [52, 214] on line "button" at bounding box center [49, 214] width 14 height 0
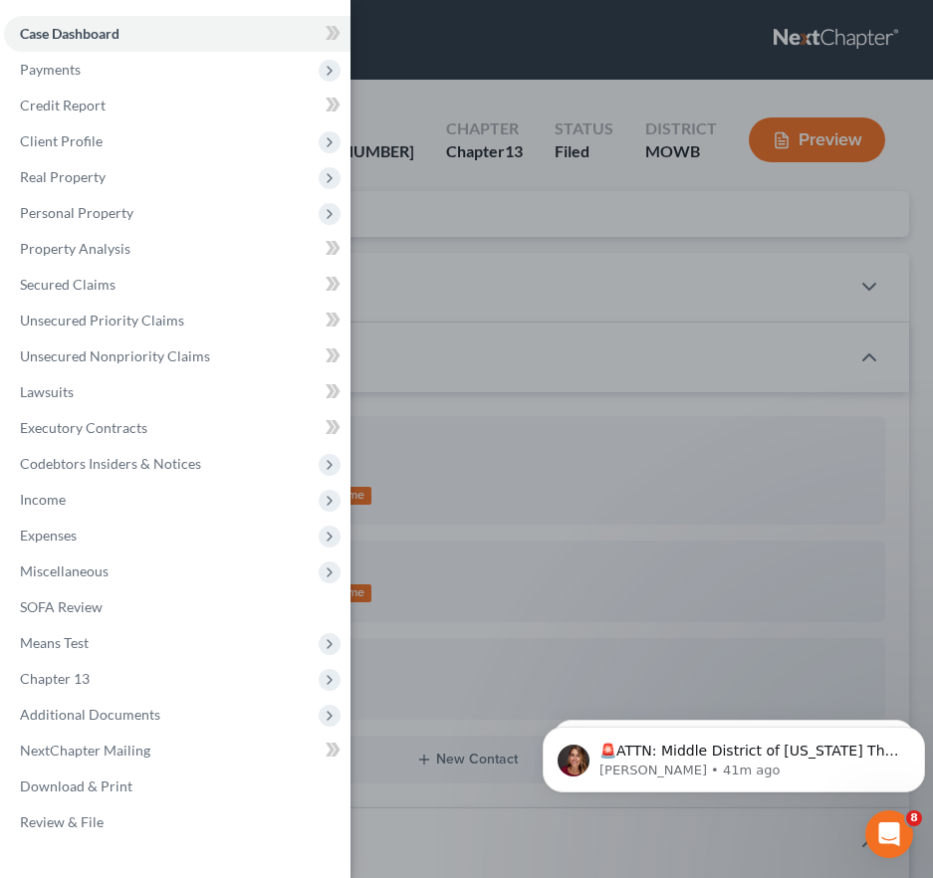
scroll to position [172, 0]
click at [472, 237] on div "Case Dashboard Payments Invoices Payments Payments Credit Report Client Profile" at bounding box center [466, 439] width 933 height 878
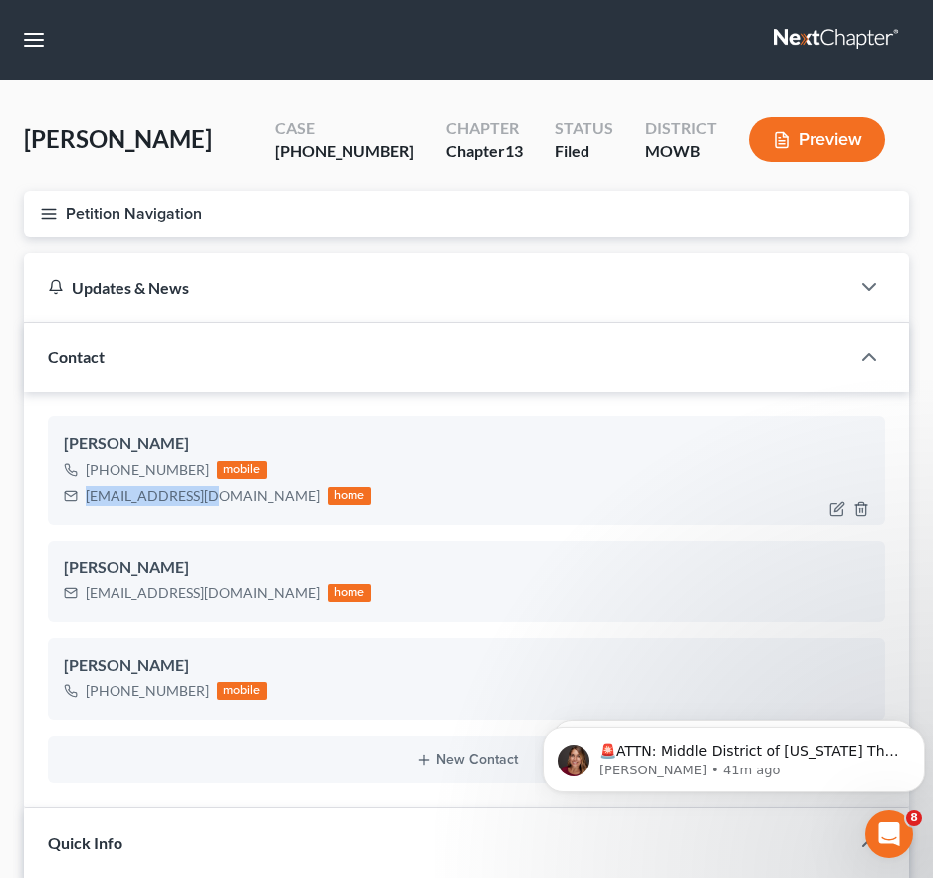
drag, startPoint x: 212, startPoint y: 494, endPoint x: 77, endPoint y: 500, distance: 135.5
click at [77, 500] on div "[EMAIL_ADDRESS][DOMAIN_NAME] home" at bounding box center [218, 496] width 308 height 26
drag, startPoint x: 28, startPoint y: 34, endPoint x: 68, endPoint y: 52, distance: 43.7
click at [28, 34] on button "button" at bounding box center [34, 40] width 36 height 36
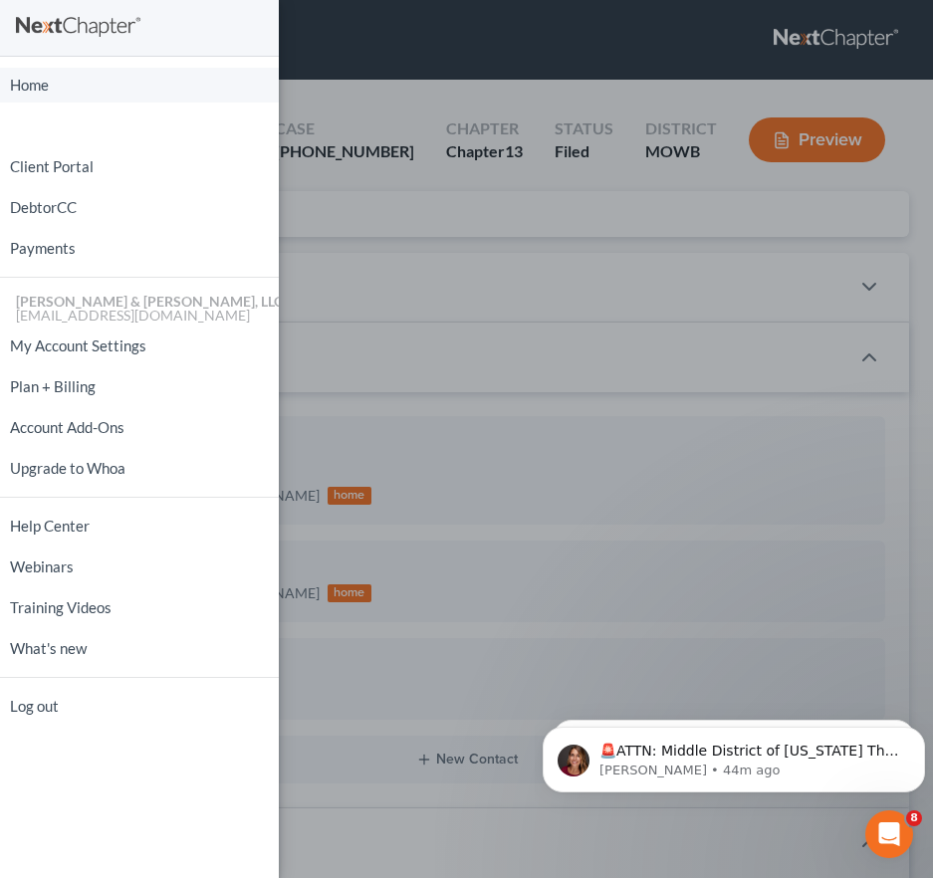
click at [64, 80] on link "Home" at bounding box center [139, 85] width 279 height 35
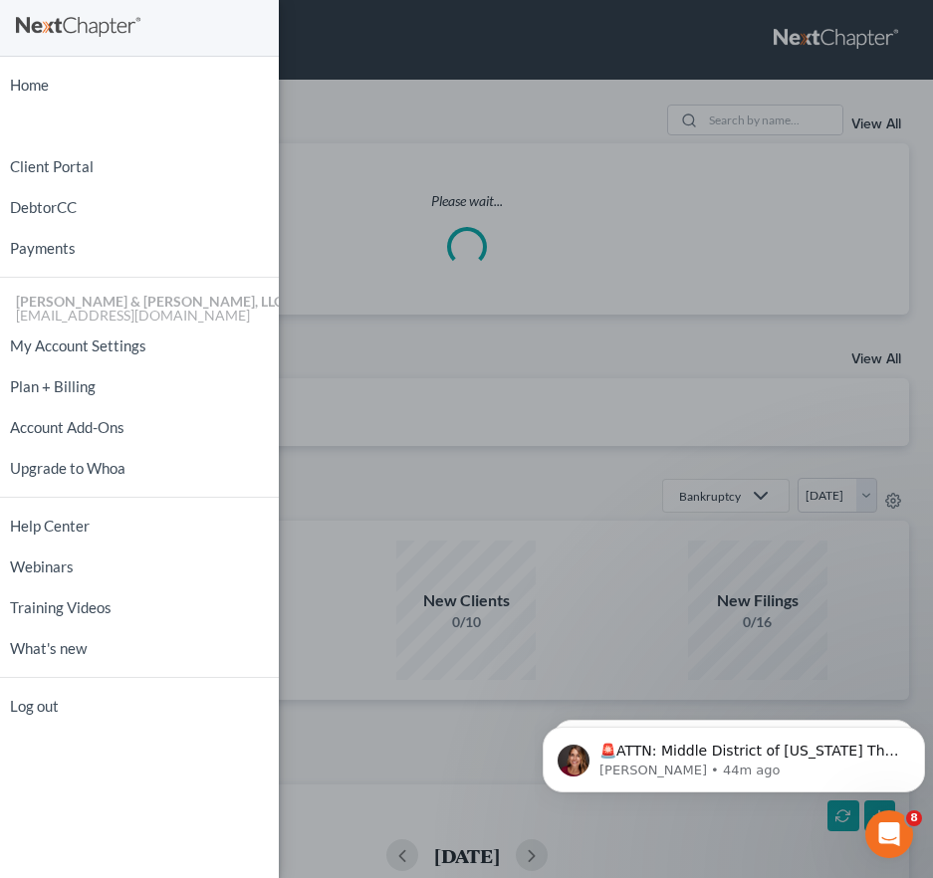
click at [385, 94] on div "Home New Case Client Portal DebtorCC Payments [PERSON_NAME] & [PERSON_NAME], LL…" at bounding box center [466, 439] width 933 height 878
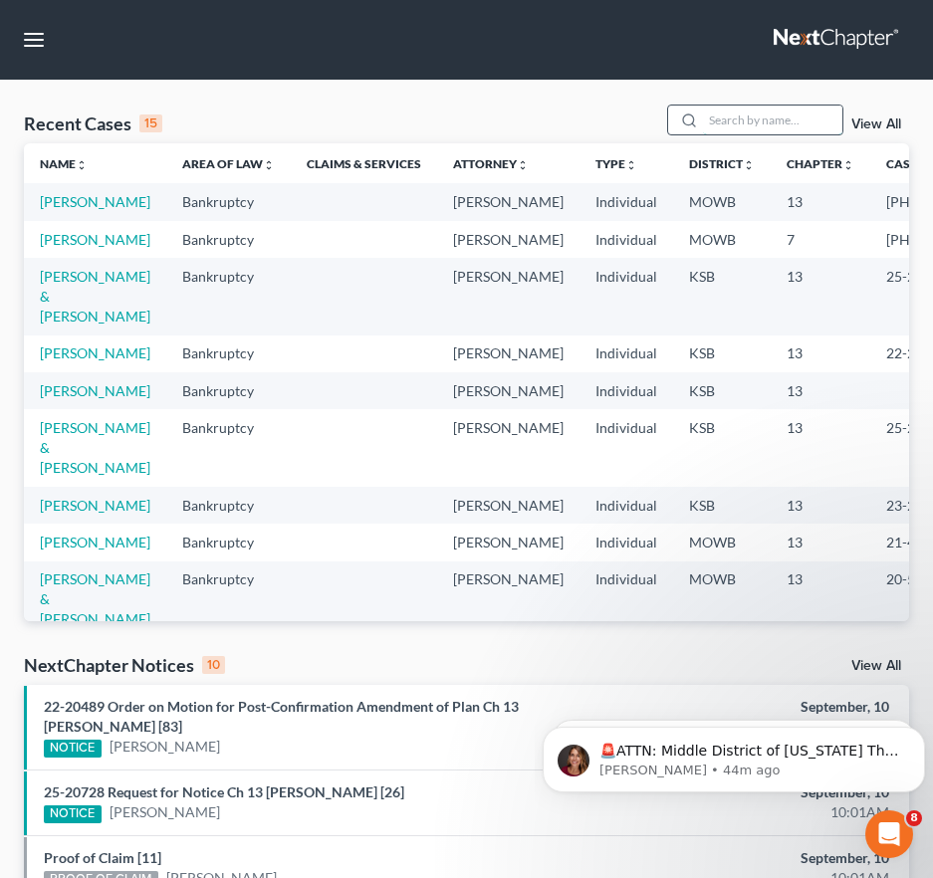
click at [739, 132] on input "search" at bounding box center [772, 119] width 139 height 29
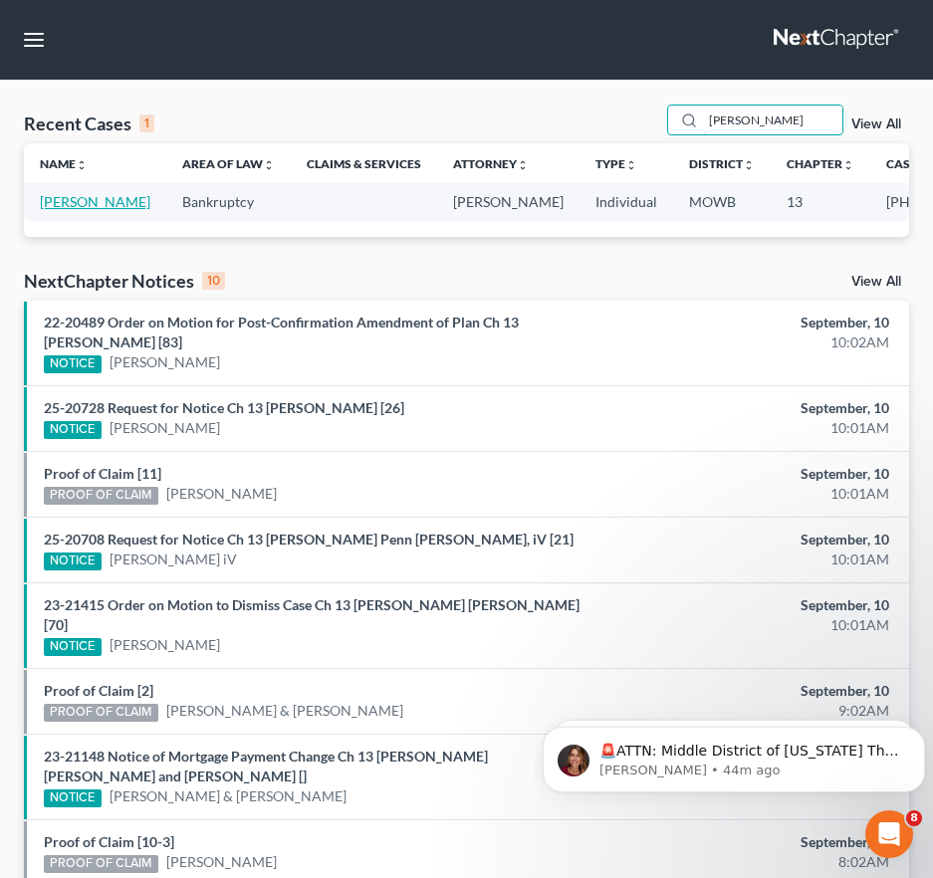
type input "[PERSON_NAME]"
click at [49, 202] on link "[PERSON_NAME]" at bounding box center [95, 201] width 110 height 17
select select "6"
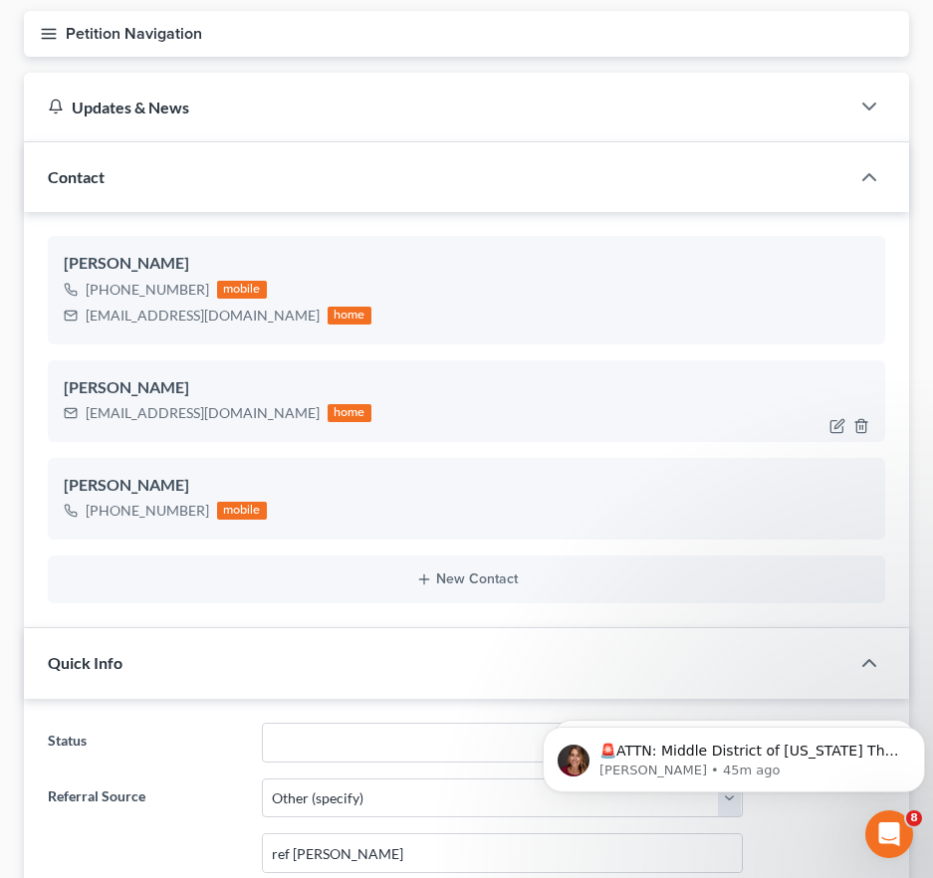
scroll to position [199, 0]
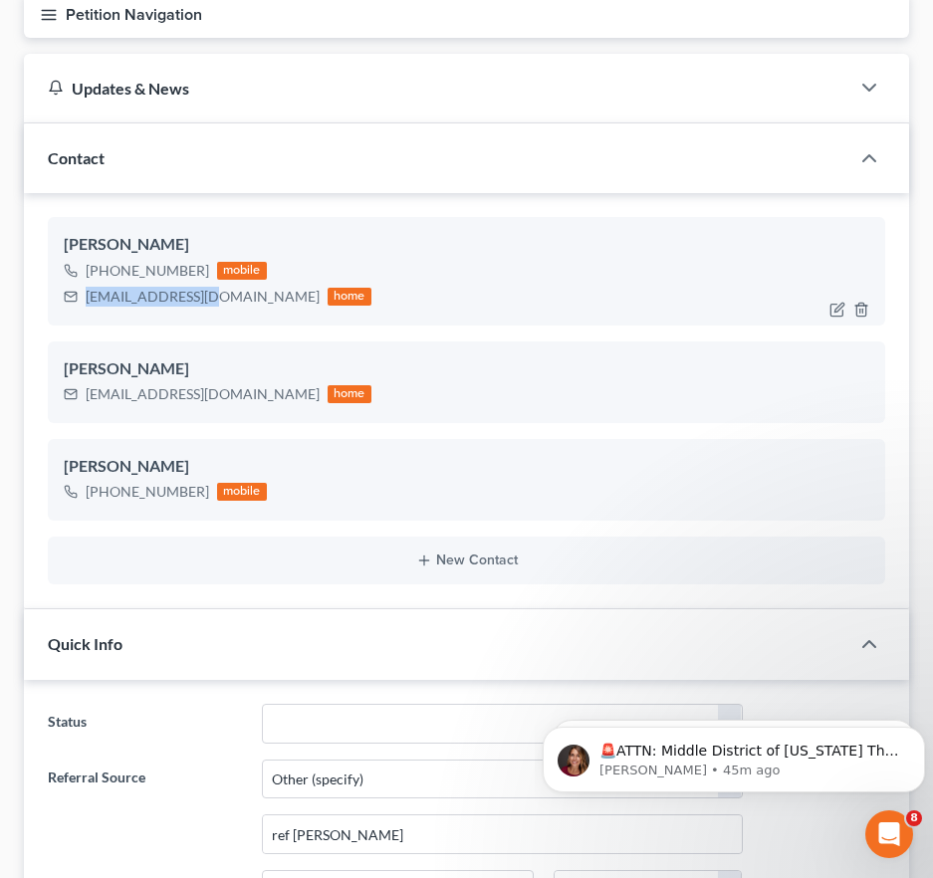
drag, startPoint x: 206, startPoint y: 301, endPoint x: 84, endPoint y: 307, distance: 122.6
click at [84, 307] on div "[EMAIL_ADDRESS][DOMAIN_NAME] home" at bounding box center [218, 297] width 308 height 26
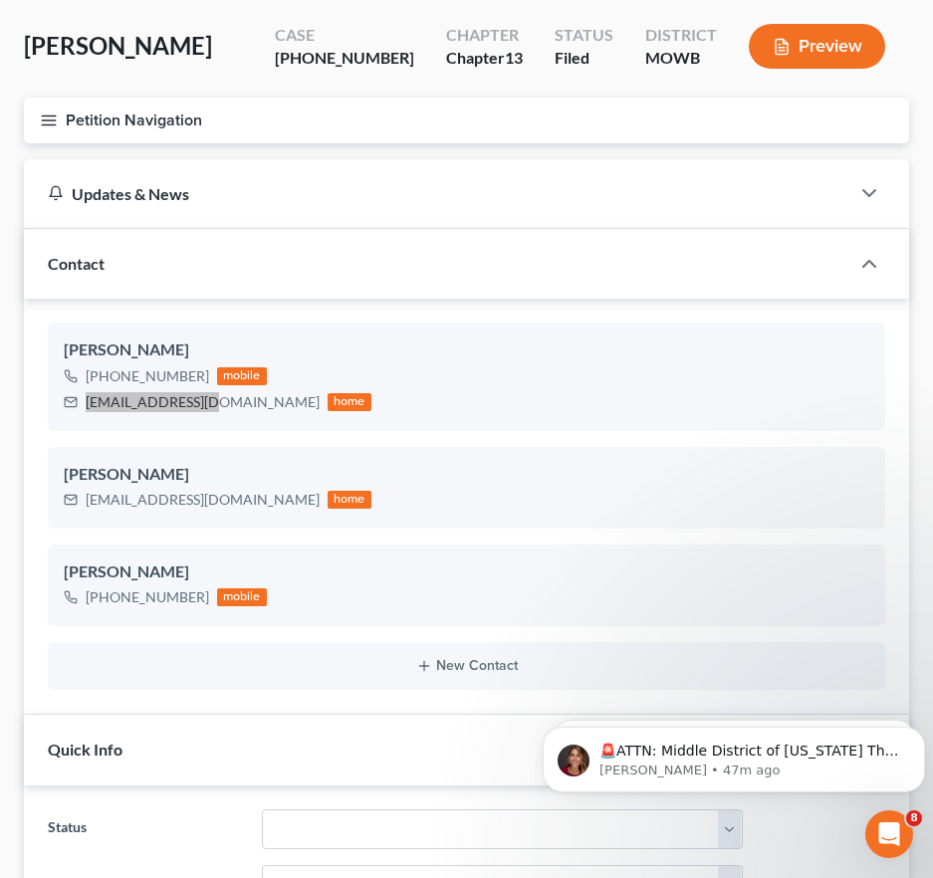
scroll to position [0, 0]
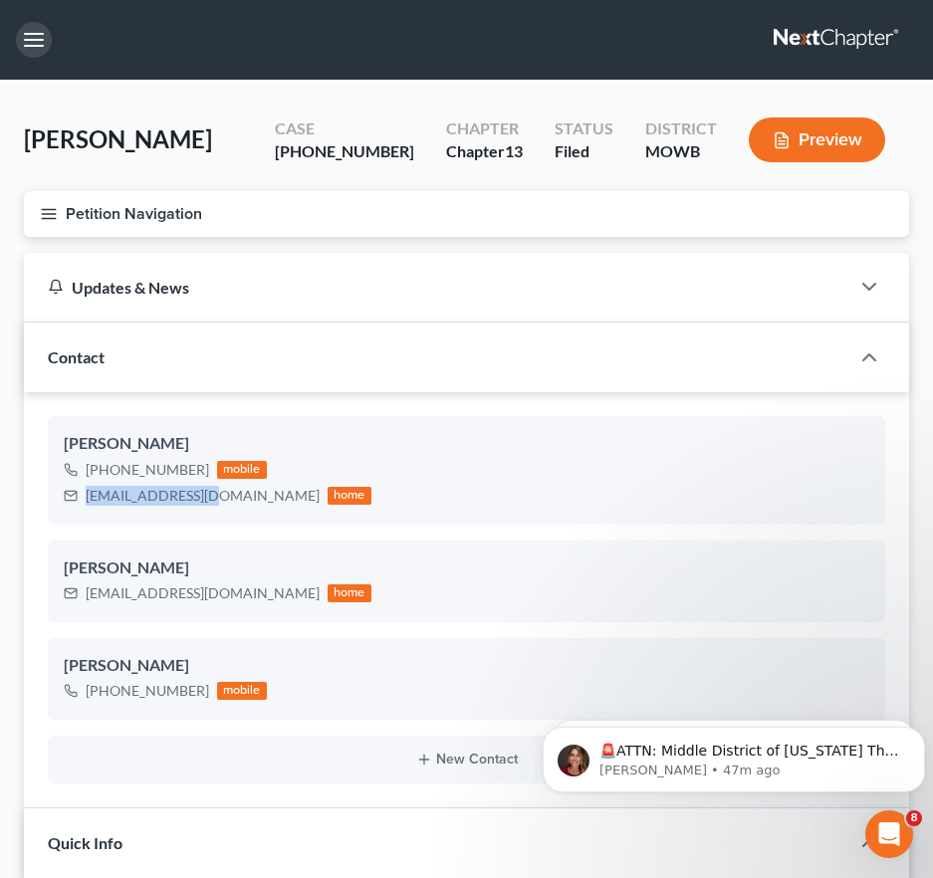
drag, startPoint x: 37, startPoint y: 50, endPoint x: 64, endPoint y: 146, distance: 100.2
click at [37, 50] on button "button" at bounding box center [34, 40] width 36 height 36
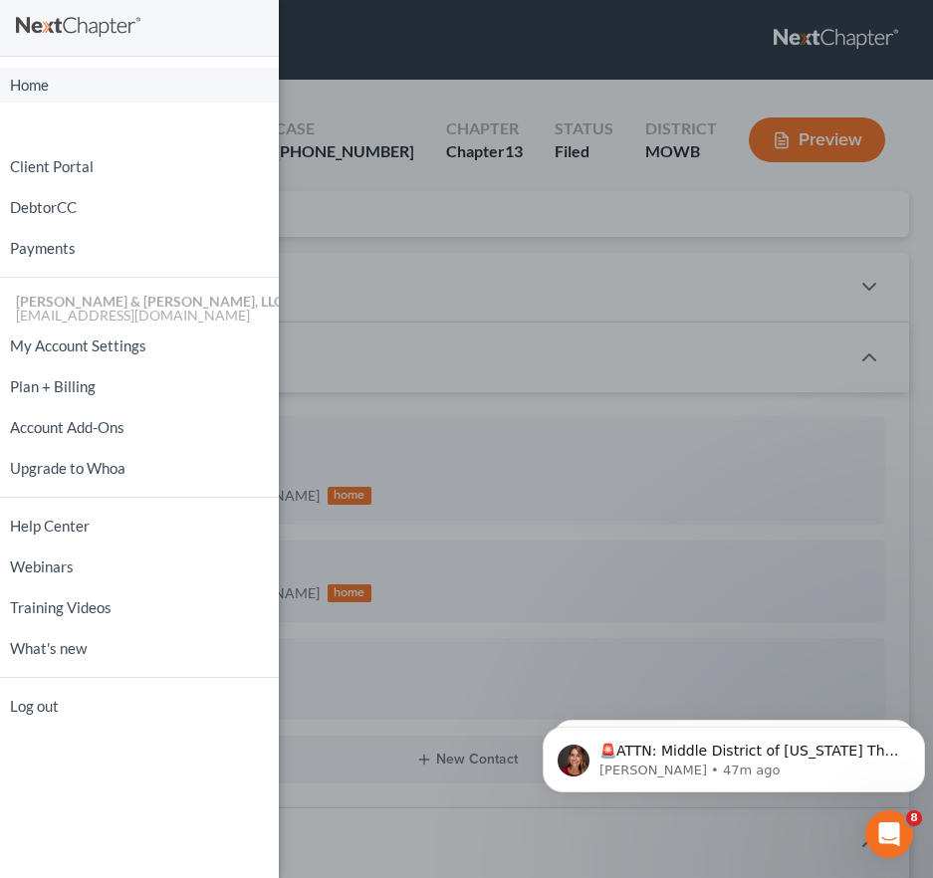
drag, startPoint x: 60, startPoint y: 100, endPoint x: 363, endPoint y: 181, distance: 314.3
click at [60, 100] on link "Home" at bounding box center [139, 85] width 279 height 35
click at [363, 181] on div "Home New Case Client Portal DebtorCC Payments [PERSON_NAME] & [PERSON_NAME], LL…" at bounding box center [466, 439] width 933 height 878
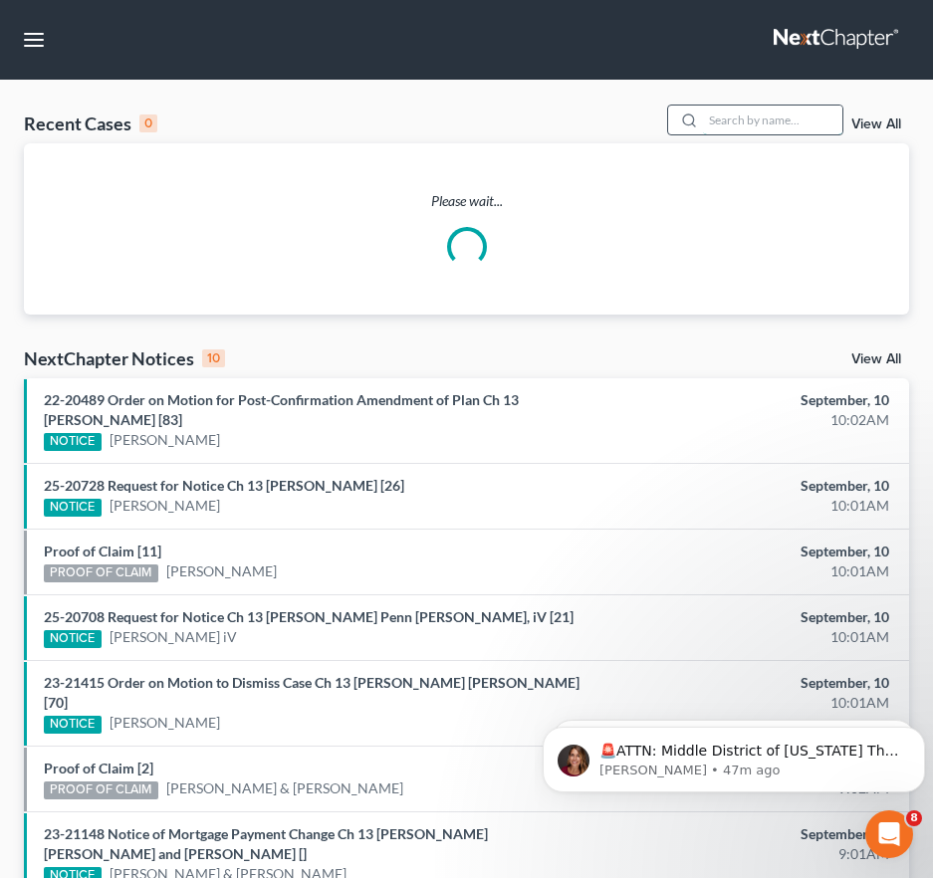
click at [772, 122] on input "search" at bounding box center [772, 119] width 139 height 29
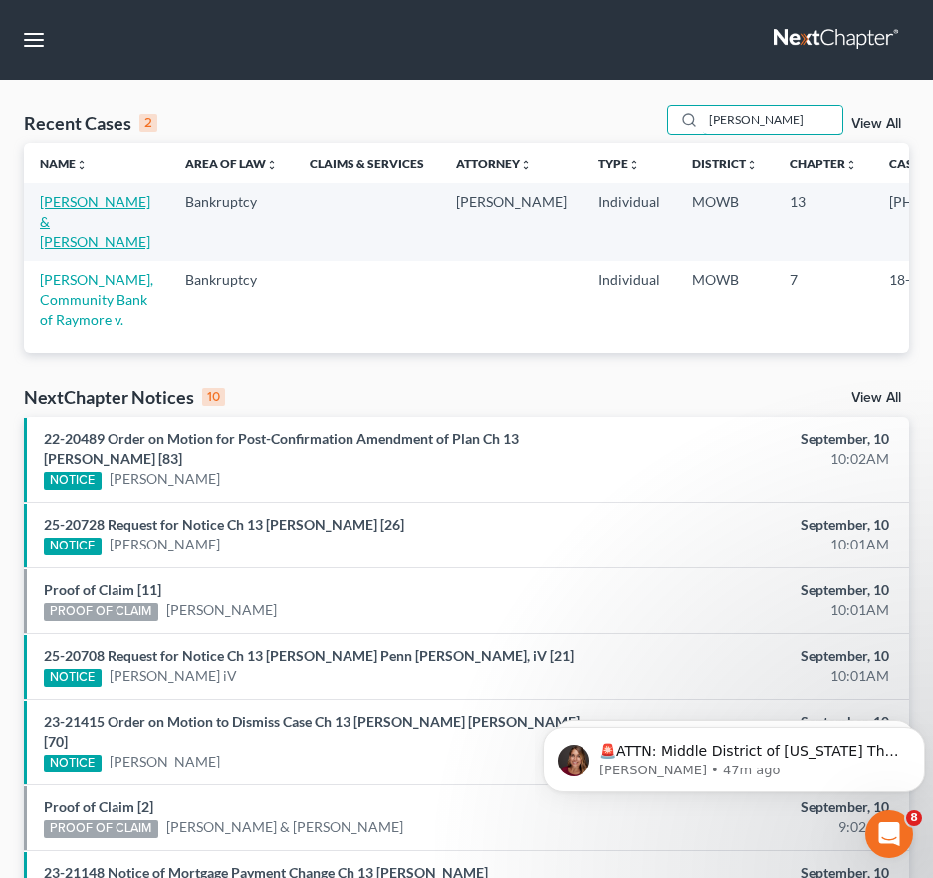
type input "[PERSON_NAME]"
click at [75, 217] on link "[PERSON_NAME] & [PERSON_NAME]" at bounding box center [95, 221] width 110 height 57
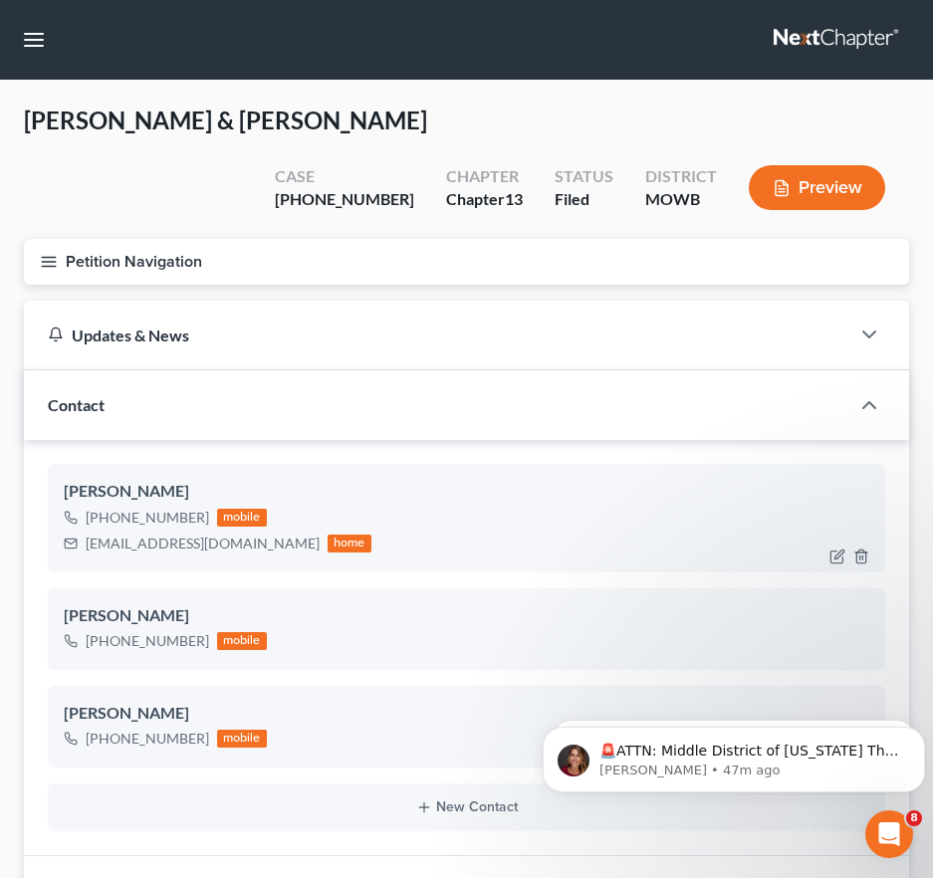
scroll to position [8153, 0]
drag, startPoint x: 223, startPoint y: 548, endPoint x: 100, endPoint y: 538, distance: 123.8
click at [80, 554] on div "[EMAIL_ADDRESS][DOMAIN_NAME] home" at bounding box center [218, 543] width 308 height 26
click at [13, 38] on nav "Home New Case Client Portal DebtorCC Payments [PERSON_NAME] & [PERSON_NAME], LL…" at bounding box center [466, 40] width 933 height 80
click at [20, 38] on button "button" at bounding box center [34, 40] width 36 height 36
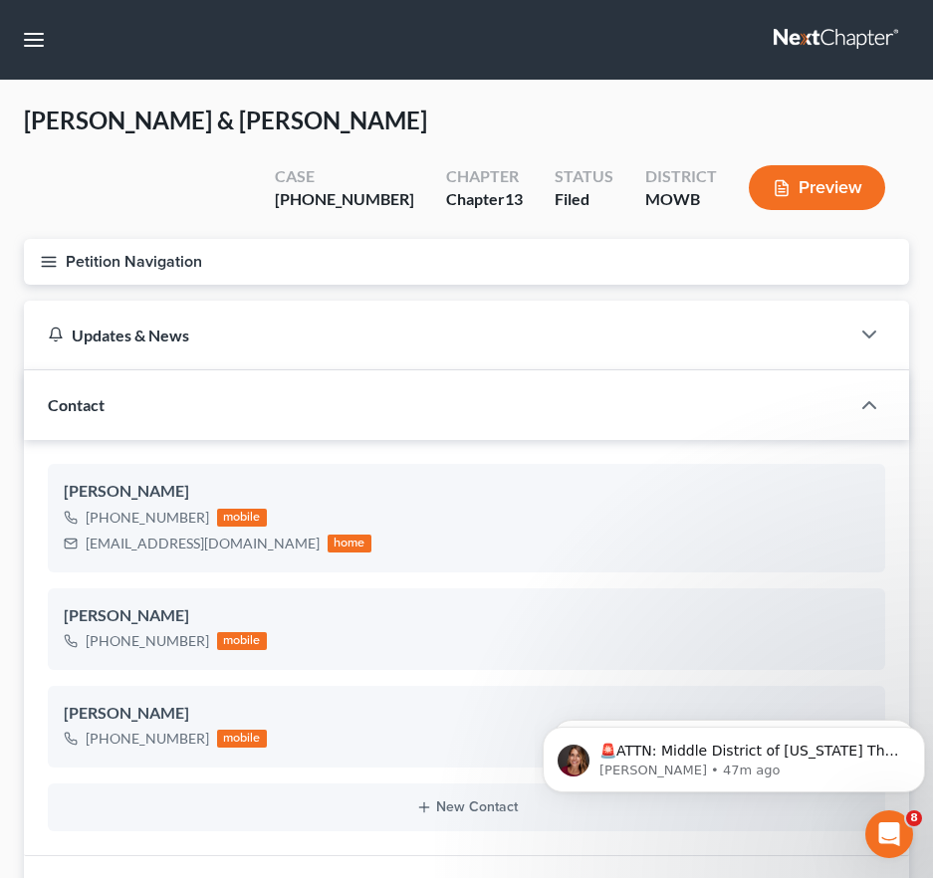
click at [0, 0] on div "Home New Case Client Portal DebtorCC Payments [PERSON_NAME] & [PERSON_NAME], LL…" at bounding box center [0, 0] width 0 height 0
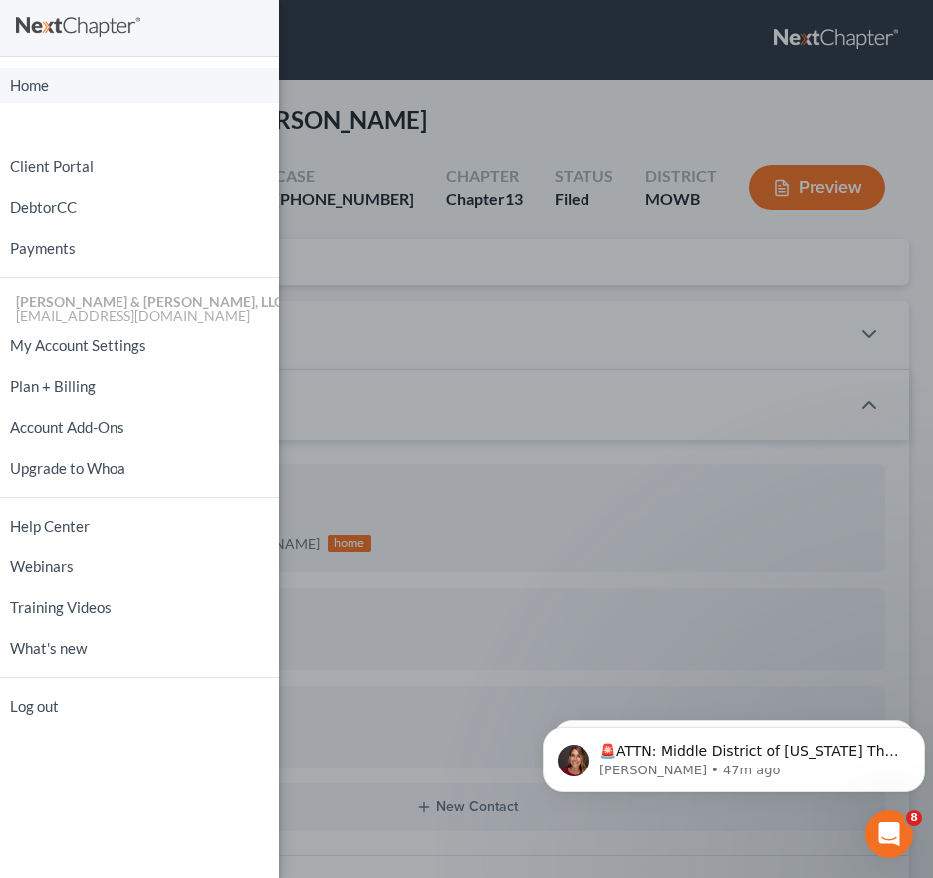
click at [68, 91] on link "Home" at bounding box center [139, 85] width 279 height 35
click at [46, 86] on link "Home" at bounding box center [139, 85] width 279 height 35
click at [442, 142] on div "Home New Case Client Portal DebtorCC Payments [PERSON_NAME] & [PERSON_NAME], LL…" at bounding box center [466, 439] width 933 height 878
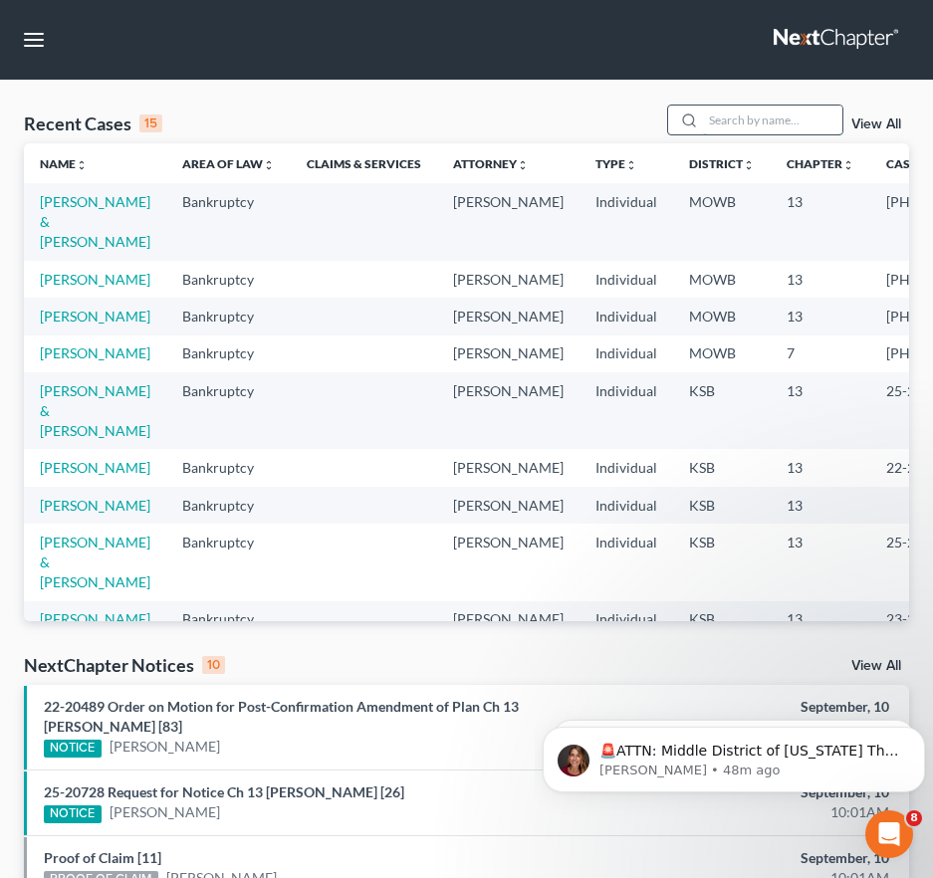
click at [774, 116] on input "search" at bounding box center [772, 119] width 139 height 29
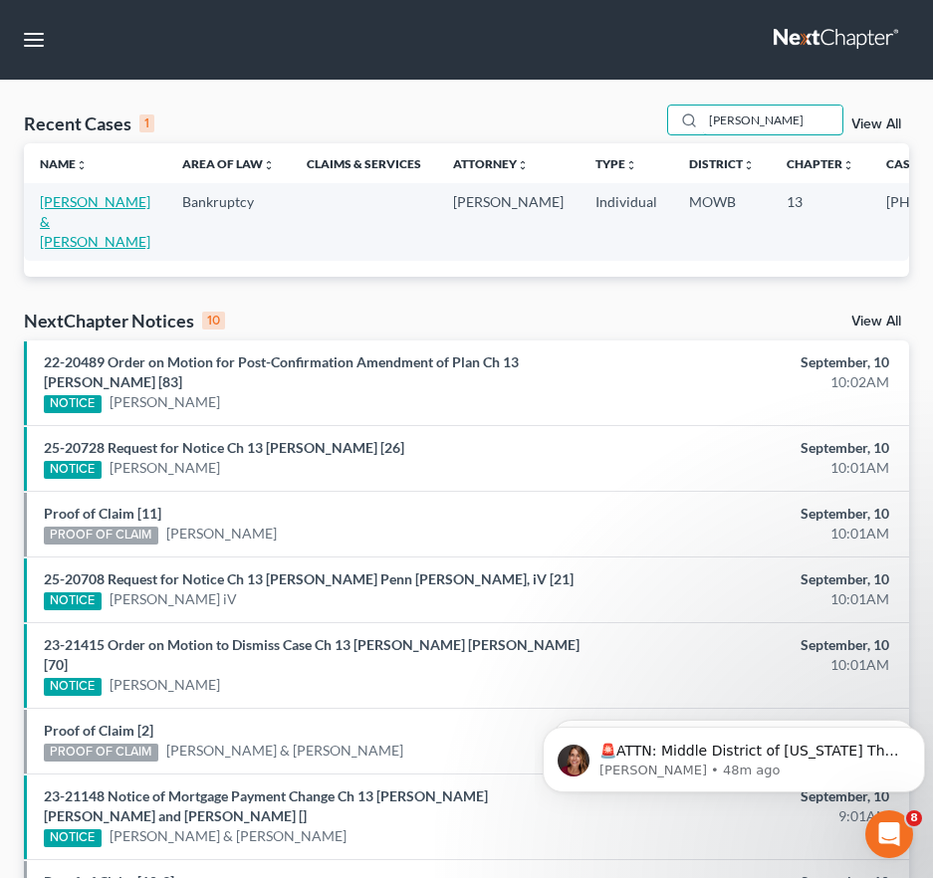
type input "[PERSON_NAME]"
click at [75, 221] on link "[PERSON_NAME] & [PERSON_NAME]" at bounding box center [95, 221] width 110 height 57
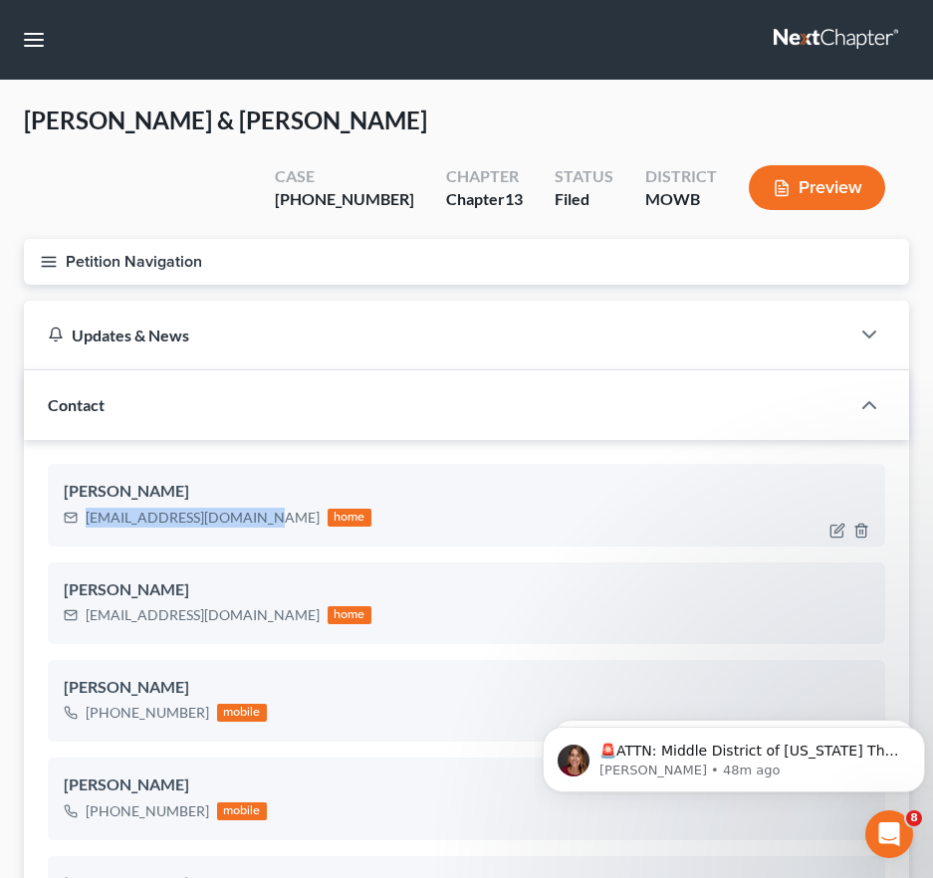
drag, startPoint x: 249, startPoint y: 469, endPoint x: 102, endPoint y: 472, distance: 147.3
click at [83, 505] on div "[EMAIL_ADDRESS][DOMAIN_NAME] home" at bounding box center [218, 518] width 308 height 26
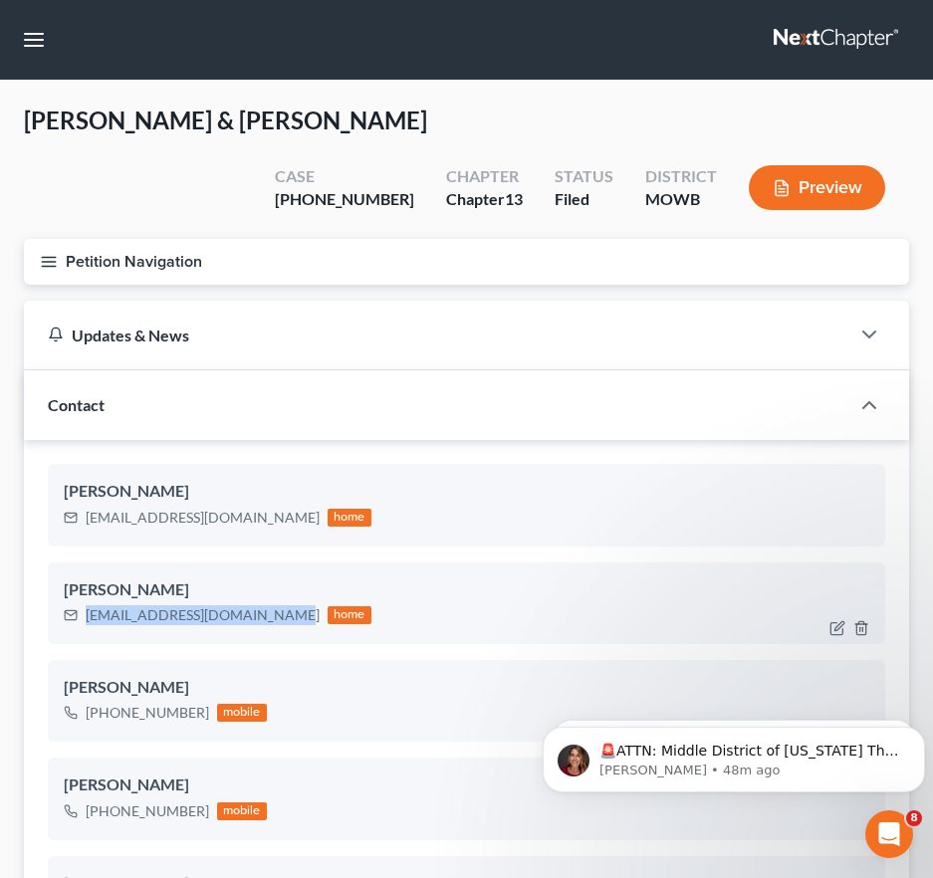
drag, startPoint x: 285, startPoint y: 570, endPoint x: 81, endPoint y: 578, distance: 204.2
click at [81, 602] on div "[EMAIL_ADDRESS][DOMAIN_NAME] home" at bounding box center [218, 615] width 308 height 26
